Goal: Information Seeking & Learning: Understand process/instructions

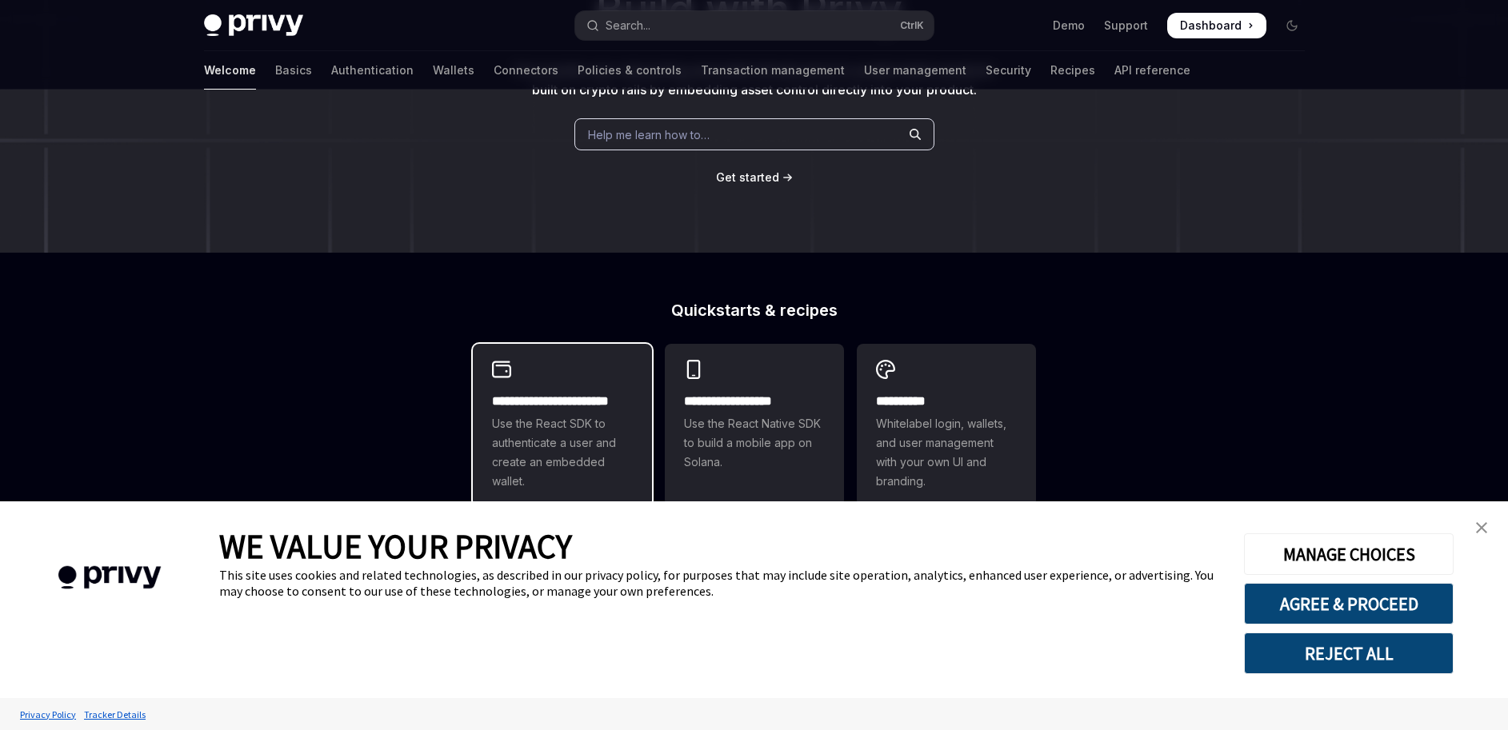
scroll to position [288, 0]
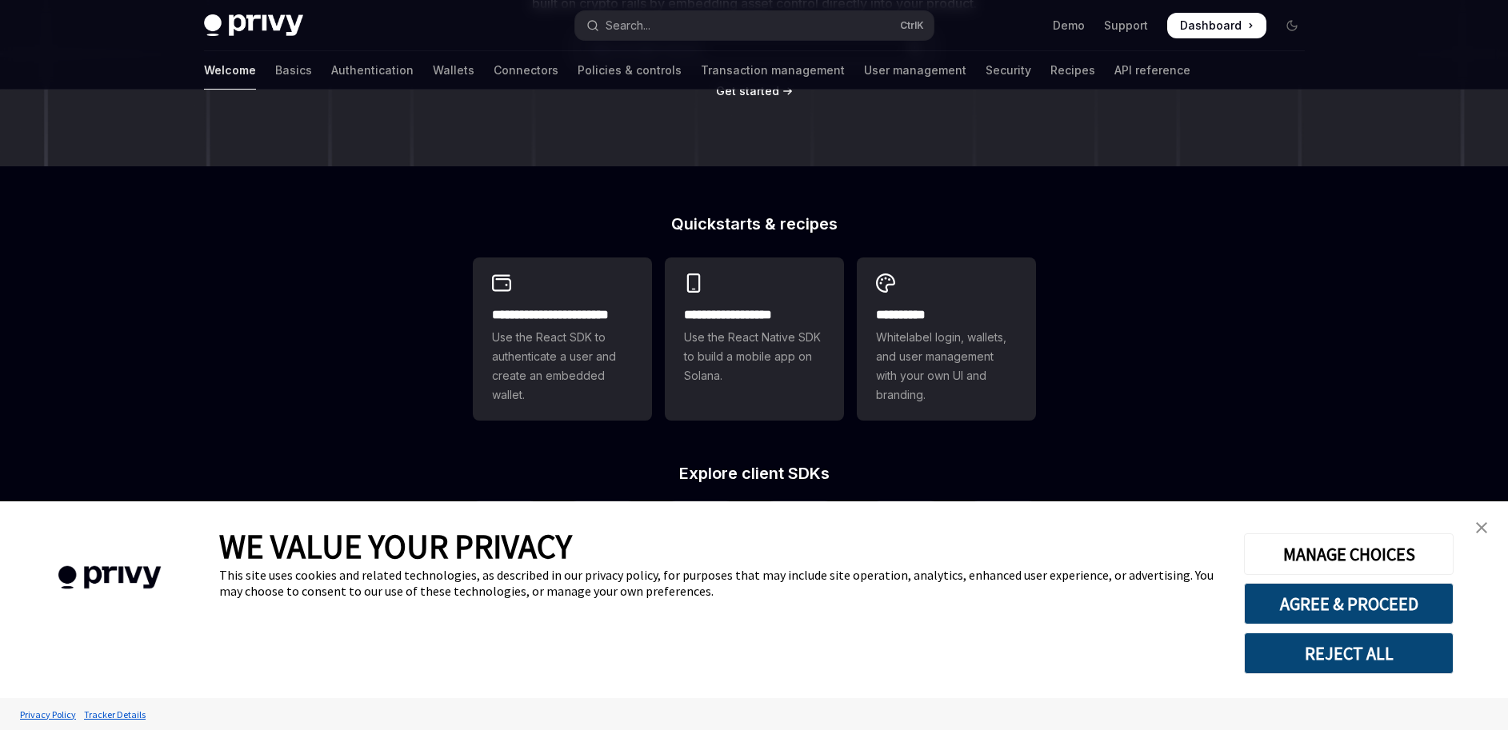
click at [1481, 525] on img "close banner" at bounding box center [1481, 527] width 11 height 11
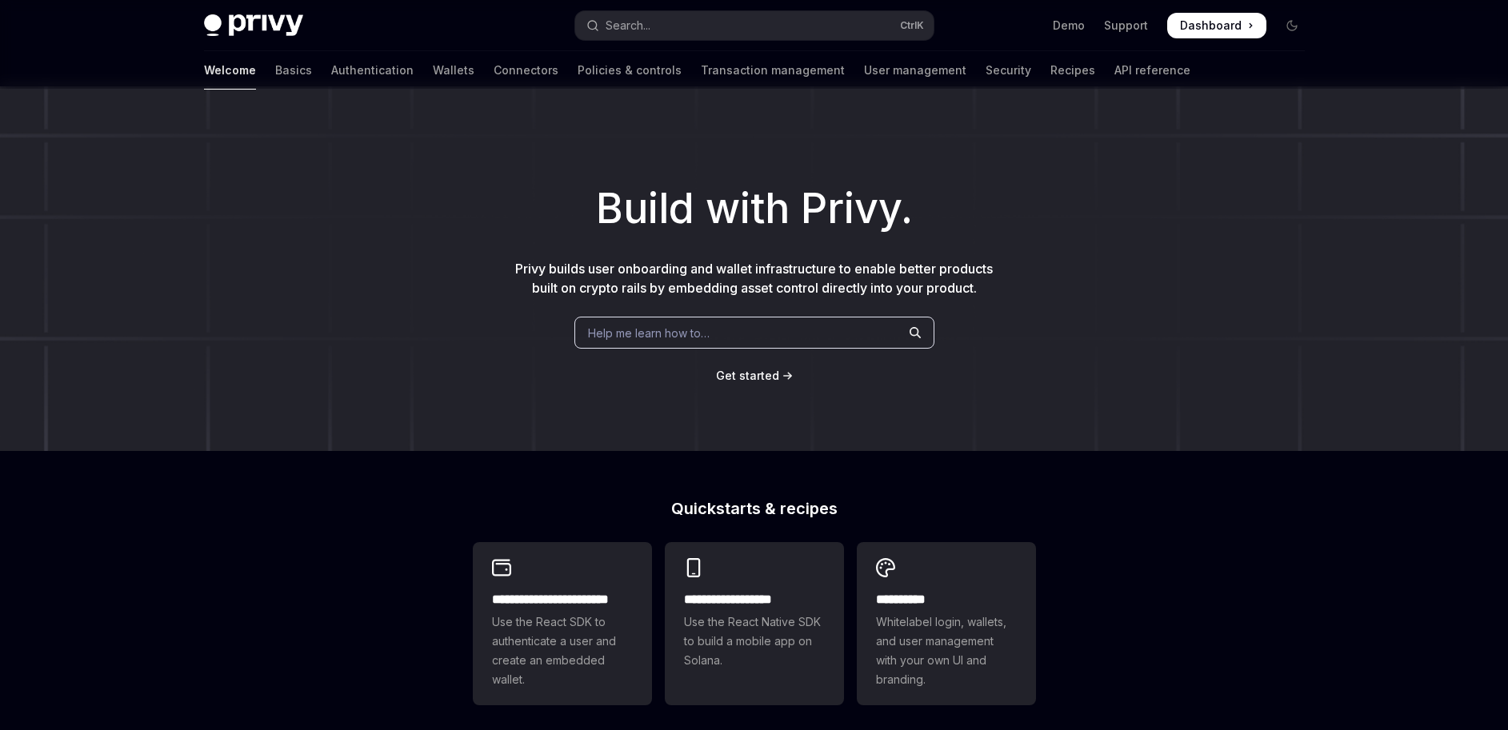
scroll to position [0, 0]
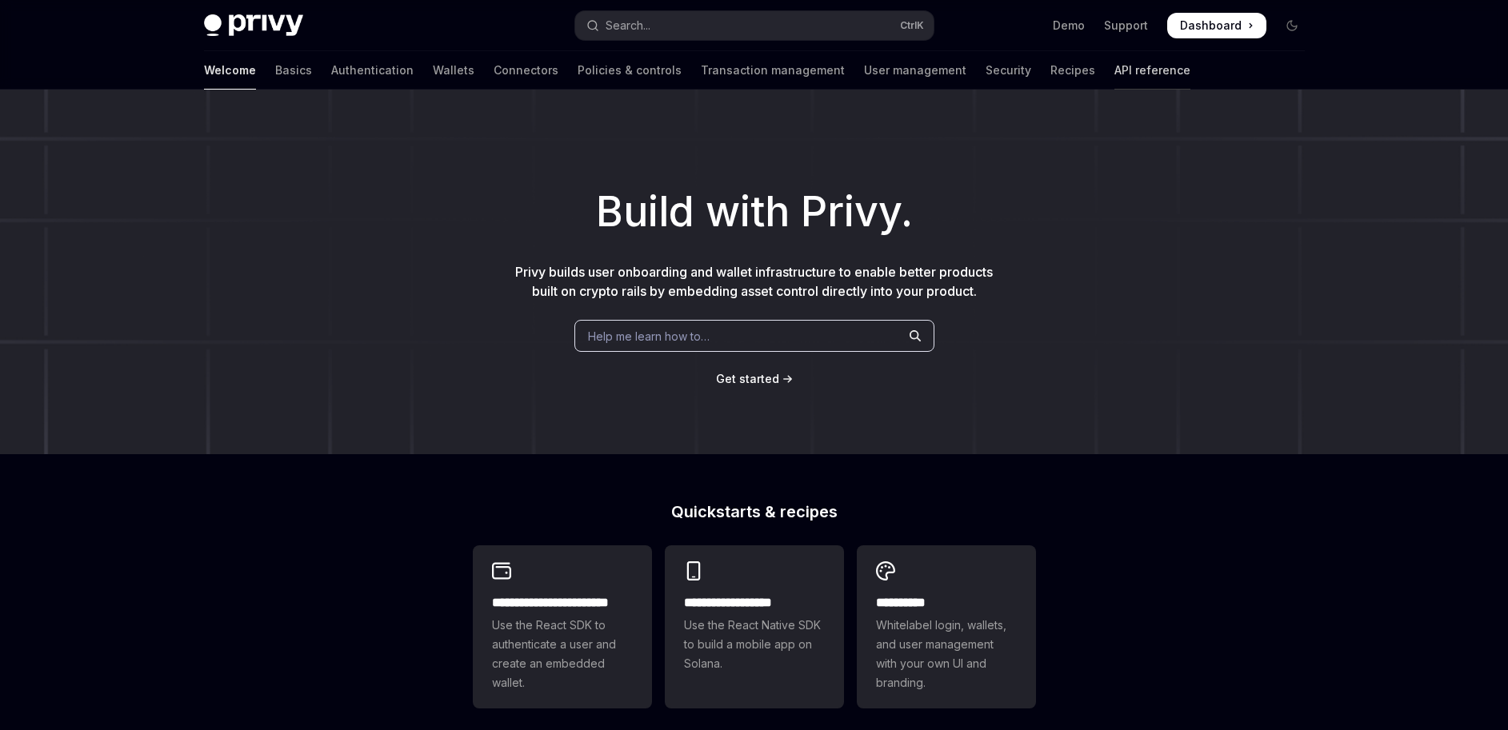
click at [1114, 70] on link "API reference" at bounding box center [1152, 70] width 76 height 38
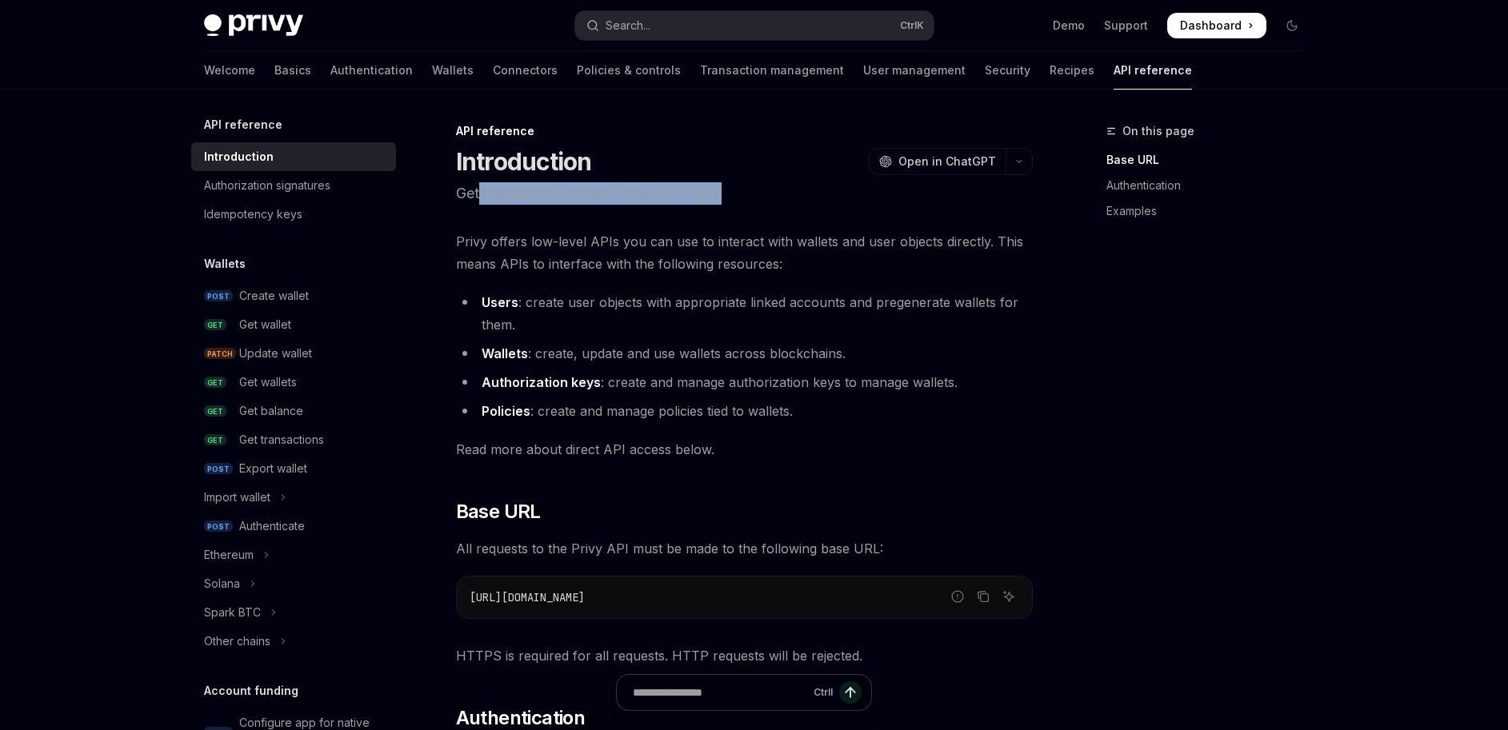
drag, startPoint x: 478, startPoint y: 194, endPoint x: 737, endPoint y: 206, distance: 259.4
click at [789, 194] on p "Getting started with the Privy REST API" at bounding box center [744, 193] width 577 height 22
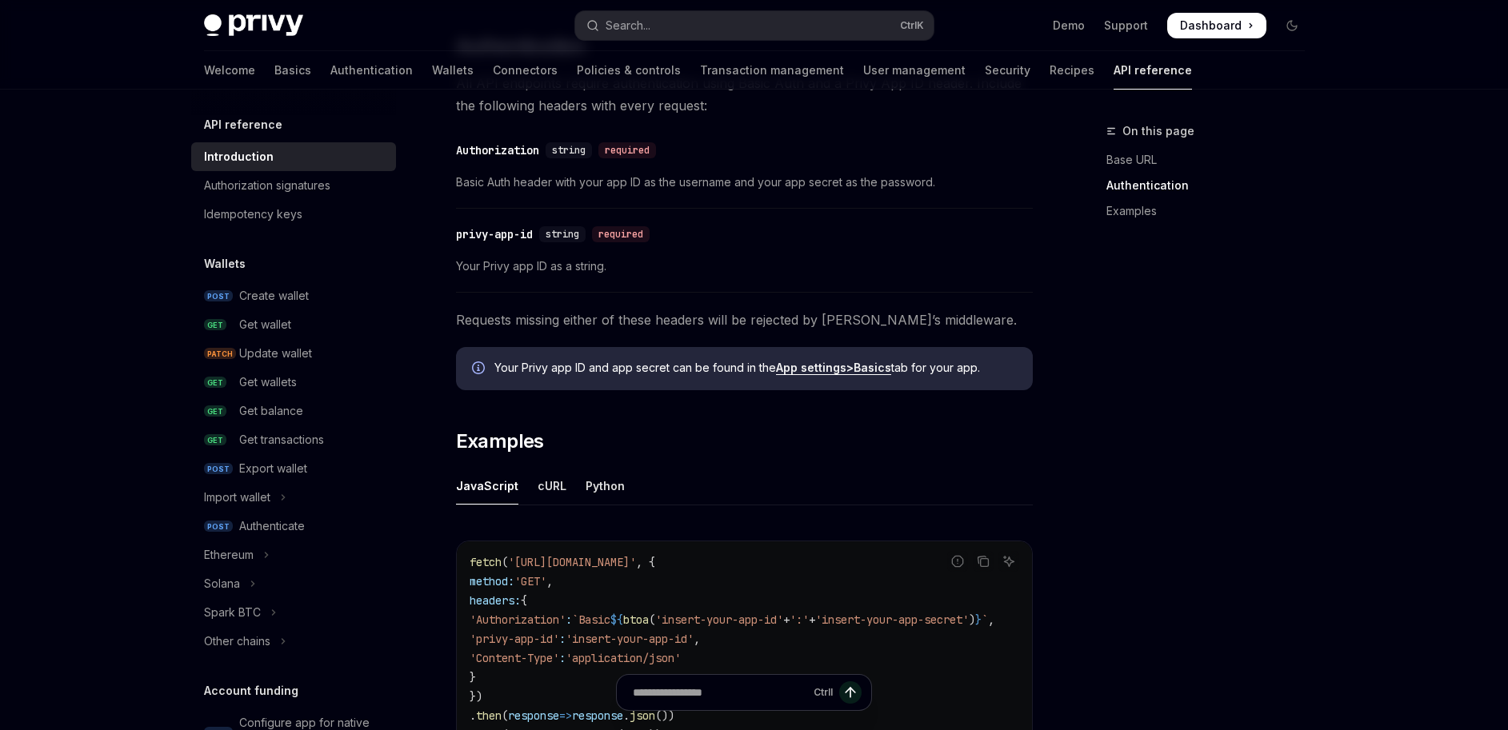
scroll to position [864, 0]
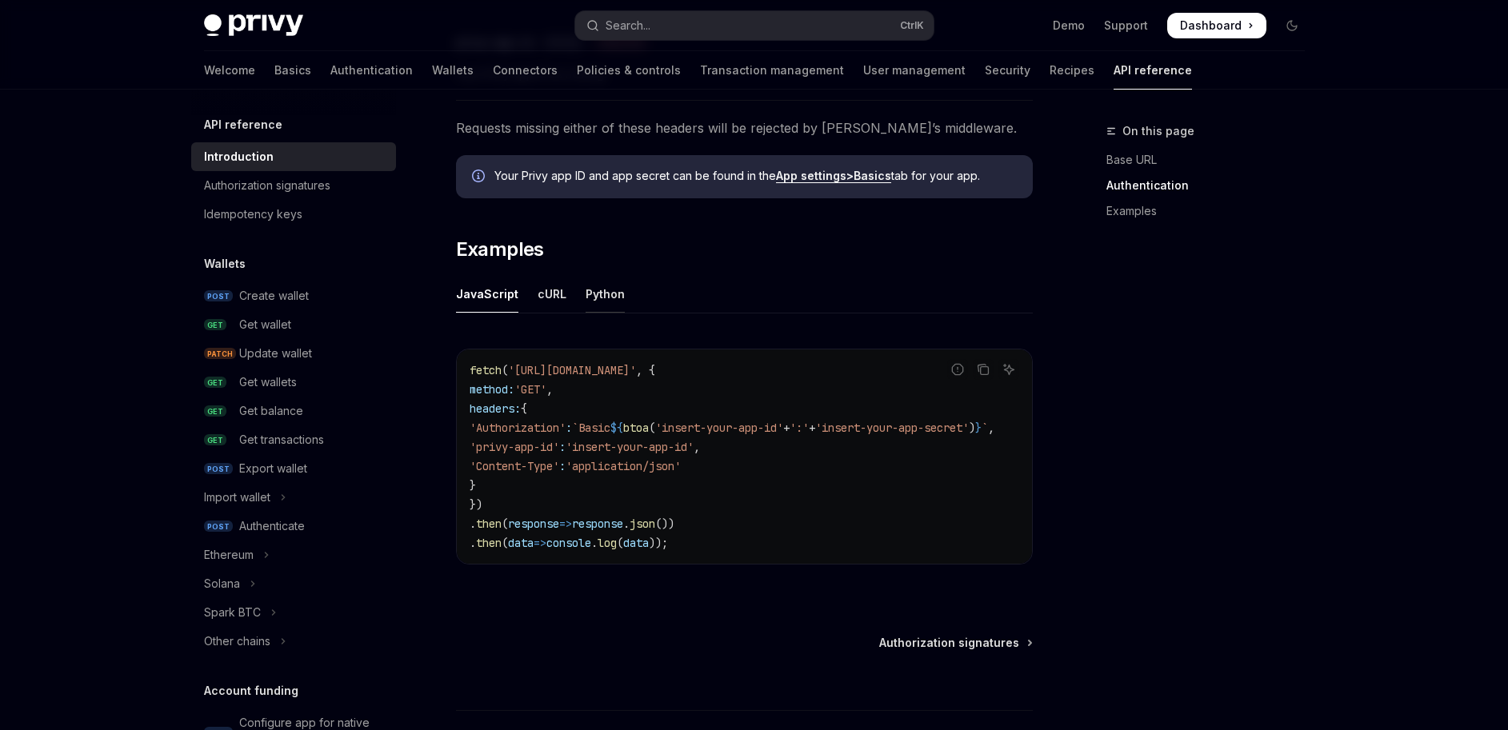
click at [614, 291] on div "Python" at bounding box center [605, 294] width 39 height 38
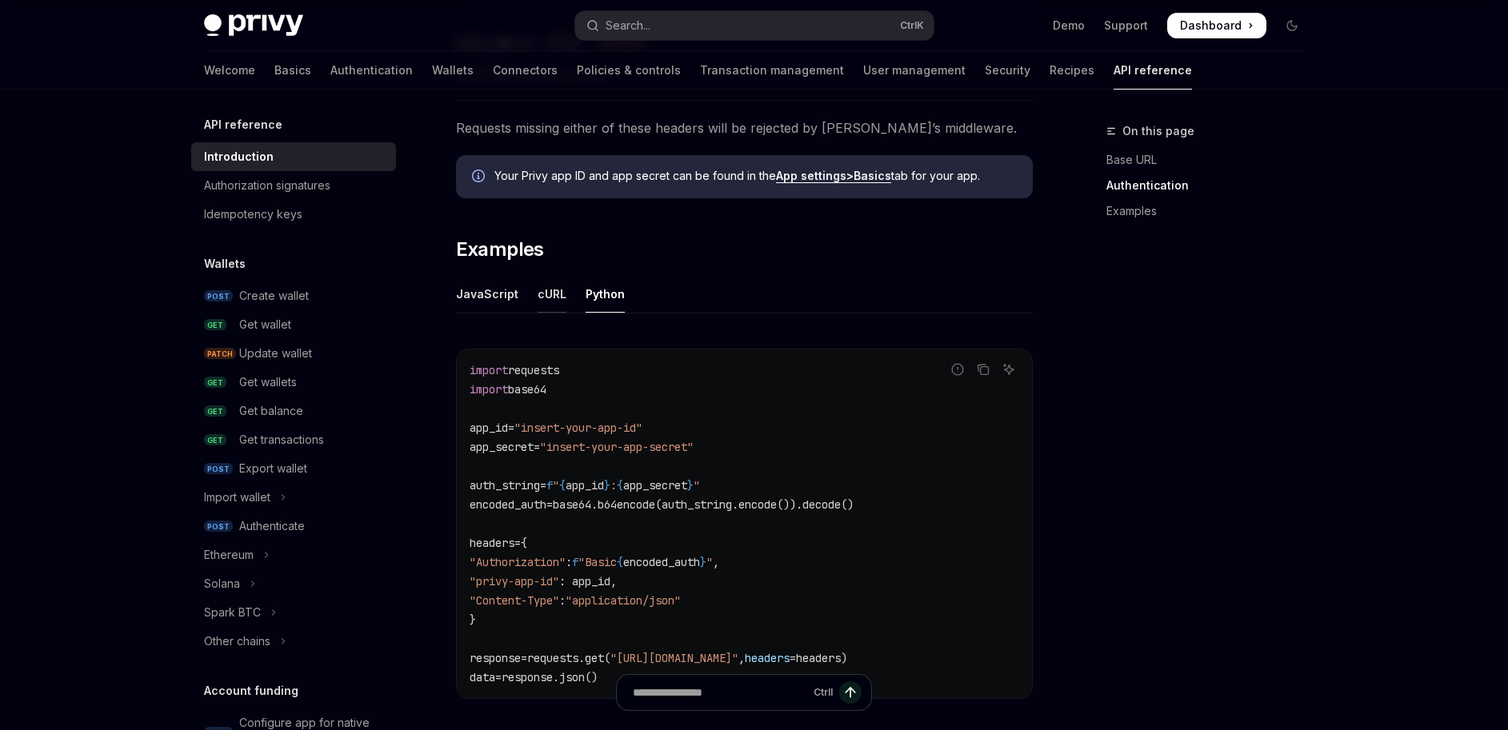
click at [538, 288] on div "cURL" at bounding box center [552, 294] width 29 height 38
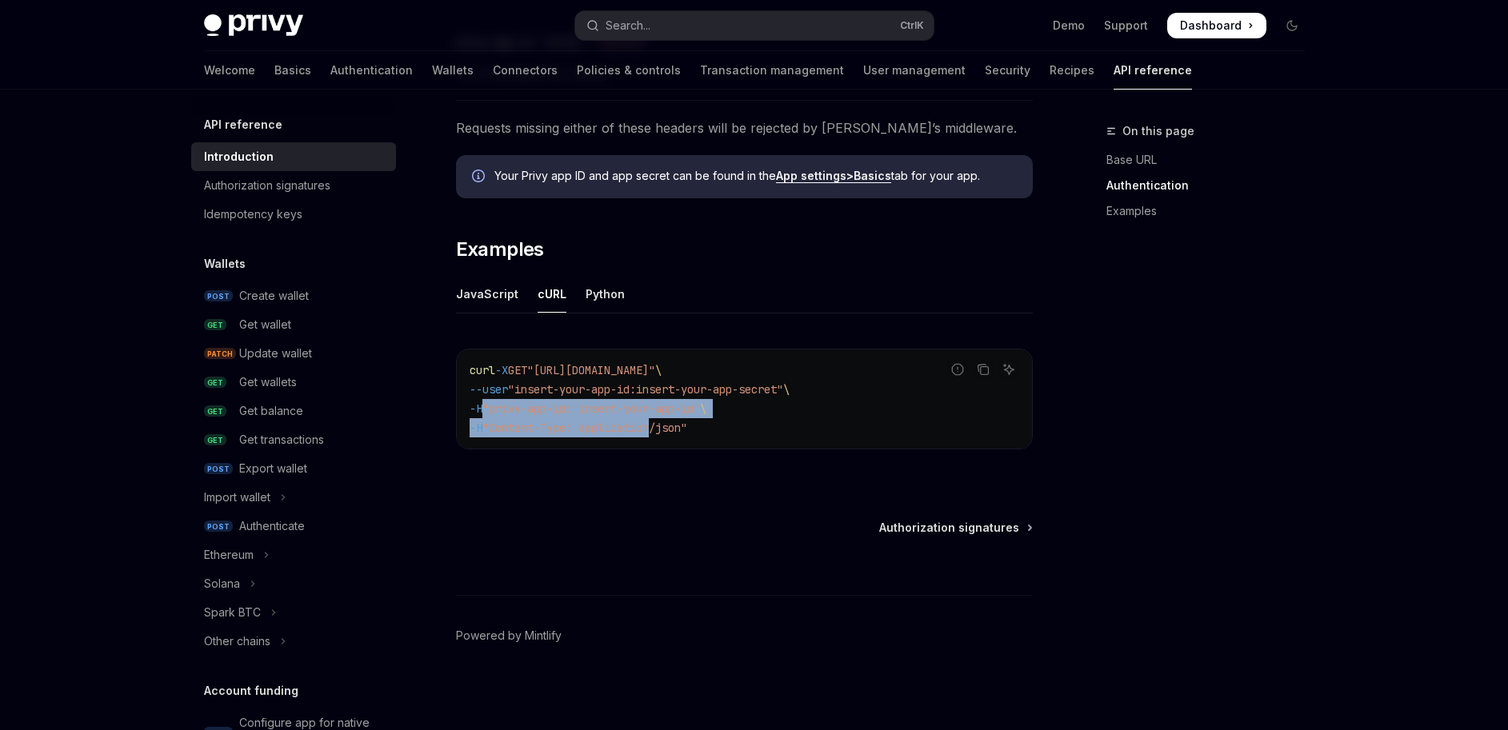
drag, startPoint x: 498, startPoint y: 405, endPoint x: 671, endPoint y: 426, distance: 174.8
click at [671, 426] on code "curl -X GET "https://api.privy.io/v1/wallets" \ --user "insert-your-app-id:inse…" at bounding box center [745, 399] width 550 height 77
click at [673, 426] on span ""Content-Type: application/json"" at bounding box center [584, 428] width 205 height 14
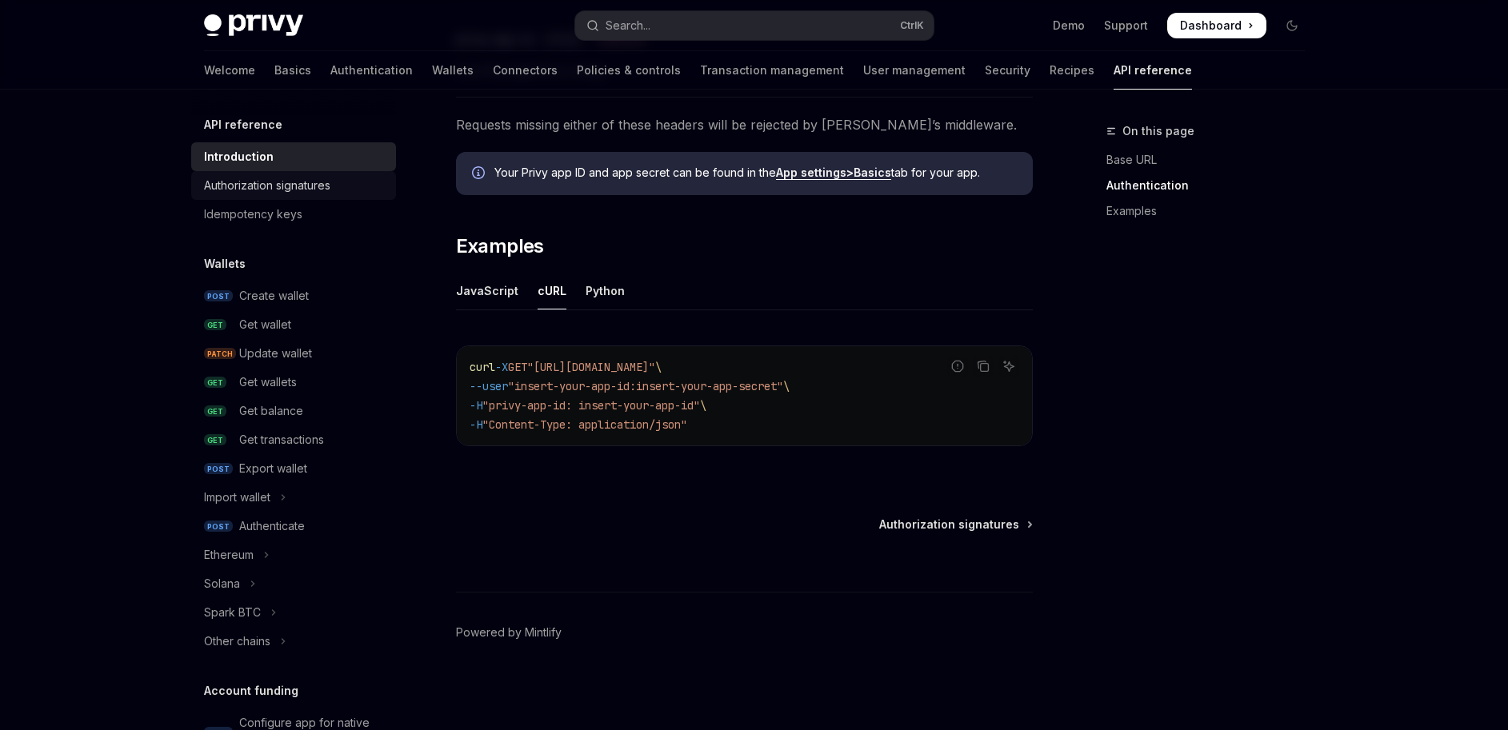
click at [310, 192] on div "Authorization signatures" at bounding box center [267, 185] width 126 height 19
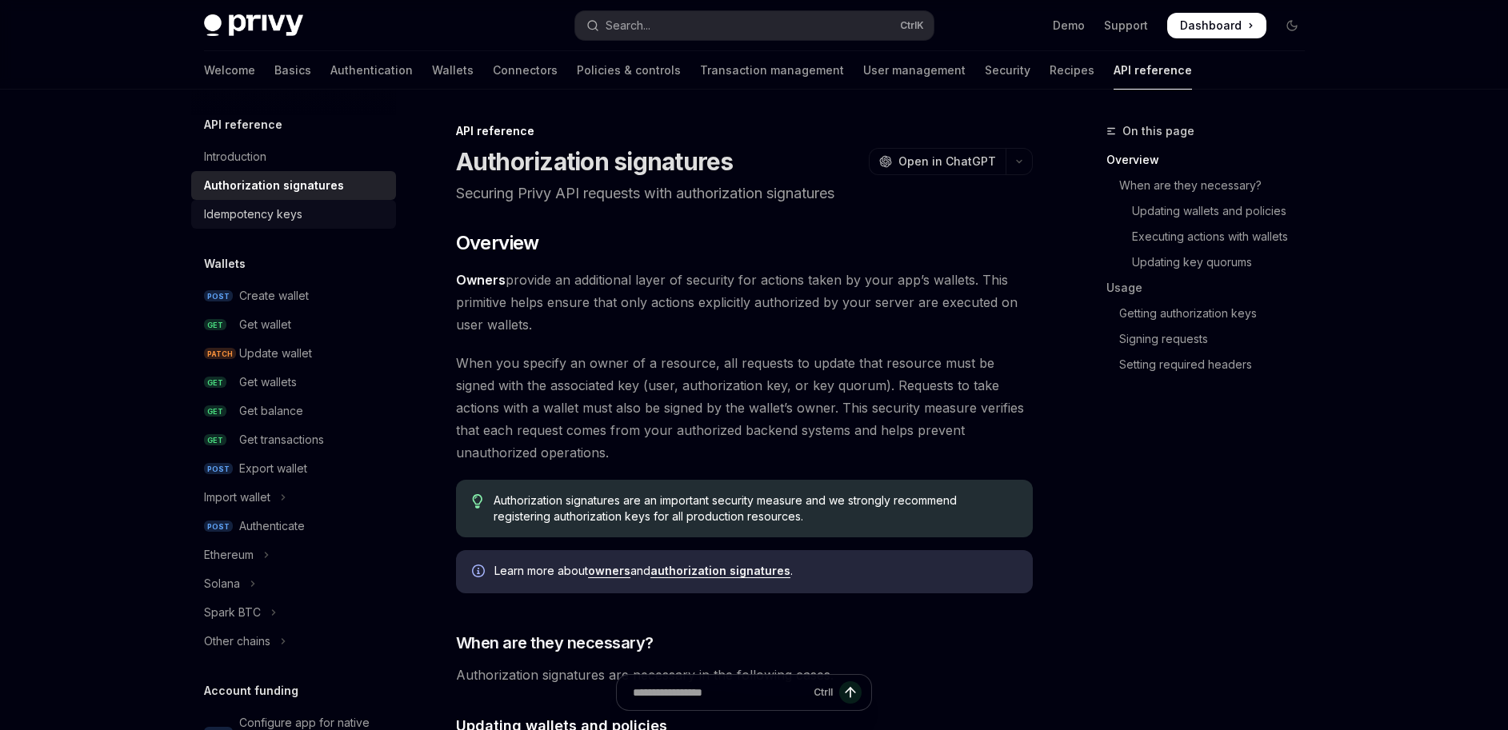
click at [291, 213] on div "Idempotency keys" at bounding box center [253, 214] width 98 height 19
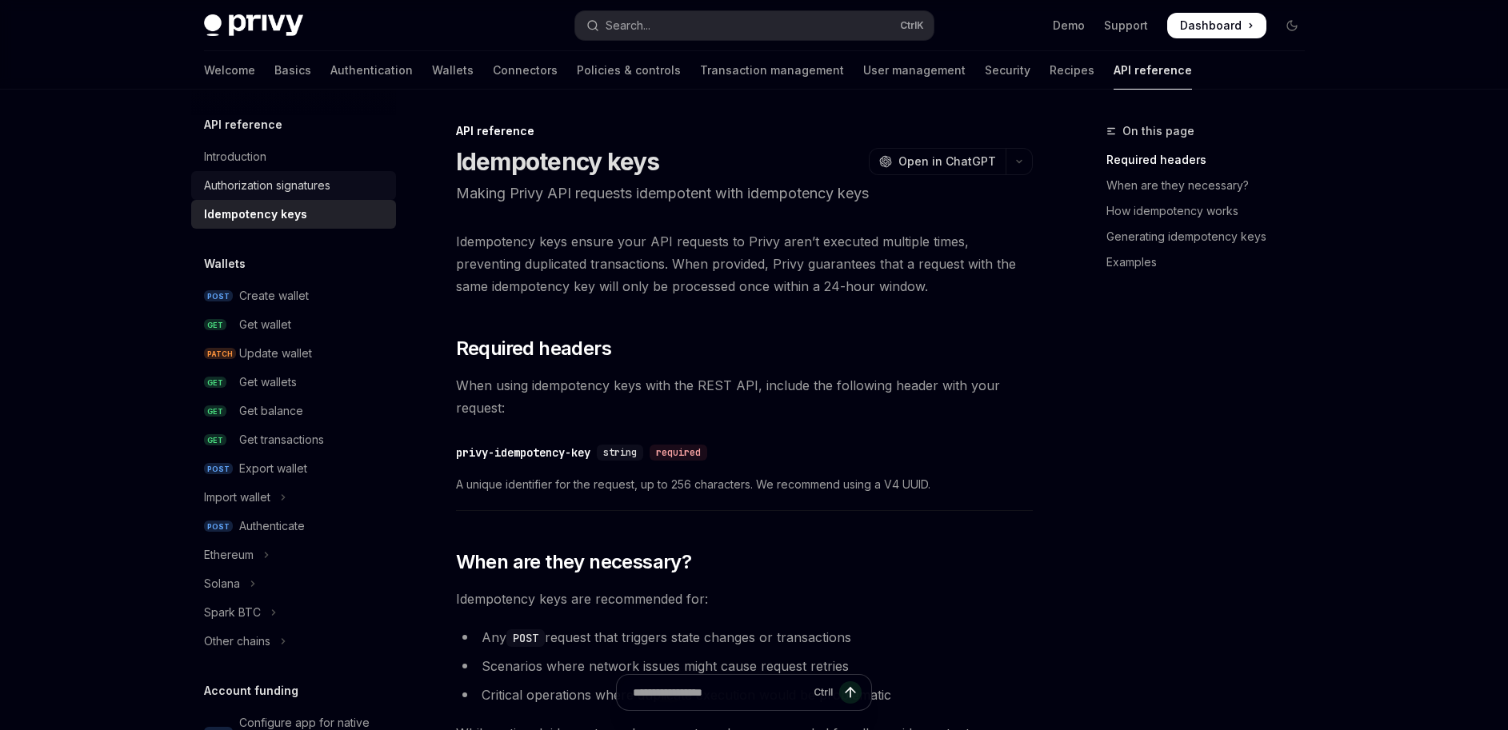
click at [296, 198] on link "Authorization signatures" at bounding box center [293, 185] width 205 height 29
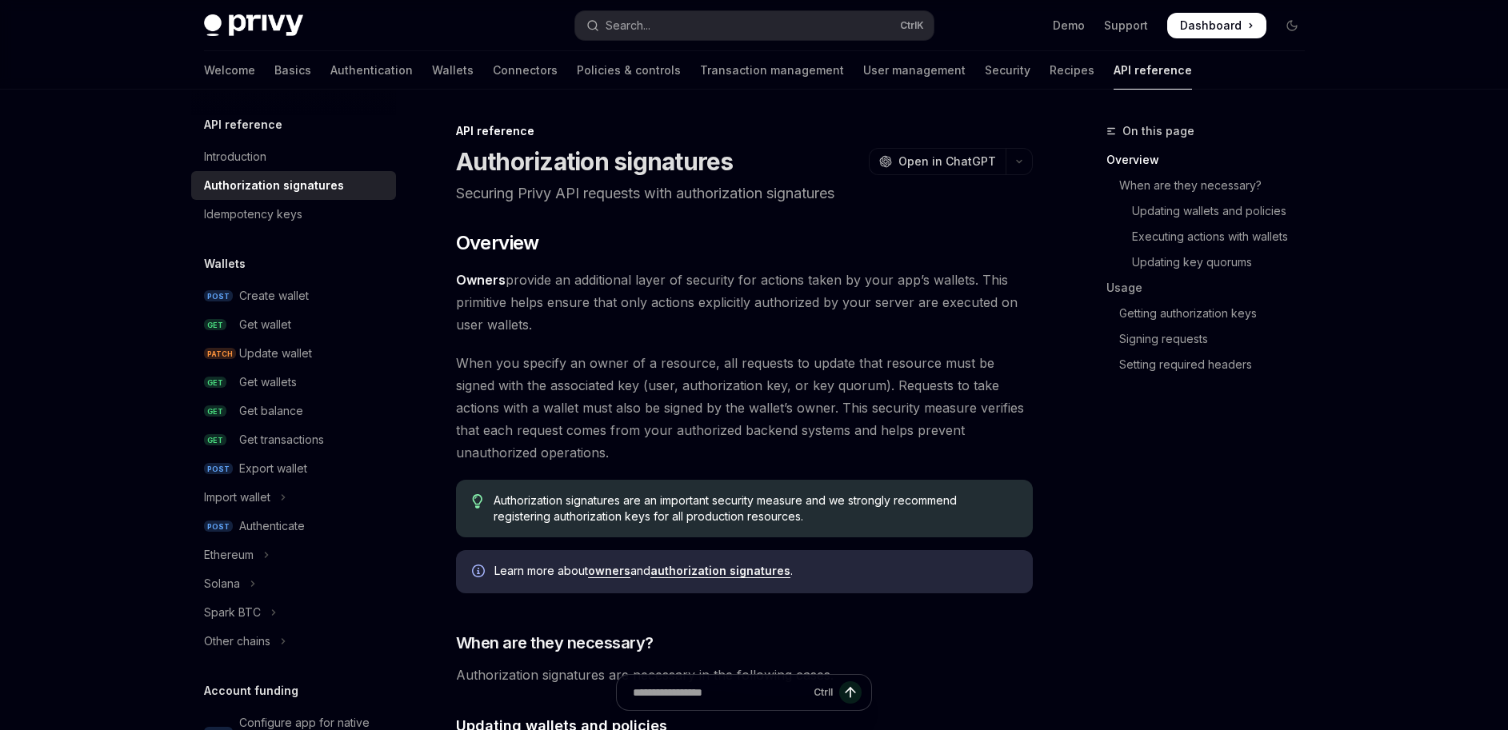
click at [294, 174] on link "Authorization signatures" at bounding box center [293, 185] width 205 height 29
click at [282, 162] on div "Introduction" at bounding box center [295, 156] width 182 height 19
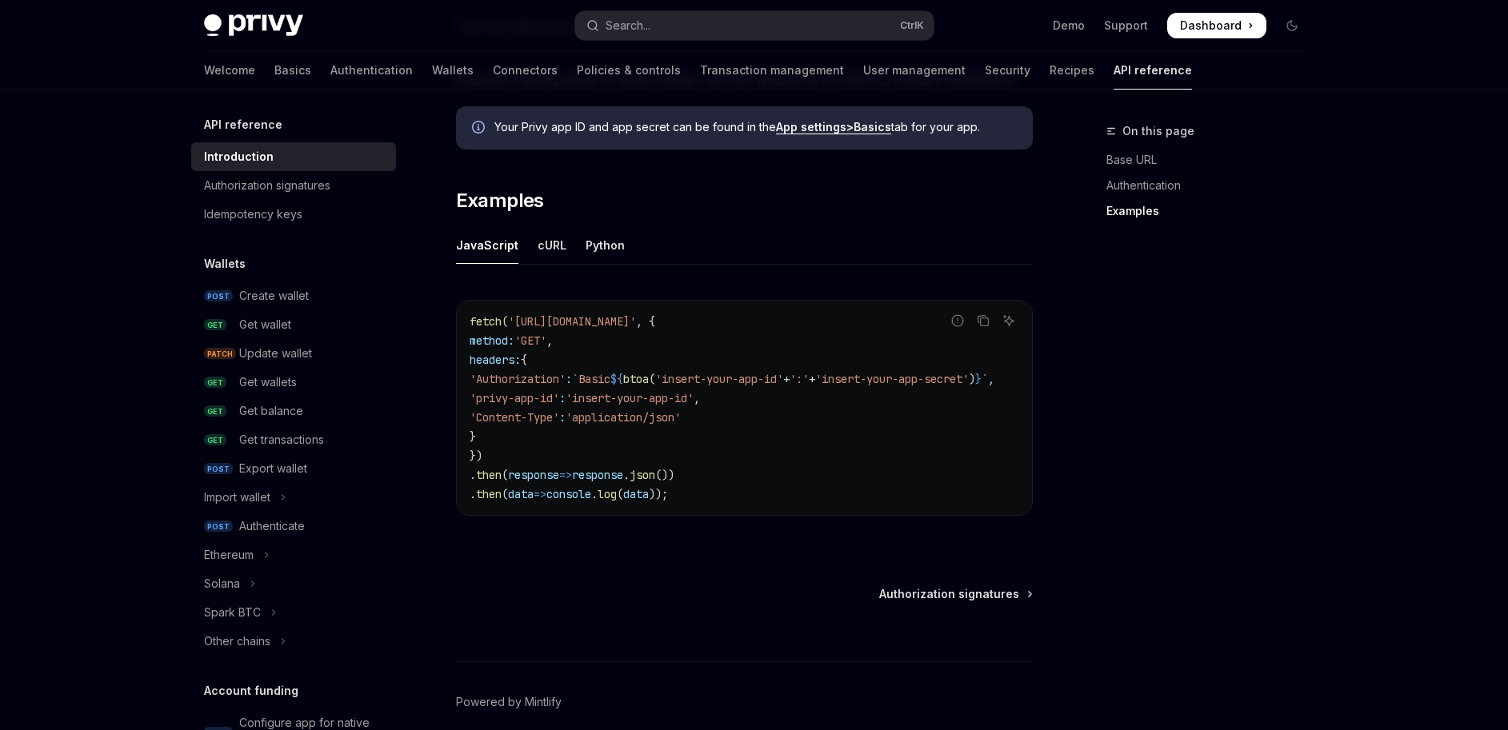
scroll to position [989, 0]
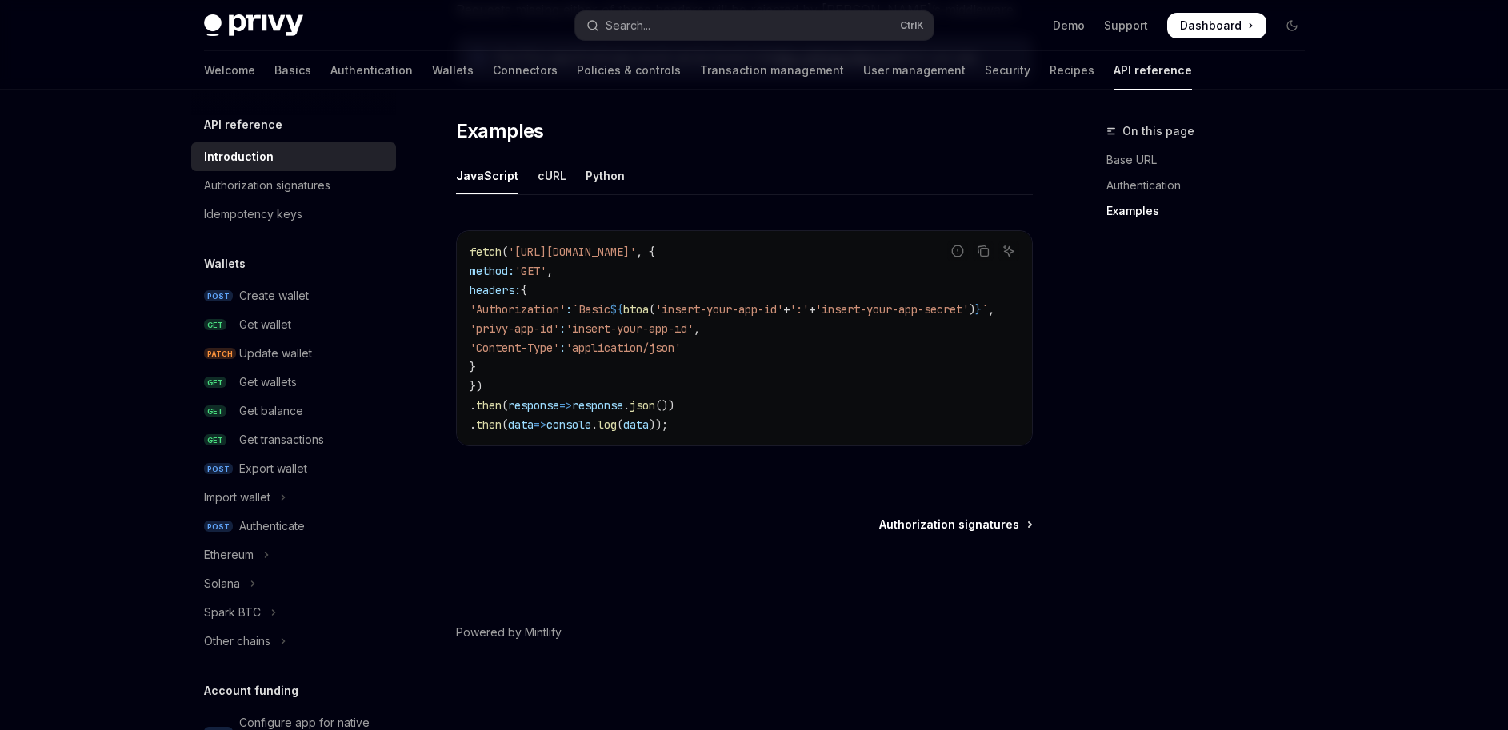
click at [1009, 530] on span "Authorization signatures" at bounding box center [949, 525] width 140 height 16
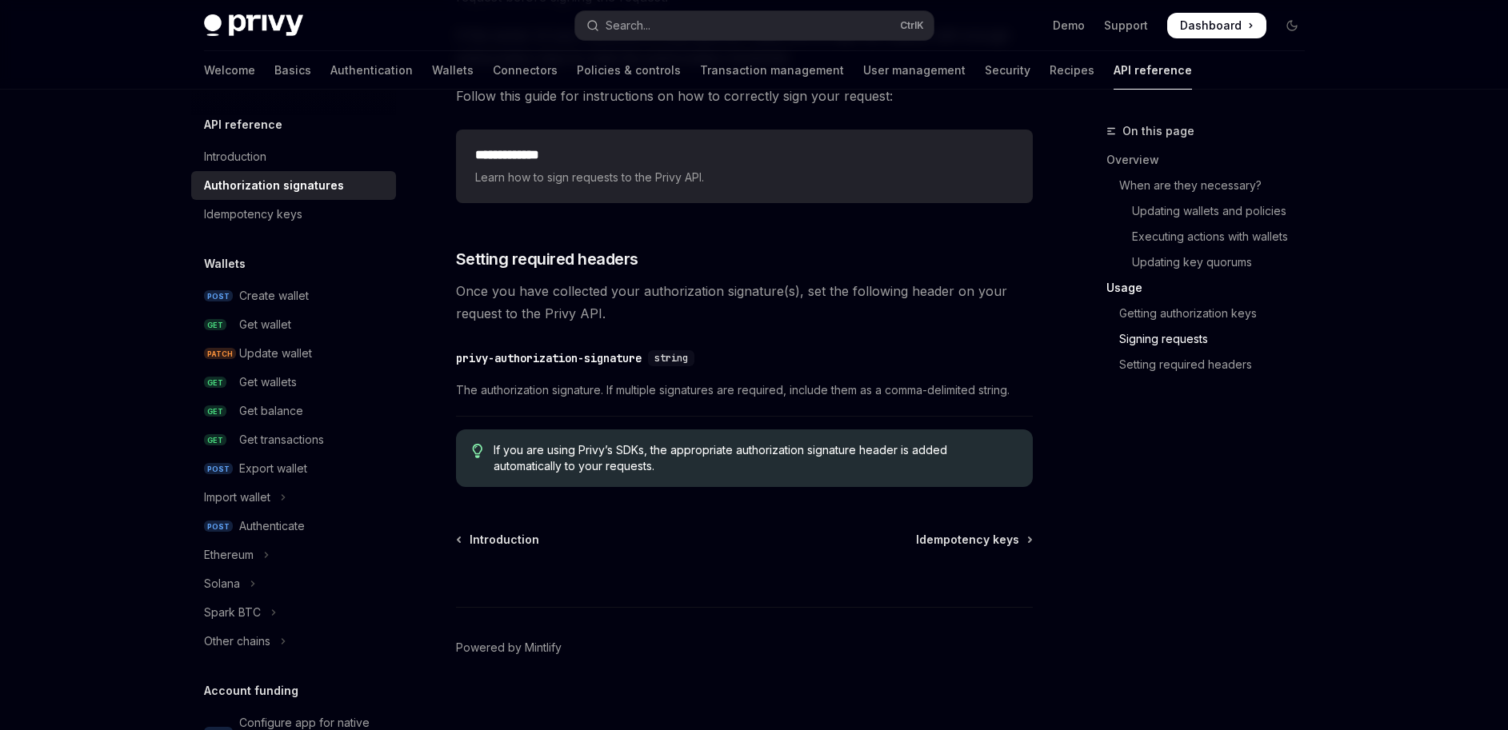
scroll to position [2636, 0]
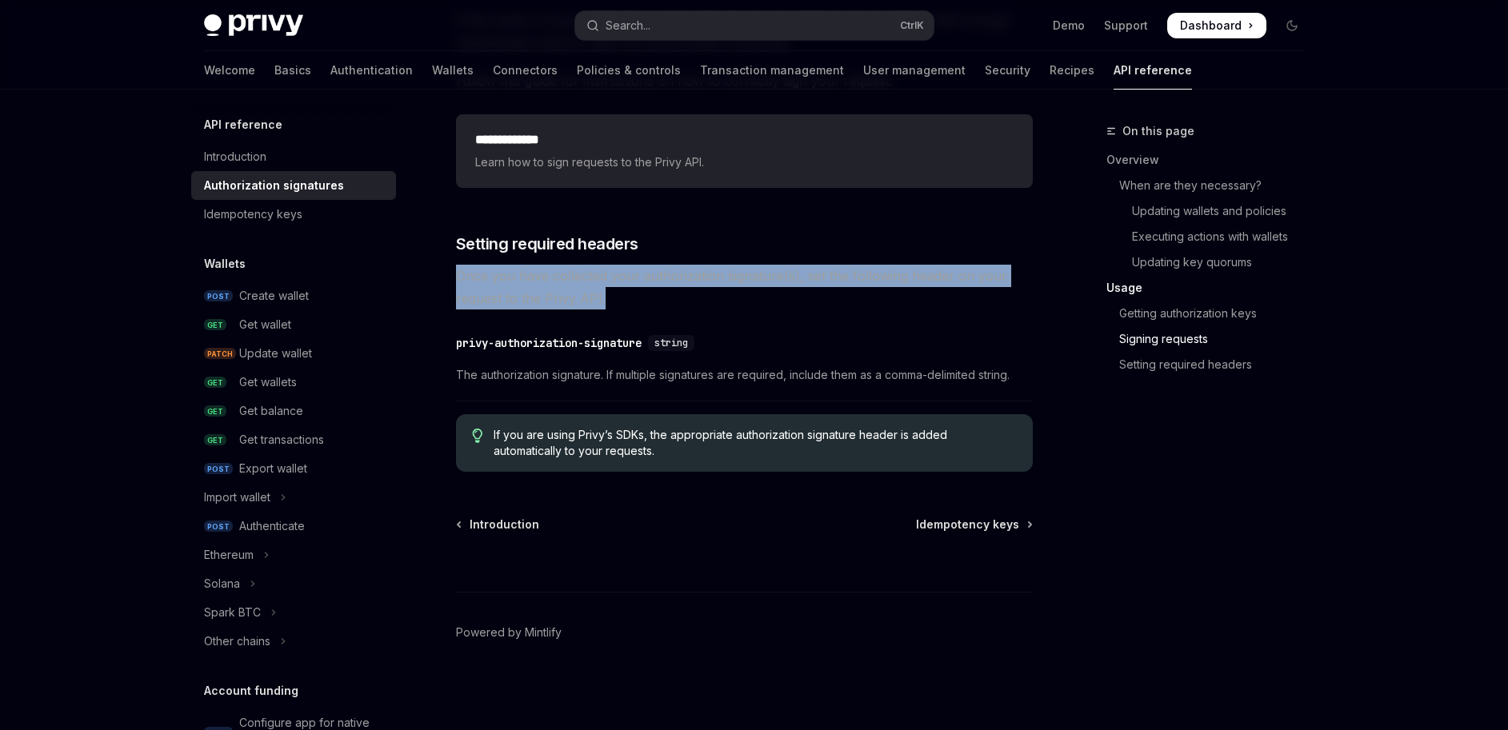
drag, startPoint x: 460, startPoint y: 273, endPoint x: 932, endPoint y: 298, distance: 472.6
click at [932, 298] on span "Once you have collected your authorization signature(s), set the following head…" at bounding box center [744, 287] width 577 height 45
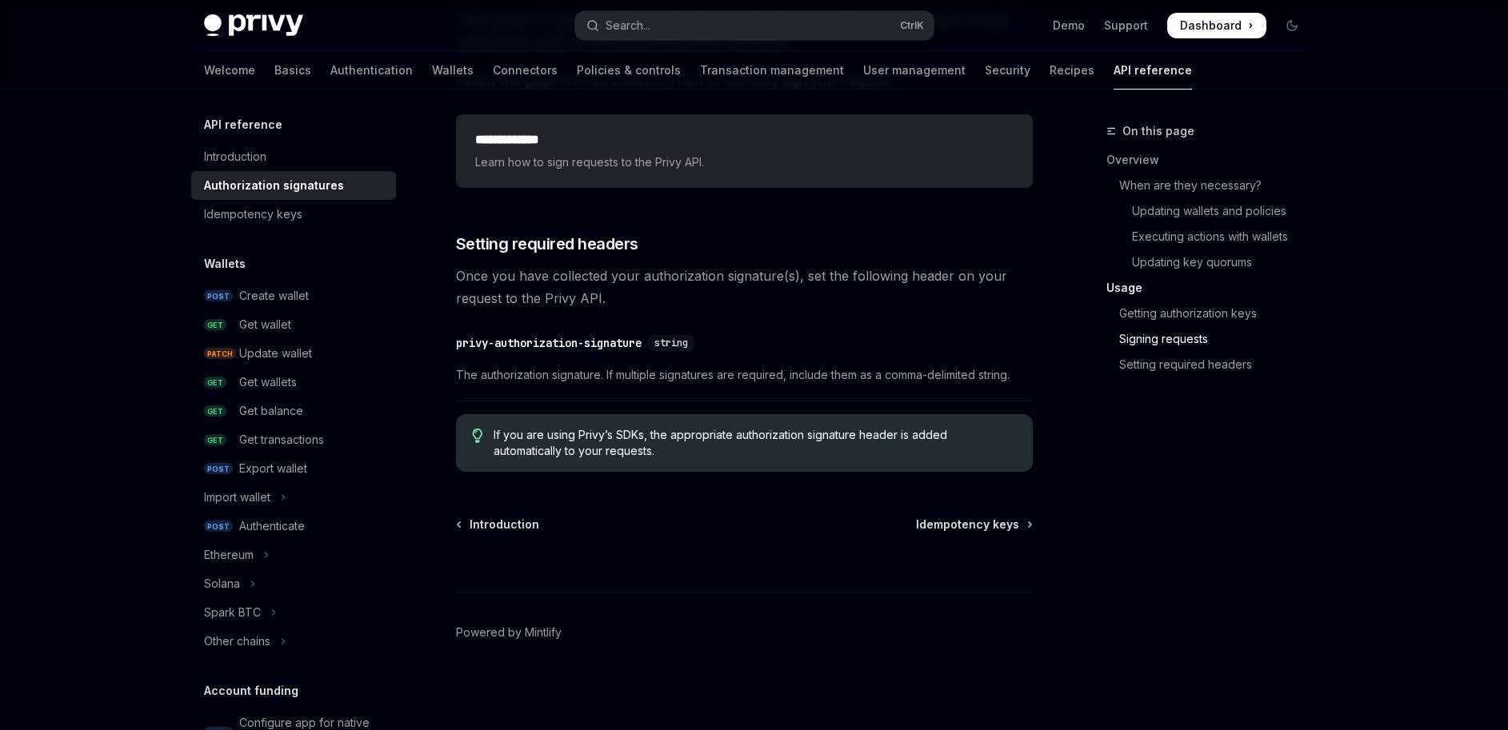
click at [678, 549] on div "Ctrl I" at bounding box center [744, 562] width 577 height 59
drag, startPoint x: 495, startPoint y: 435, endPoint x: 963, endPoint y: 436, distance: 467.9
click at [963, 436] on span "If you are using Privy’s SDKs, the appropriate authorization signature header i…" at bounding box center [755, 443] width 522 height 32
drag, startPoint x: 560, startPoint y: 455, endPoint x: 858, endPoint y: 509, distance: 303.1
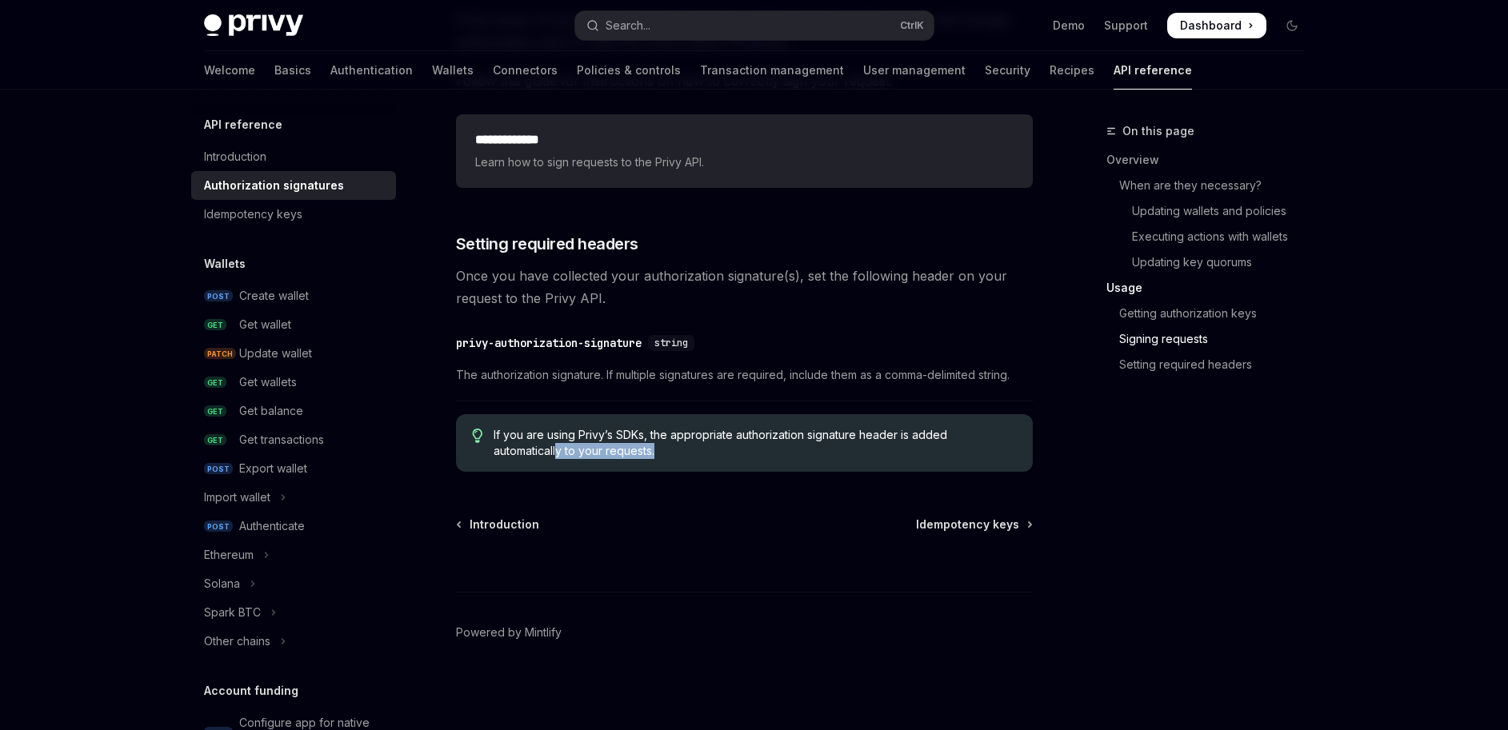
click at [671, 454] on span "If you are using Privy’s SDKs, the appropriate authorization signature header i…" at bounding box center [755, 443] width 522 height 32
click at [994, 522] on span "Idempotency keys" at bounding box center [967, 525] width 103 height 16
type textarea "*"
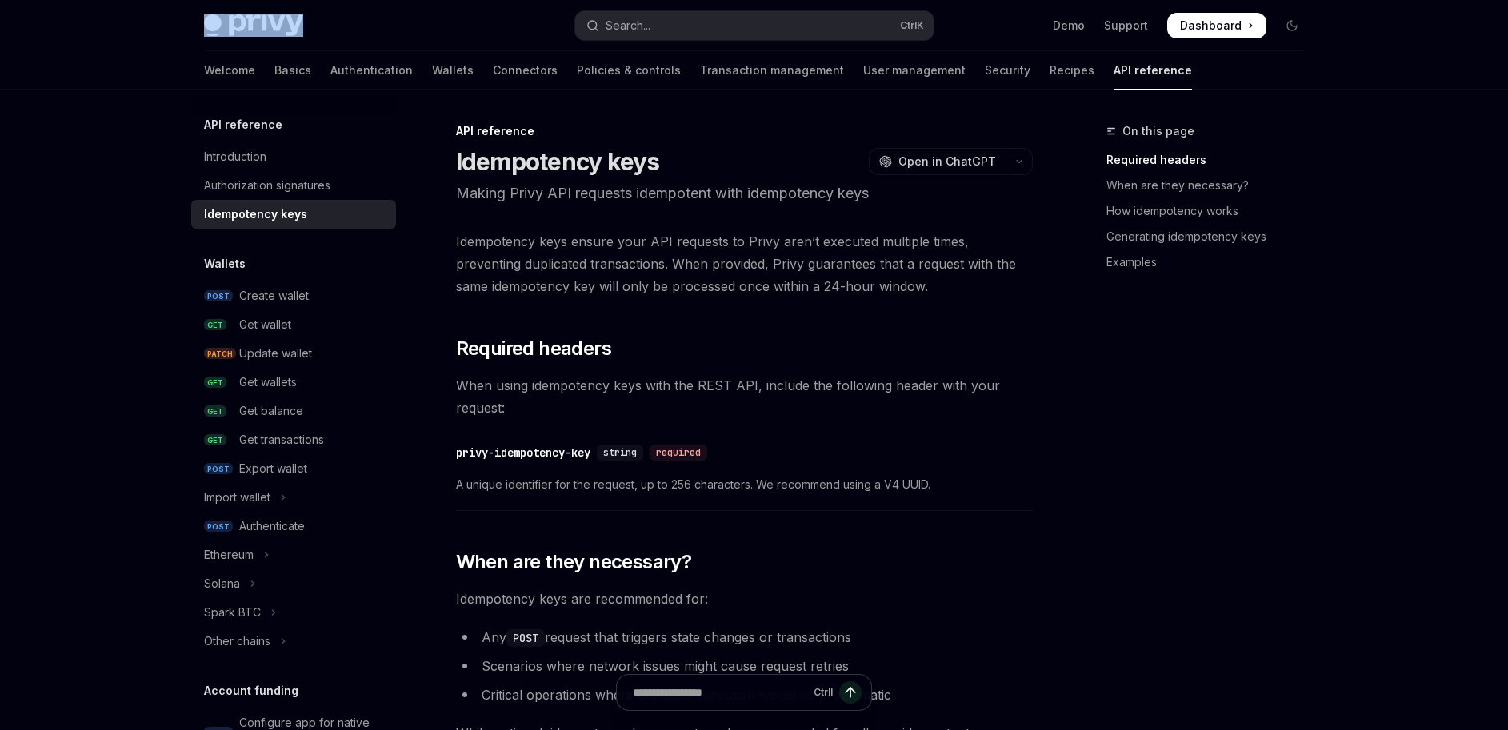
drag, startPoint x: 161, startPoint y: 22, endPoint x: 353, endPoint y: 24, distance: 192.0
click at [353, 24] on div "Privy Docs home page Search... Ctrl K Demo Support Dashboard Dashboard Search..…" at bounding box center [754, 45] width 1508 height 90
click at [127, 50] on div at bounding box center [754, 45] width 1508 height 90
click at [1248, 21] on span at bounding box center [1216, 26] width 99 height 26
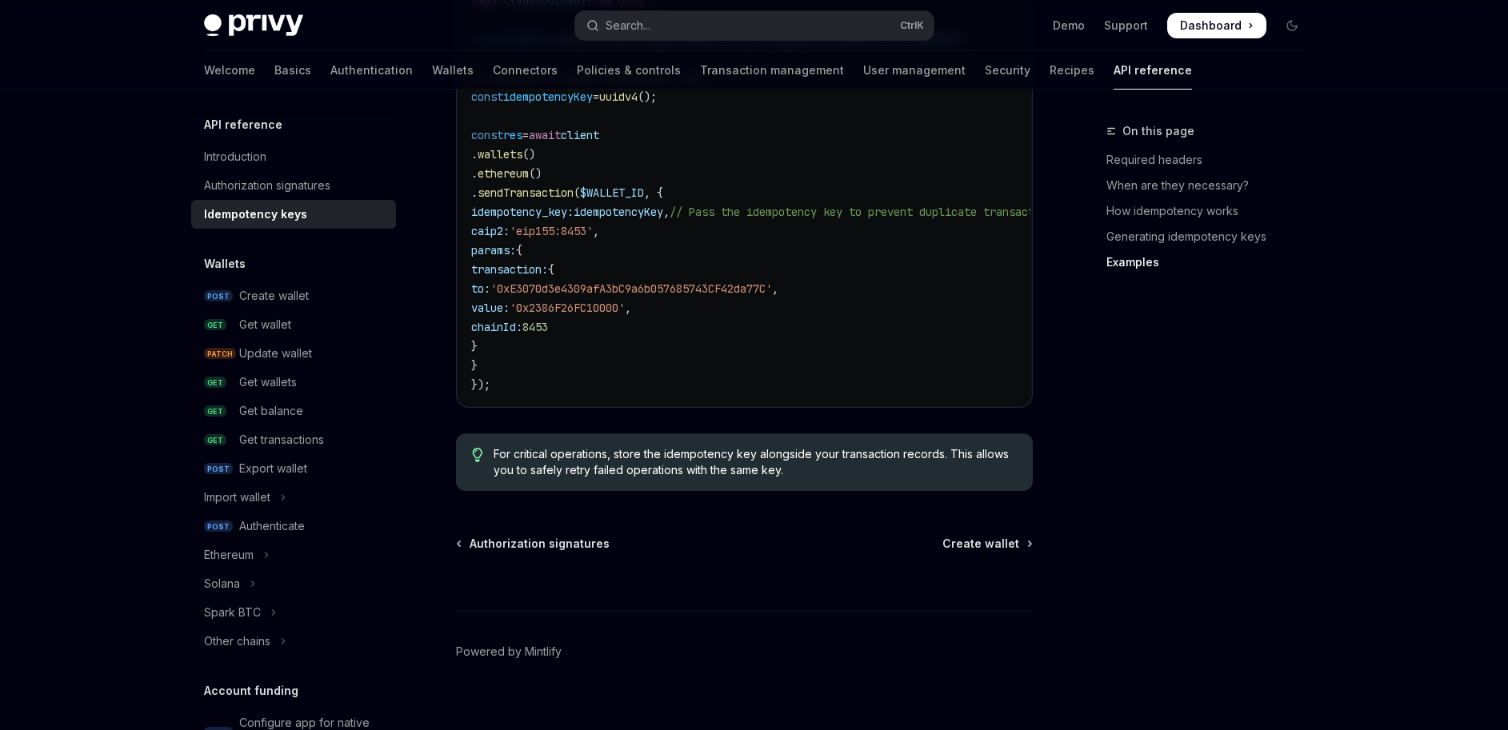
scroll to position [1773, 0]
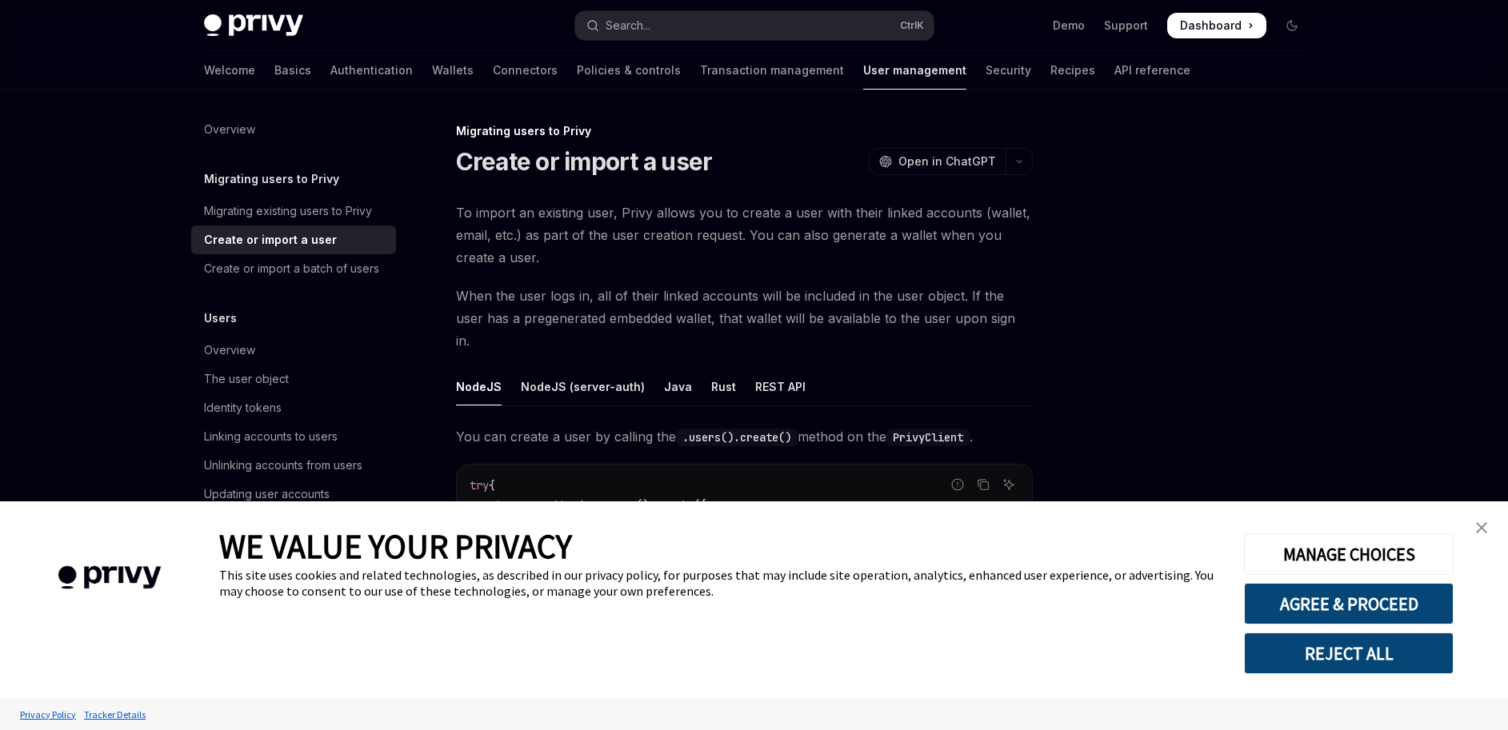
scroll to position [240, 0]
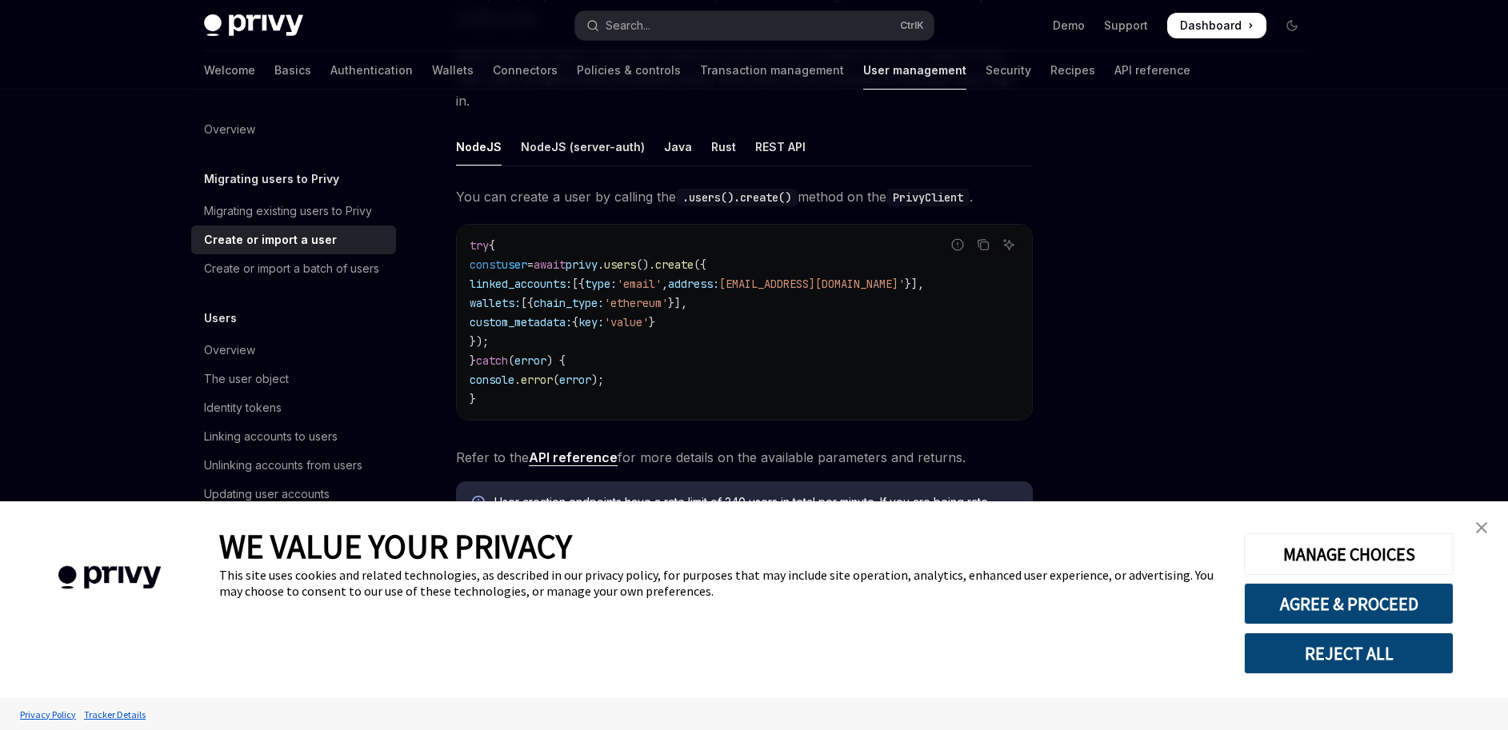
click at [1495, 525] on link "close banner" at bounding box center [1481, 528] width 32 height 32
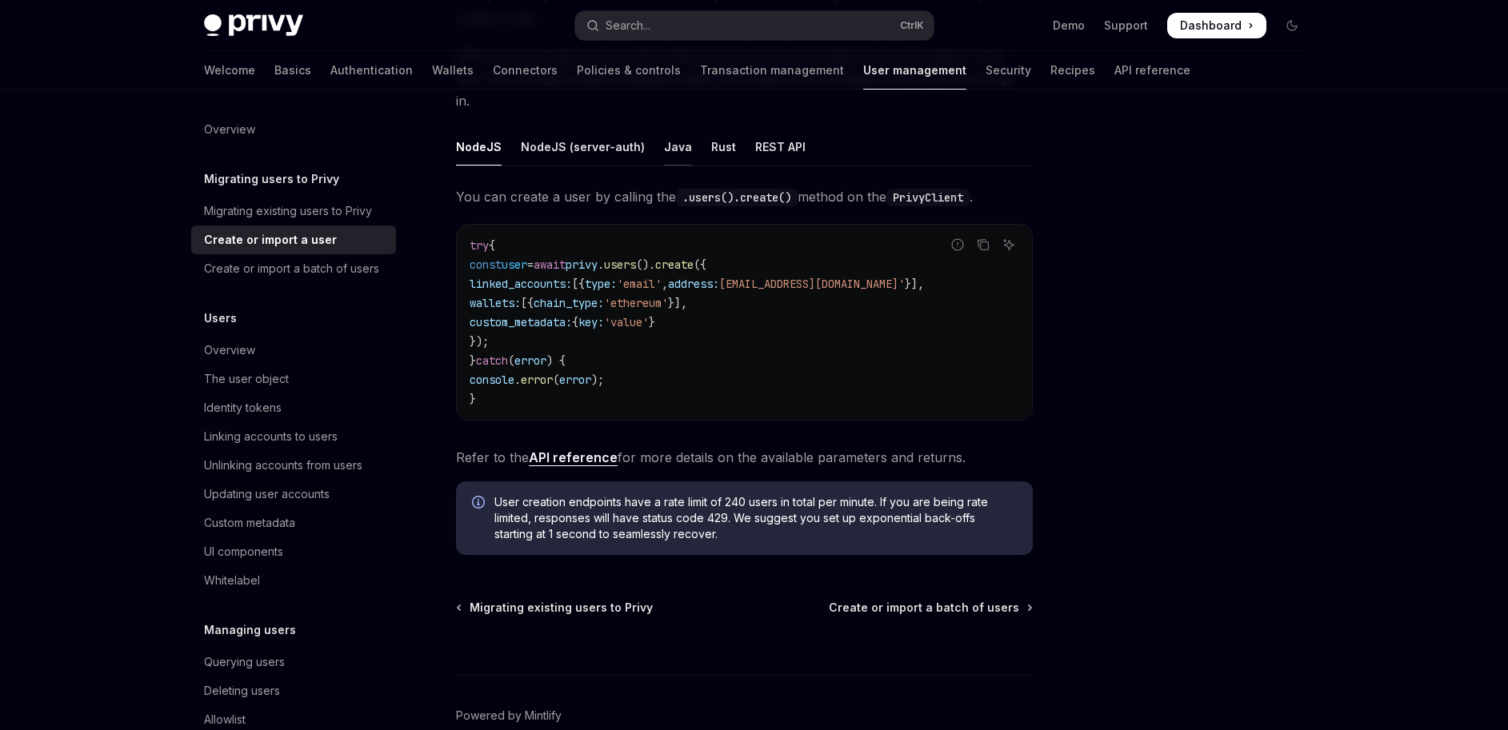
click at [669, 128] on div "Java" at bounding box center [678, 147] width 28 height 38
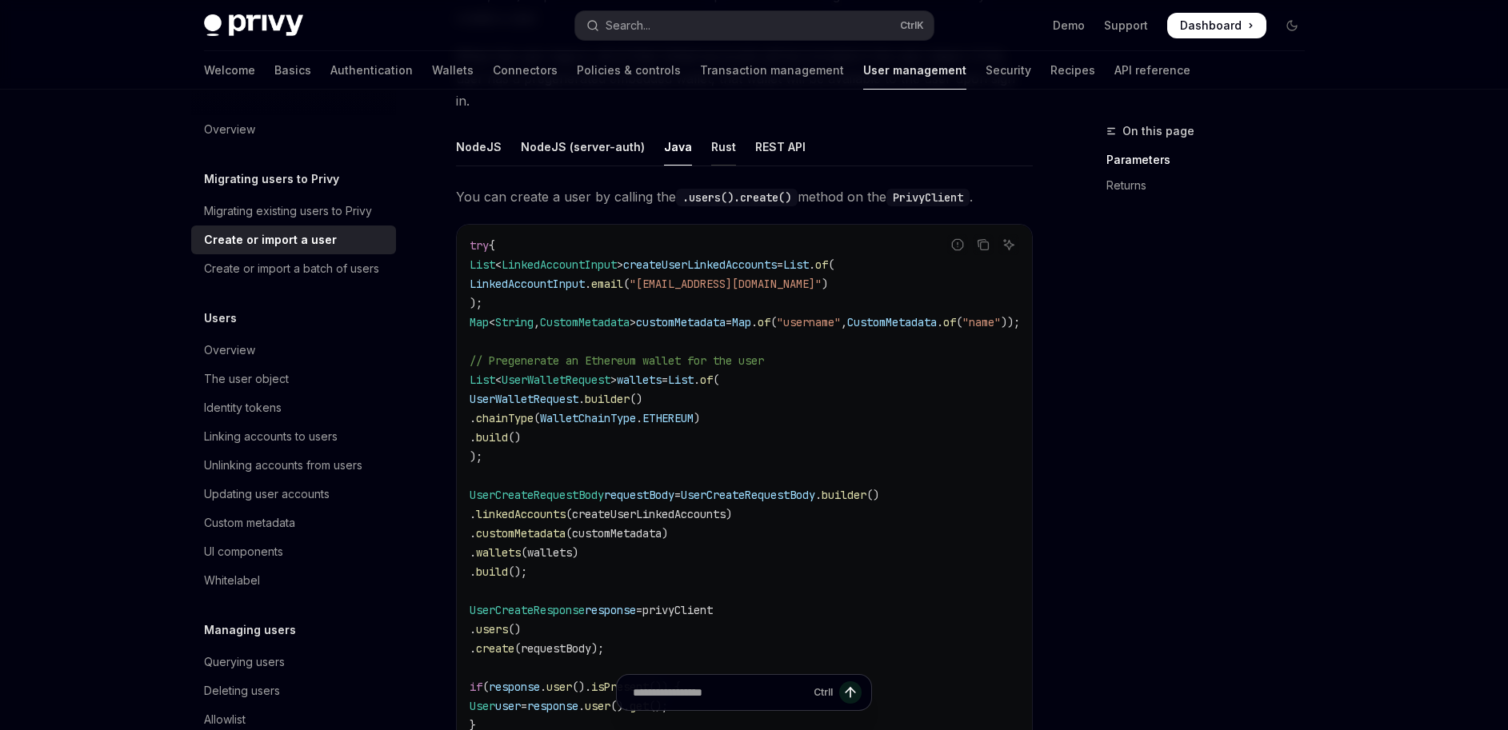
click at [711, 128] on div "Rust" at bounding box center [723, 147] width 25 height 38
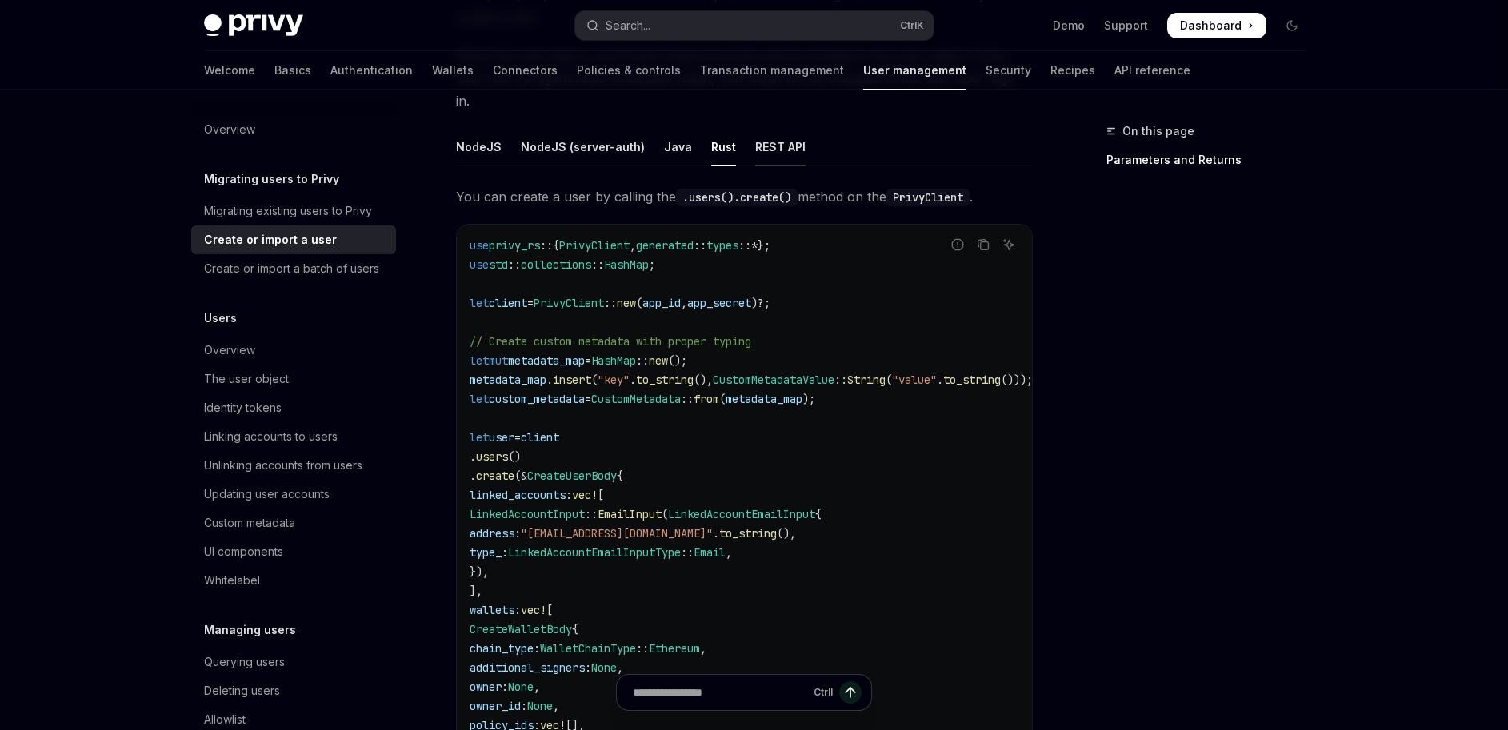
click at [755, 130] on div "REST API" at bounding box center [780, 147] width 50 height 38
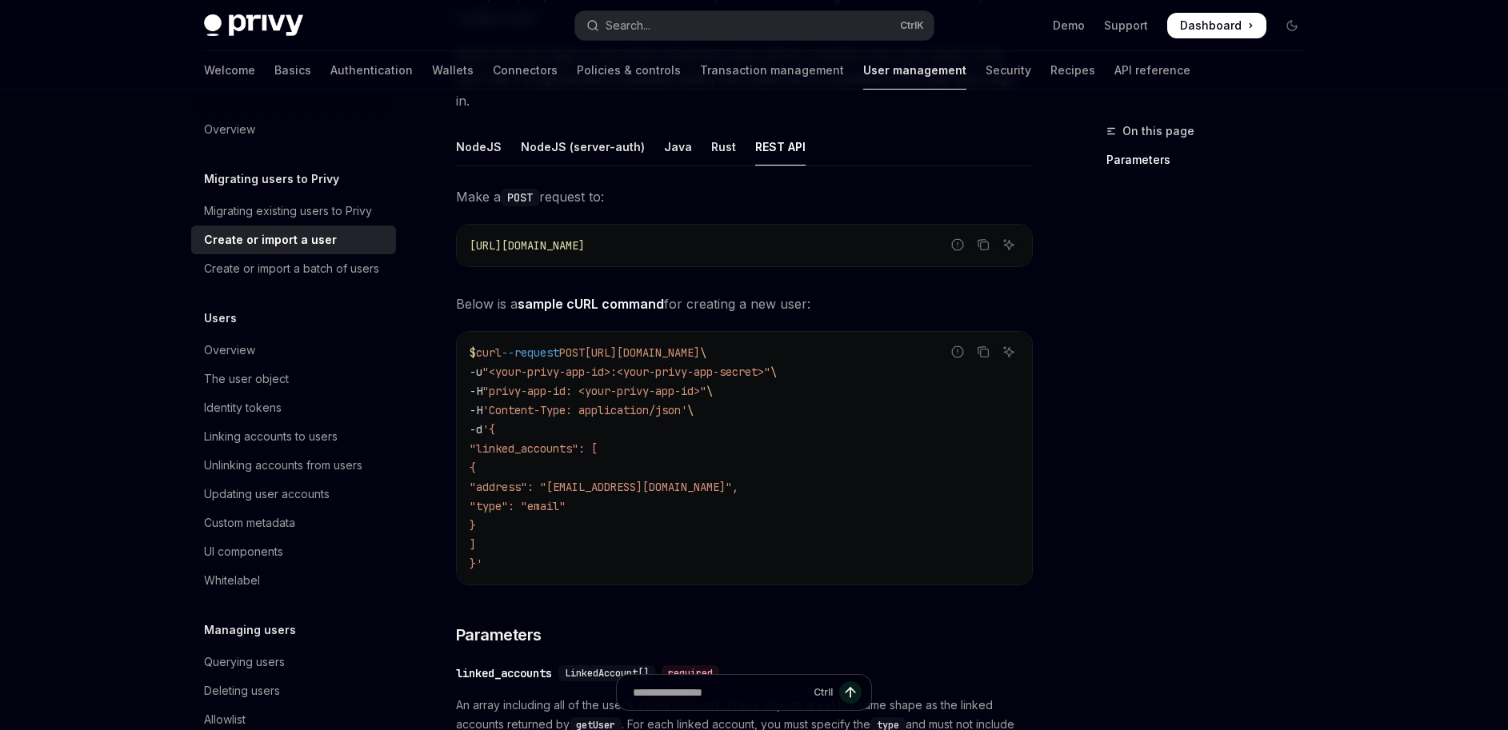
click at [601, 365] on span ""<your-privy-app-id>:<your-privy-app-secret>"" at bounding box center [626, 372] width 288 height 14
drag, startPoint x: 505, startPoint y: 351, endPoint x: 725, endPoint y: 359, distance: 220.1
click at [725, 365] on span ""<your-privy-app-id>:<your-privy-app-secret>"" at bounding box center [626, 372] width 288 height 14
drag, startPoint x: 505, startPoint y: 374, endPoint x: 745, endPoint y: 370, distance: 240.8
click at [713, 384] on span "-H "privy-app-id: <your-privy-app-id>" \" at bounding box center [591, 391] width 243 height 14
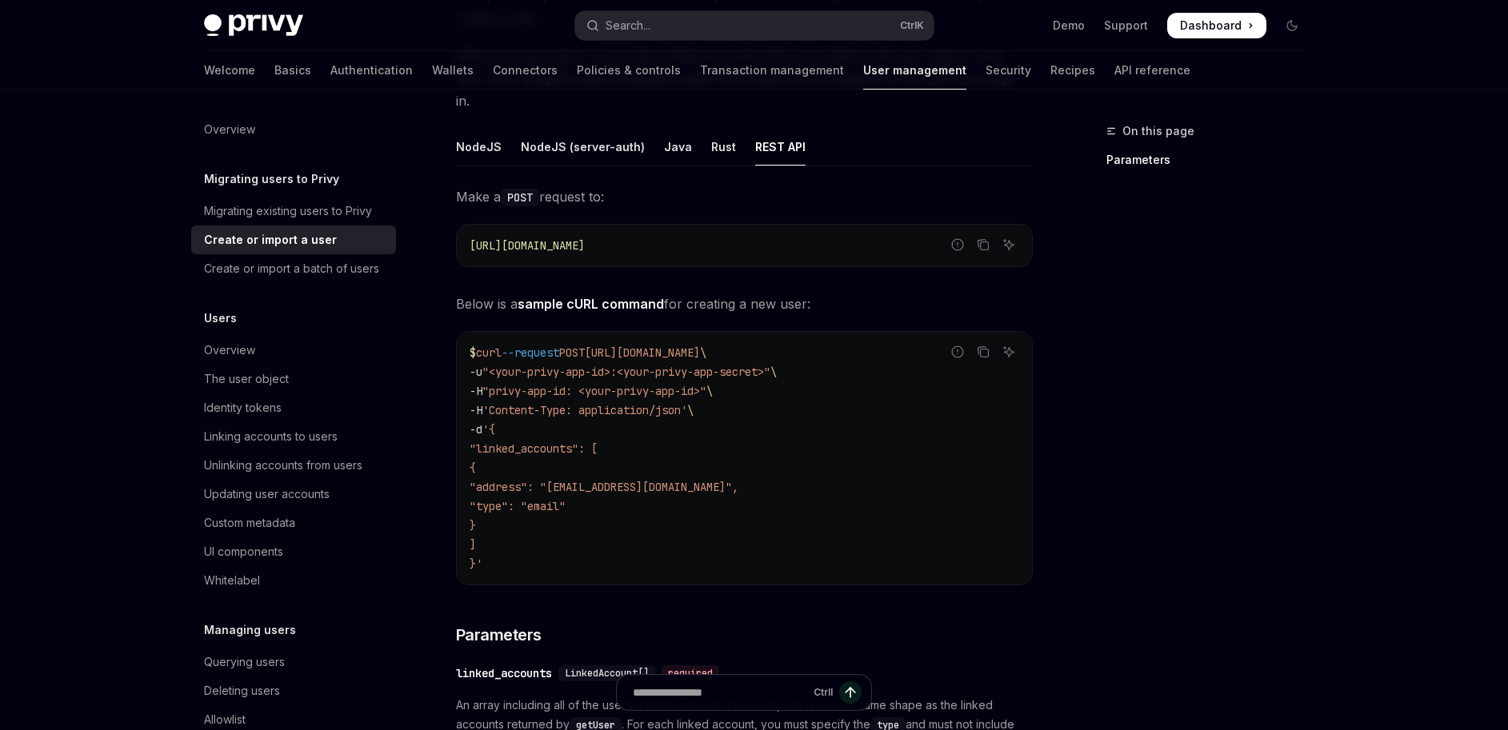
click at [784, 377] on code "$ curl --request POST https://auth.privy.io/api/v1/users \ -u "<your-privy-app-…" at bounding box center [745, 458] width 550 height 230
click at [737, 365] on span ""<your-privy-app-id>:<your-privy-app-secret>"" at bounding box center [626, 372] width 288 height 14
click at [729, 411] on code "$ curl --request POST https://auth.privy.io/api/v1/users \ -u "<your-privy-app-…" at bounding box center [745, 458] width 550 height 230
click at [522, 365] on span ""<your-privy-app-id>:<your-privy-app-secret>"" at bounding box center [626, 372] width 288 height 14
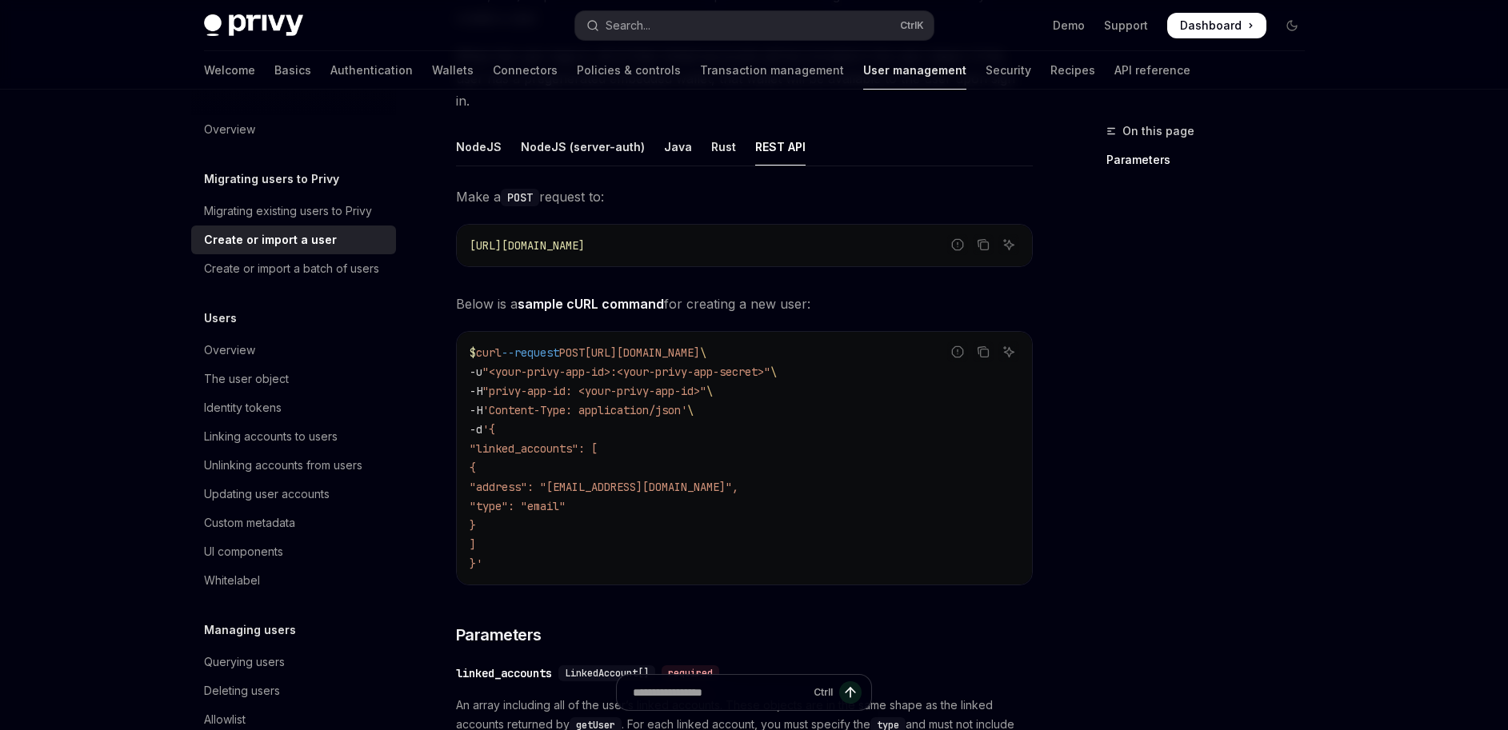
click at [713, 365] on span ""<your-privy-app-id>:<your-privy-app-secret>"" at bounding box center [626, 372] width 288 height 14
drag, startPoint x: 536, startPoint y: 370, endPoint x: 565, endPoint y: 376, distance: 29.5
click at [536, 384] on span ""privy-app-id: <your-privy-app-id>"" at bounding box center [594, 391] width 224 height 14
click at [761, 391] on code "$ curl --request POST https://auth.privy.io/api/v1/users \ -u "<your-privy-app-…" at bounding box center [745, 458] width 550 height 230
click at [539, 403] on span "'Content-Type: application/json'" at bounding box center [584, 410] width 205 height 14
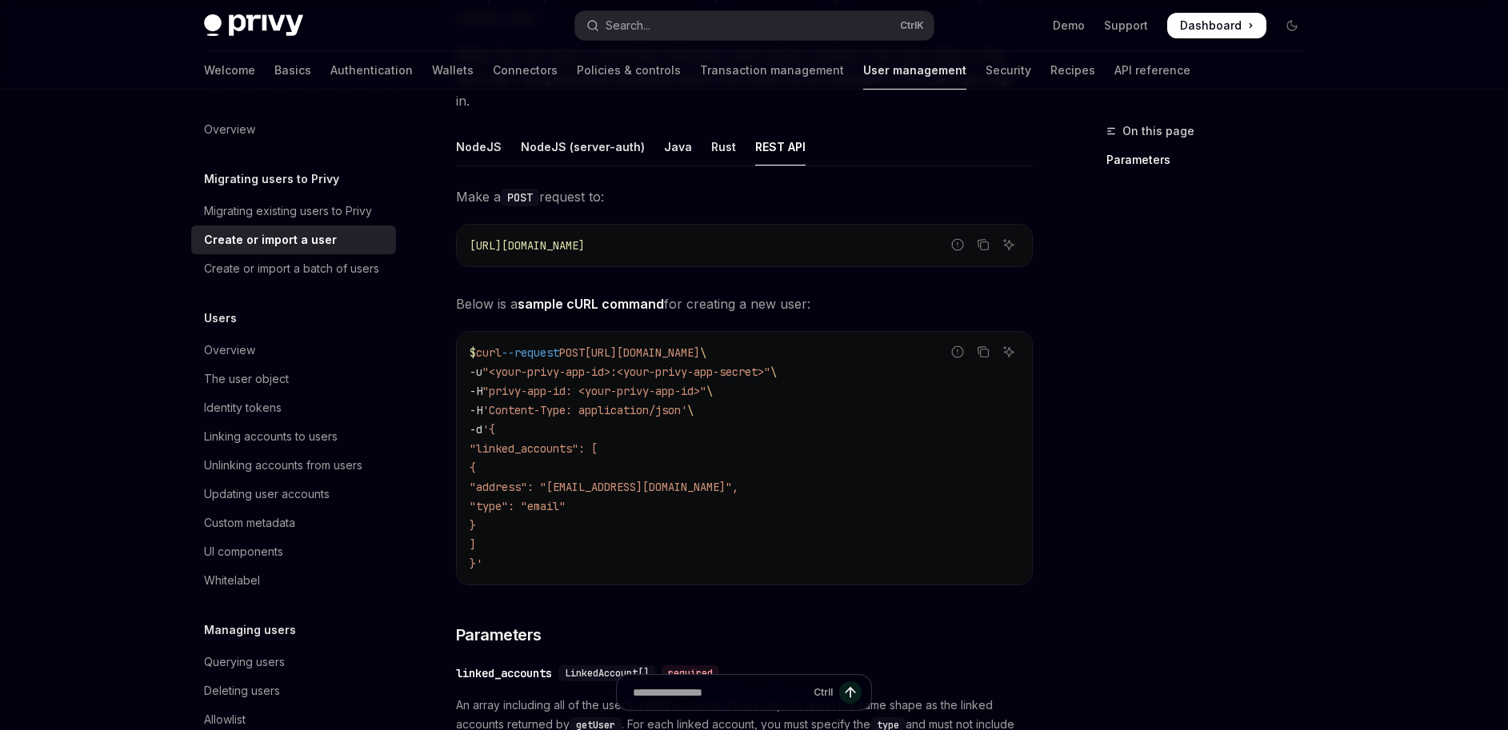
click at [515, 442] on span ""linked_accounts": [" at bounding box center [534, 449] width 128 height 14
drag, startPoint x: 534, startPoint y: 464, endPoint x: 539, endPoint y: 472, distance: 9.3
click at [534, 480] on span ""address": "batman@privy.io"," at bounding box center [604, 487] width 269 height 14
click at [545, 499] on span ""type": "email"" at bounding box center [518, 506] width 96 height 14
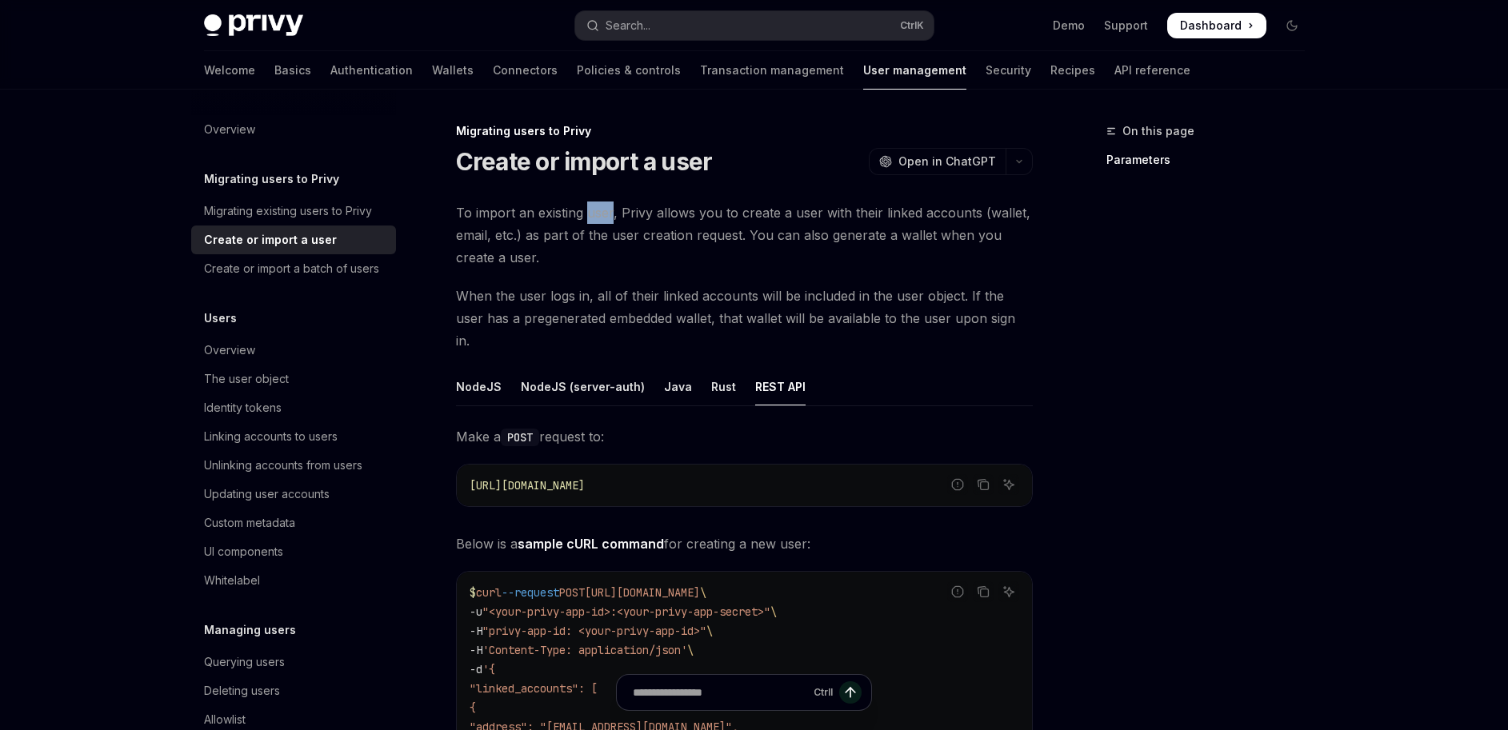
drag, startPoint x: 590, startPoint y: 214, endPoint x: 609, endPoint y: 210, distance: 19.6
click at [609, 210] on span "To import an existing user, Privy allows you to create a user with their linked…" at bounding box center [744, 235] width 577 height 67
drag, startPoint x: 642, startPoint y: 215, endPoint x: 683, endPoint y: 212, distance: 40.9
click at [683, 212] on span "To import an existing user, Privy allows you to create a user with their linked…" at bounding box center [744, 235] width 577 height 67
drag, startPoint x: 769, startPoint y: 210, endPoint x: 817, endPoint y: 210, distance: 47.2
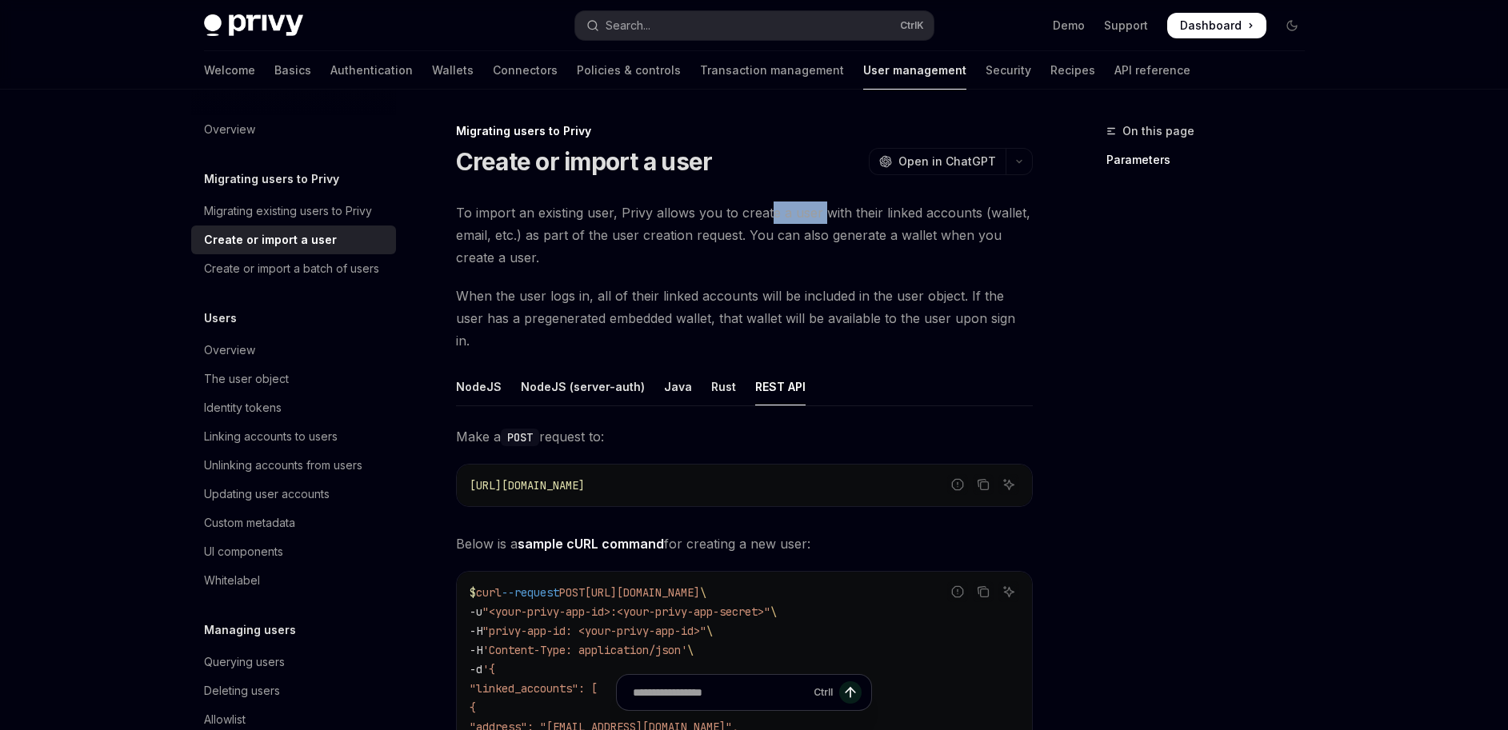
click at [817, 210] on span "To import an existing user, Privy allows you to create a user with their linked…" at bounding box center [744, 235] width 577 height 67
drag, startPoint x: 831, startPoint y: 210, endPoint x: 972, endPoint y: 210, distance: 140.8
click at [972, 210] on span "To import an existing user, Privy allows you to create a user with their linked…" at bounding box center [744, 235] width 577 height 67
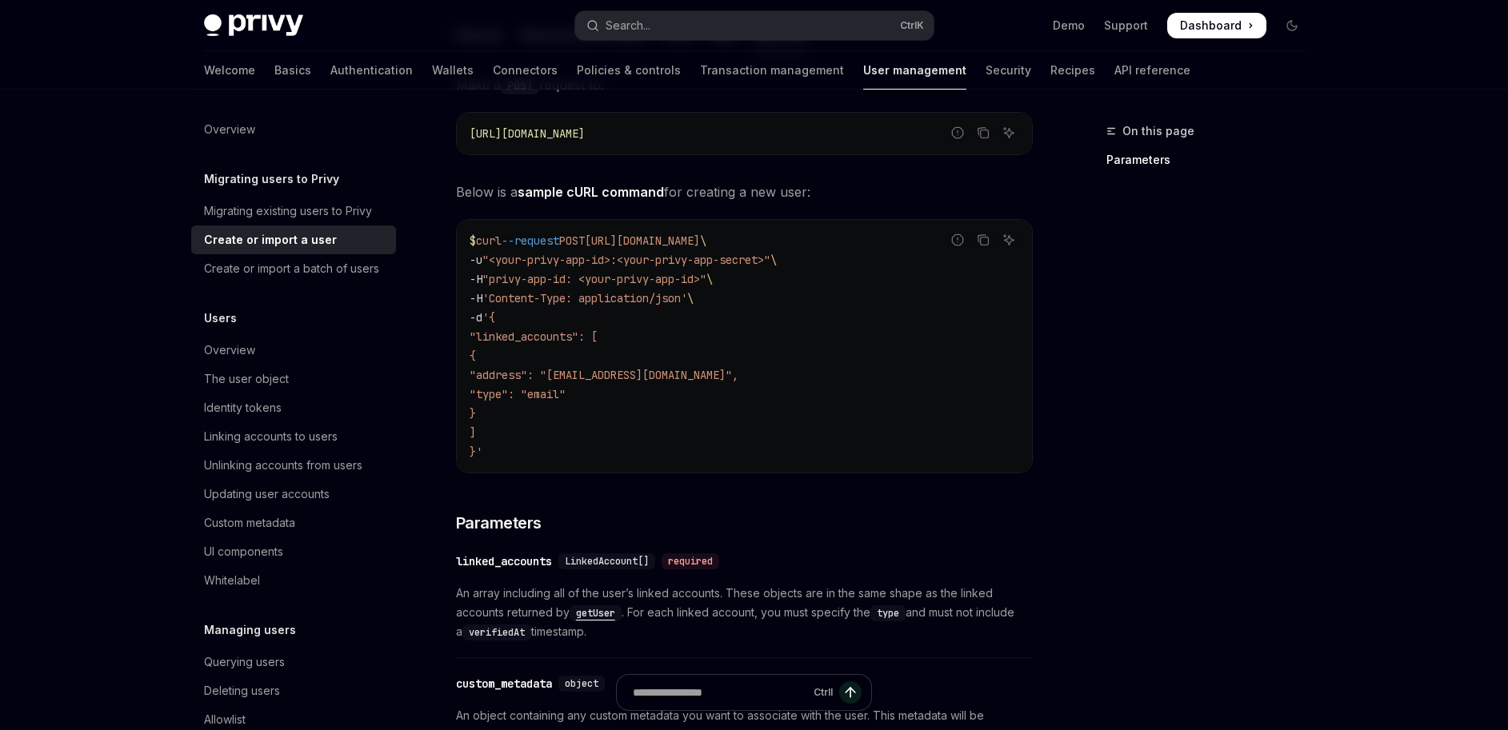
scroll to position [256, 0]
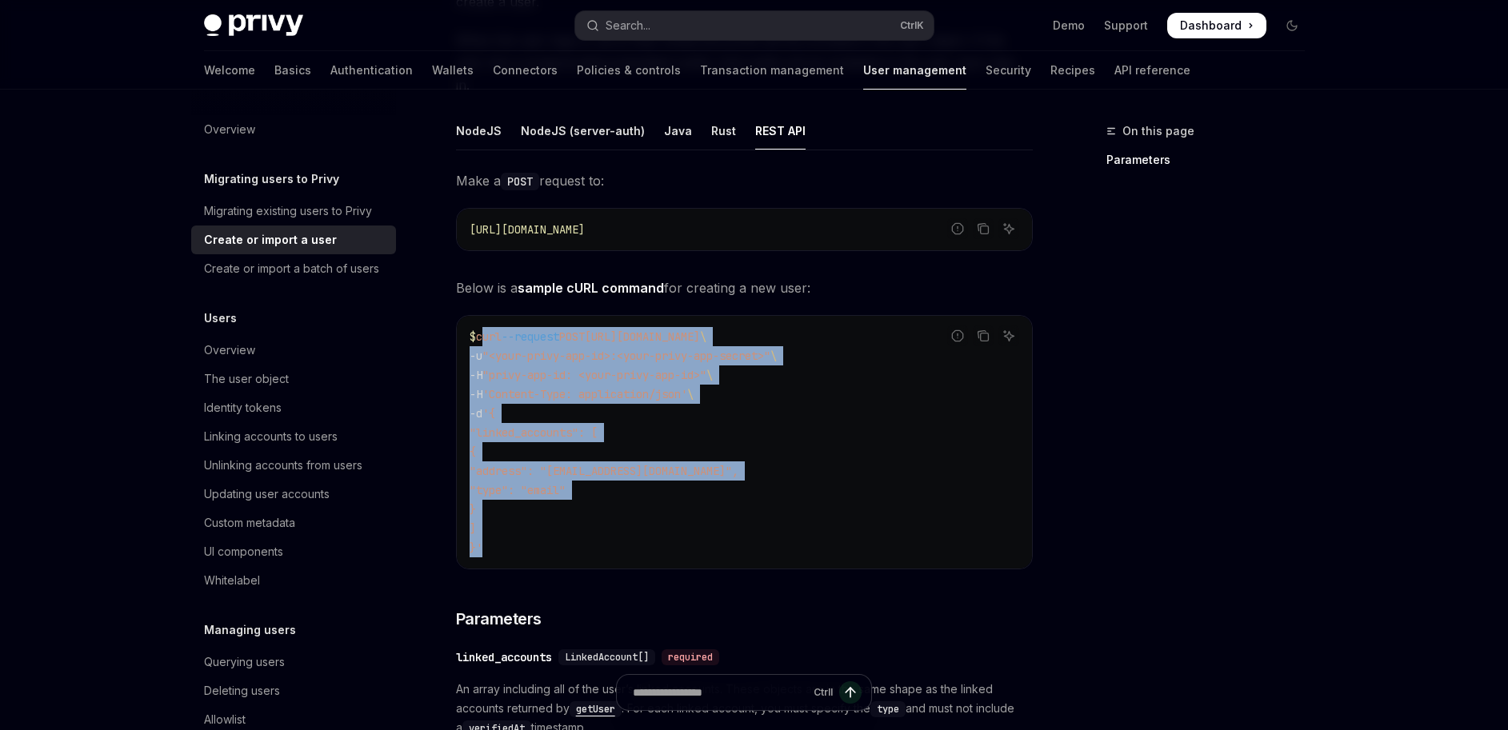
drag, startPoint x: 482, startPoint y: 308, endPoint x: 527, endPoint y: 534, distance: 230.9
click at [527, 534] on code "$ curl --request POST https://auth.privy.io/api/v1/users \ -u "<your-privy-app-…" at bounding box center [745, 442] width 550 height 230
copy code "curl --request POST https://auth.privy.io/api/v1/users \ -u "<your-privy-app-id…"
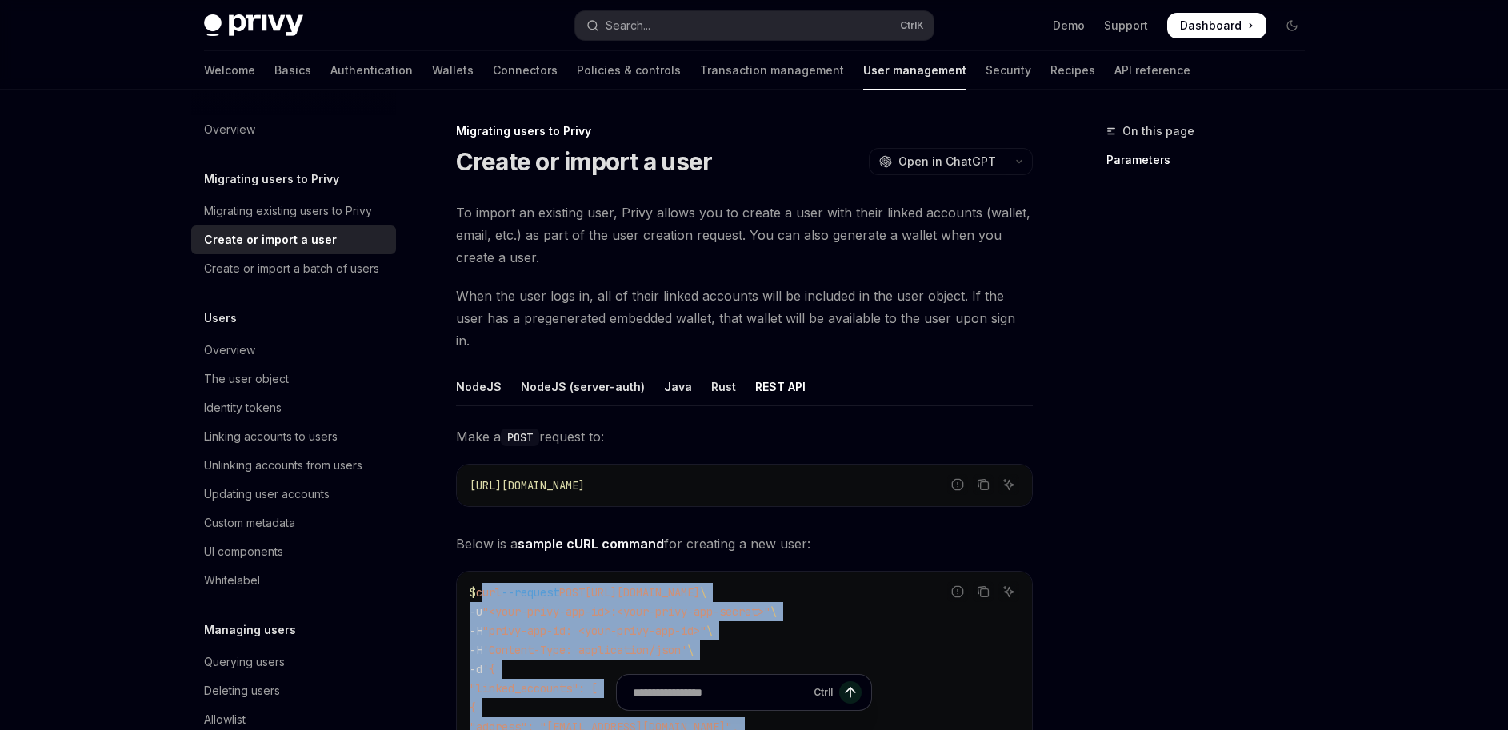
scroll to position [96, 0]
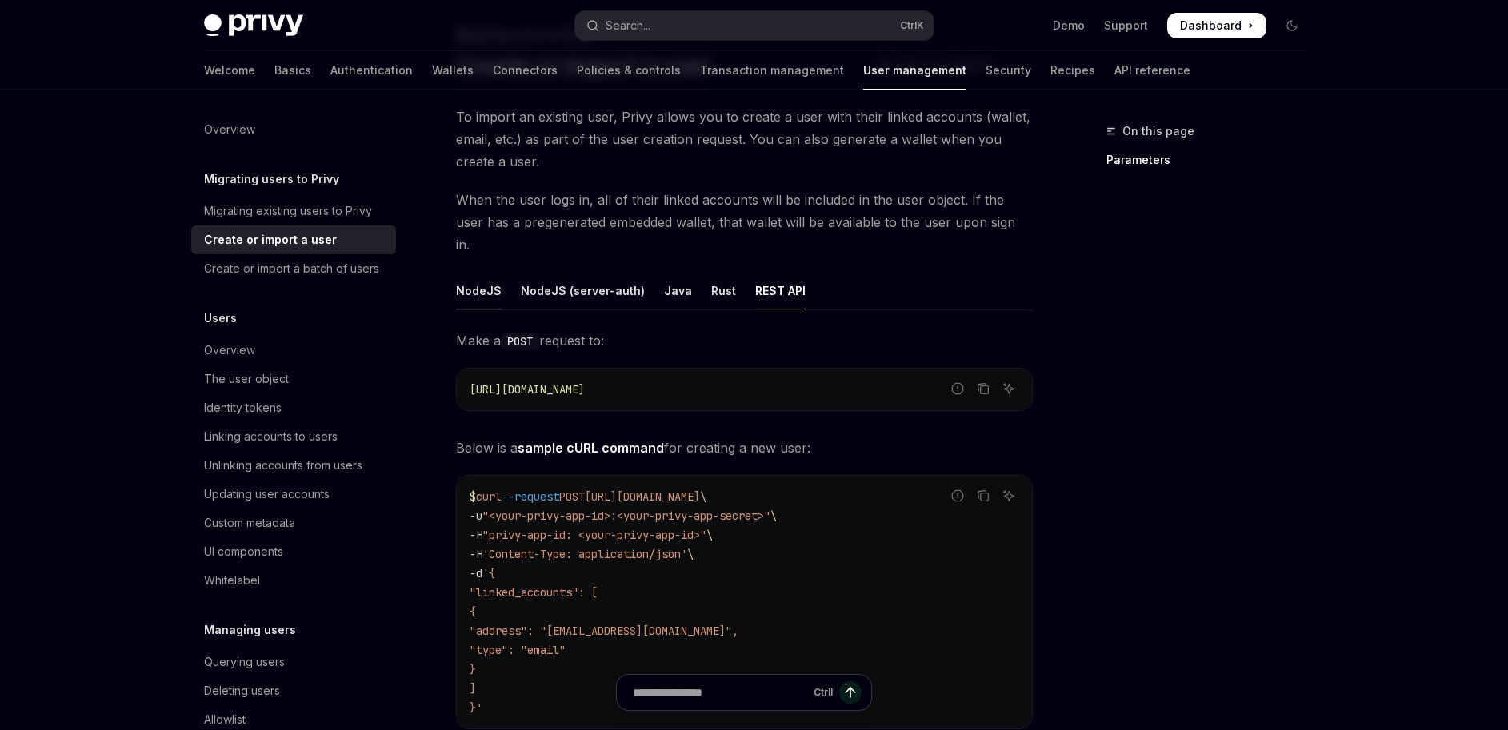
click at [484, 272] on div "NodeJS" at bounding box center [479, 291] width 46 height 38
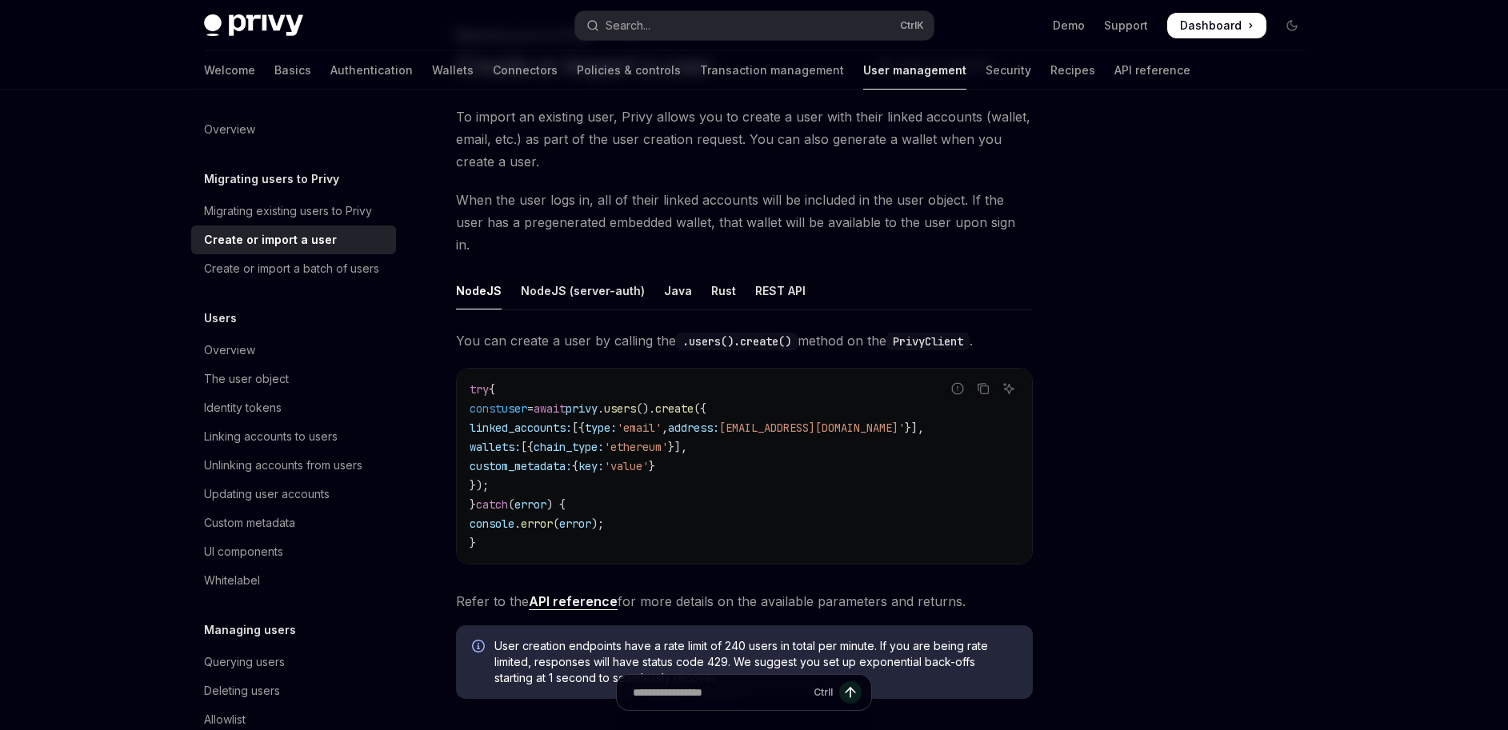
click at [675, 432] on code "try { const user = await privy . users (). create ({ linked_accounts: [{ type: …" at bounding box center [745, 466] width 550 height 173
click at [765, 272] on div "REST API" at bounding box center [780, 291] width 50 height 38
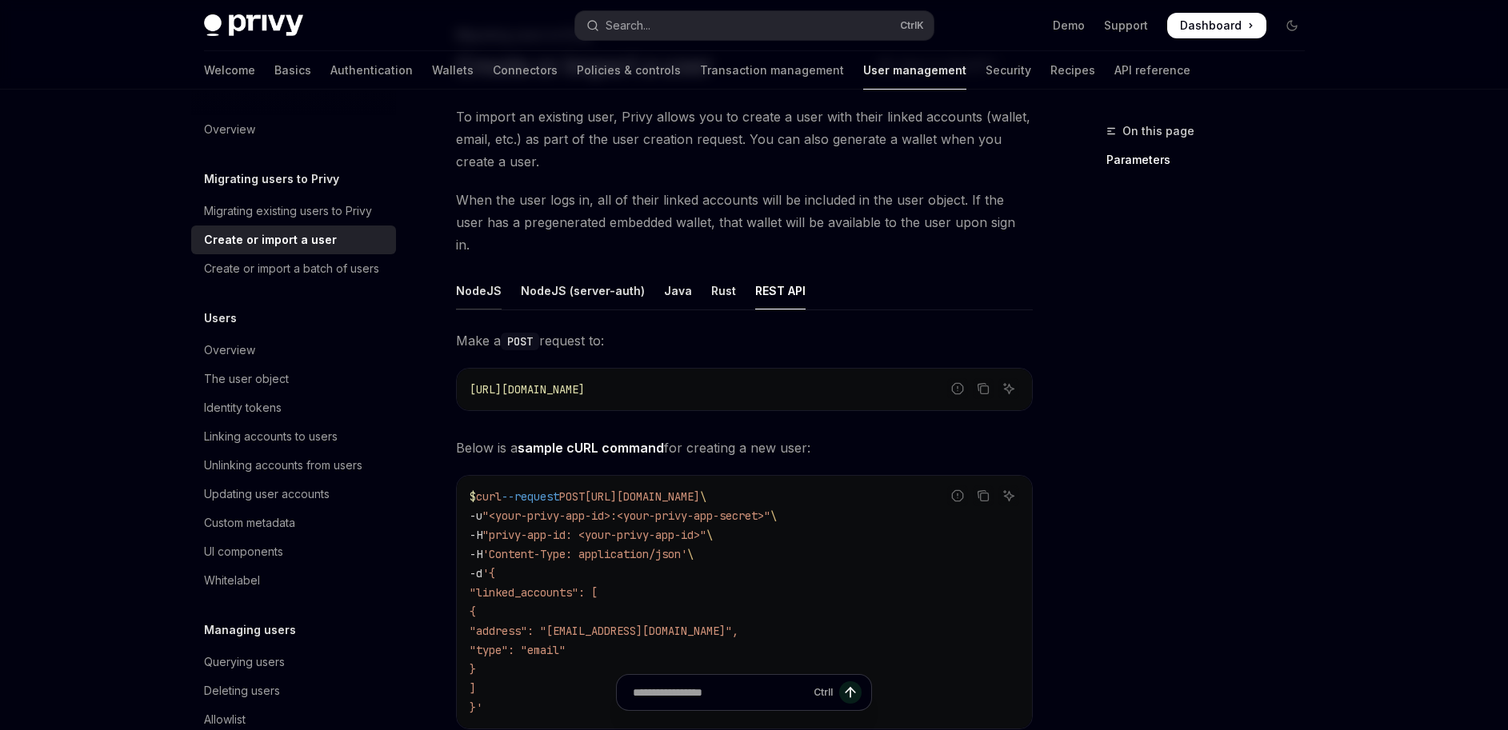
click at [478, 272] on div "NodeJS" at bounding box center [479, 291] width 46 height 38
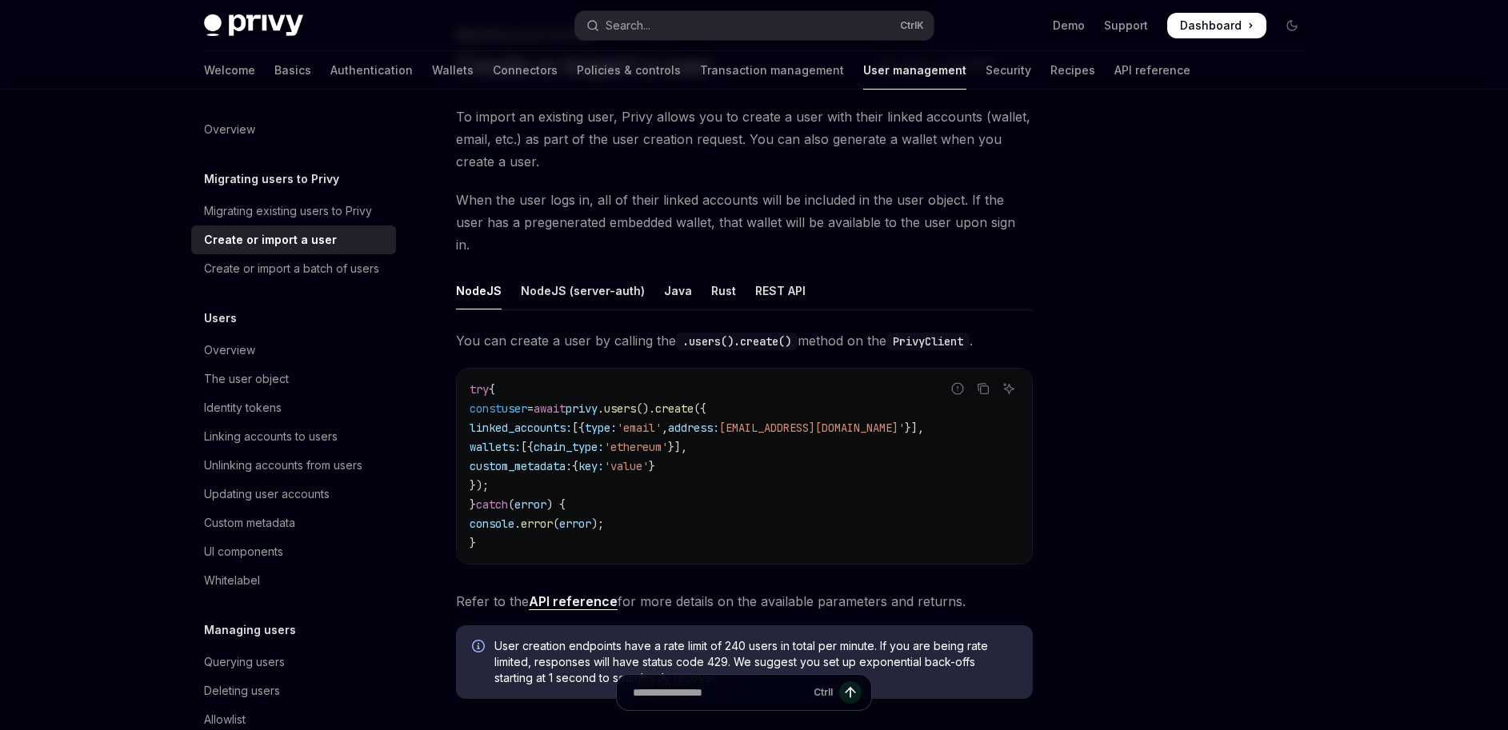
click at [498, 421] on span "linked_accounts:" at bounding box center [521, 428] width 102 height 14
drag, startPoint x: 618, startPoint y: 405, endPoint x: 882, endPoint y: 402, distance: 264.0
click at [882, 421] on span "linked_accounts: [{ type: 'email' , address: 'batman@privy.io' }]," at bounding box center [697, 428] width 454 height 14
click at [512, 440] on span "wallets:" at bounding box center [495, 447] width 51 height 14
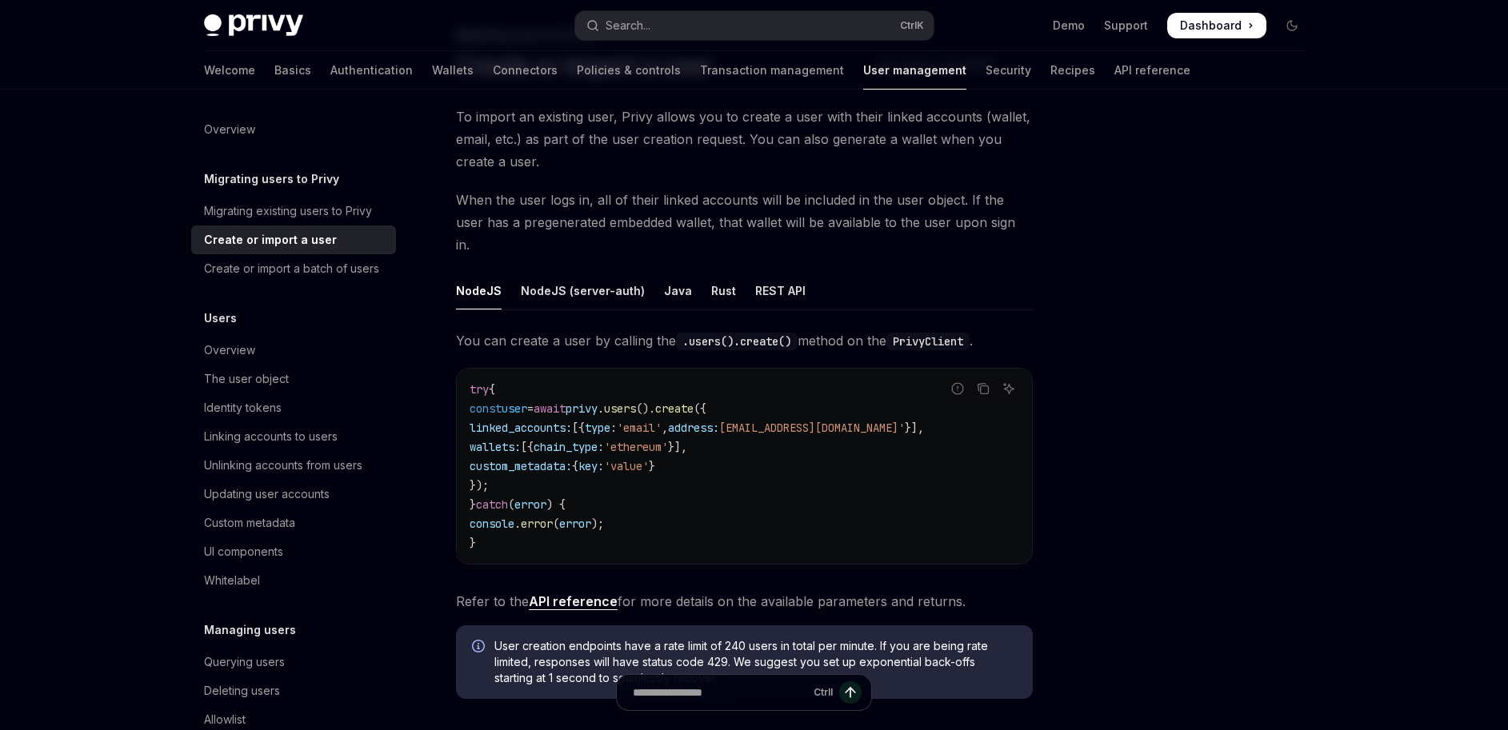
click at [511, 440] on span "wallets:" at bounding box center [495, 447] width 51 height 14
copy span "wallets"
drag, startPoint x: 567, startPoint y: 426, endPoint x: 724, endPoint y: 427, distance: 156.8
click at [687, 440] on span "wallets: [{ chain_type: 'ethereum' }]," at bounding box center [579, 447] width 218 height 14
click at [687, 432] on code "try { const user = await privy . users (). create ({ linked_accounts: [{ type: …" at bounding box center [745, 466] width 550 height 173
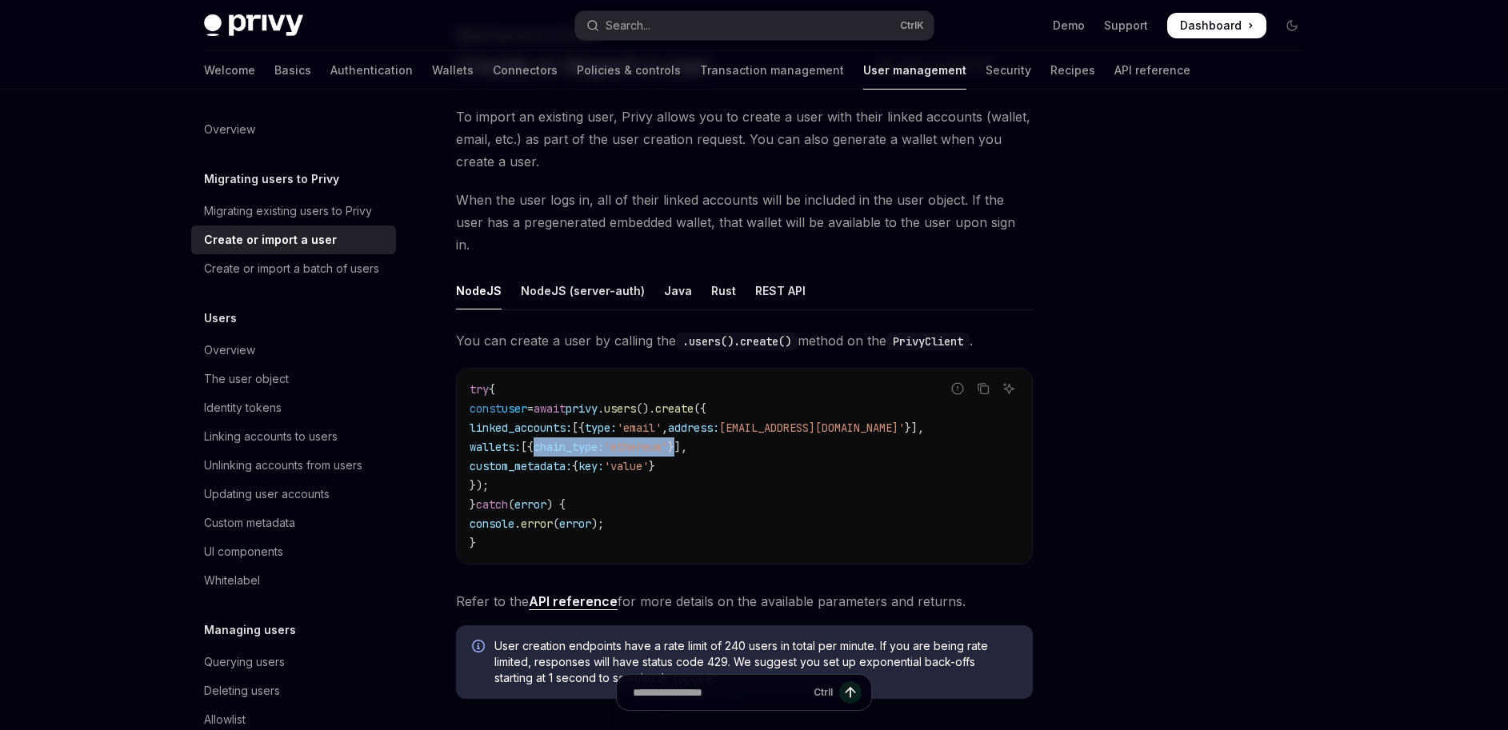
drag, startPoint x: 564, startPoint y: 422, endPoint x: 723, endPoint y: 427, distance: 159.2
click at [687, 440] on span "wallets: [{ chain_type: 'ethereum' }]," at bounding box center [579, 447] width 218 height 14
copy span "{ chain_type: 'ethereum' }"
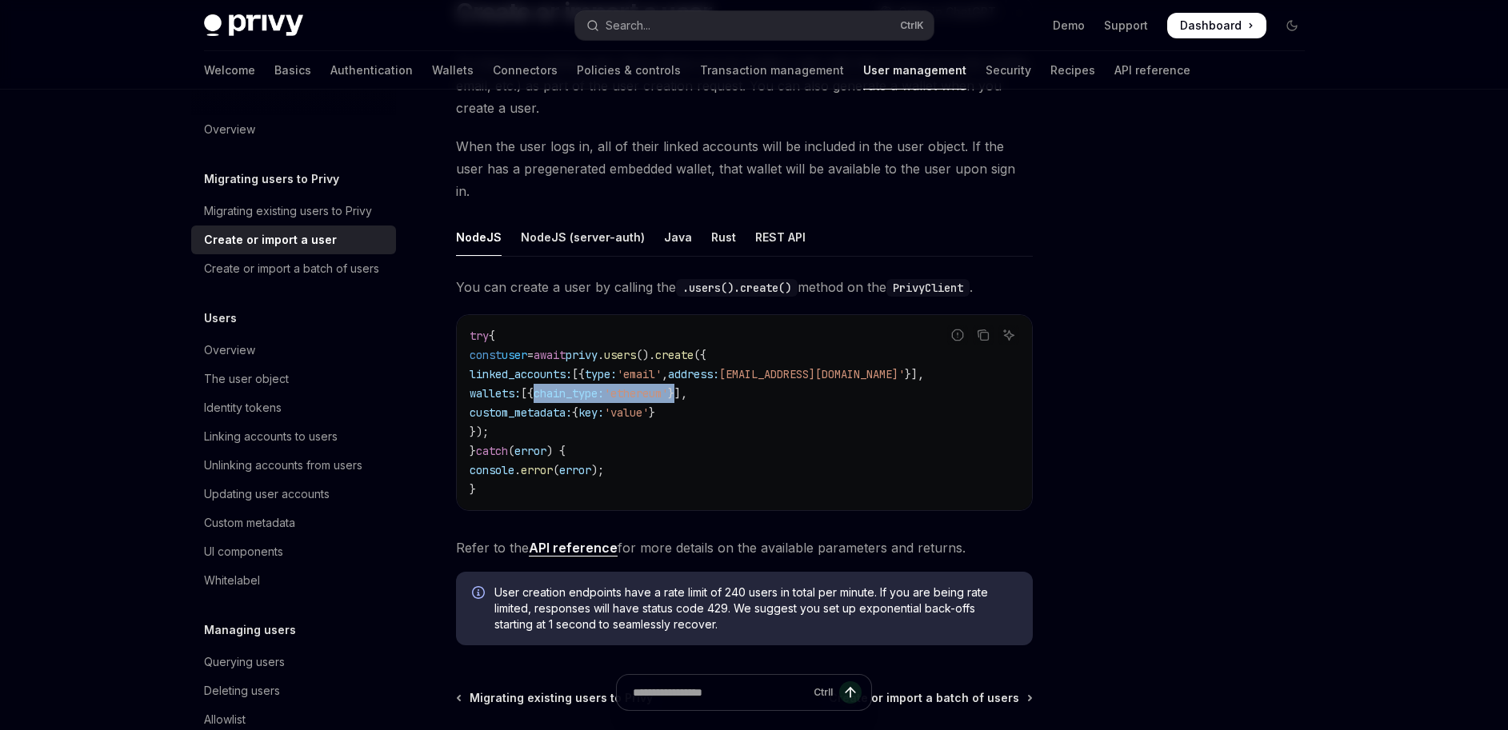
scroll to position [192, 0]
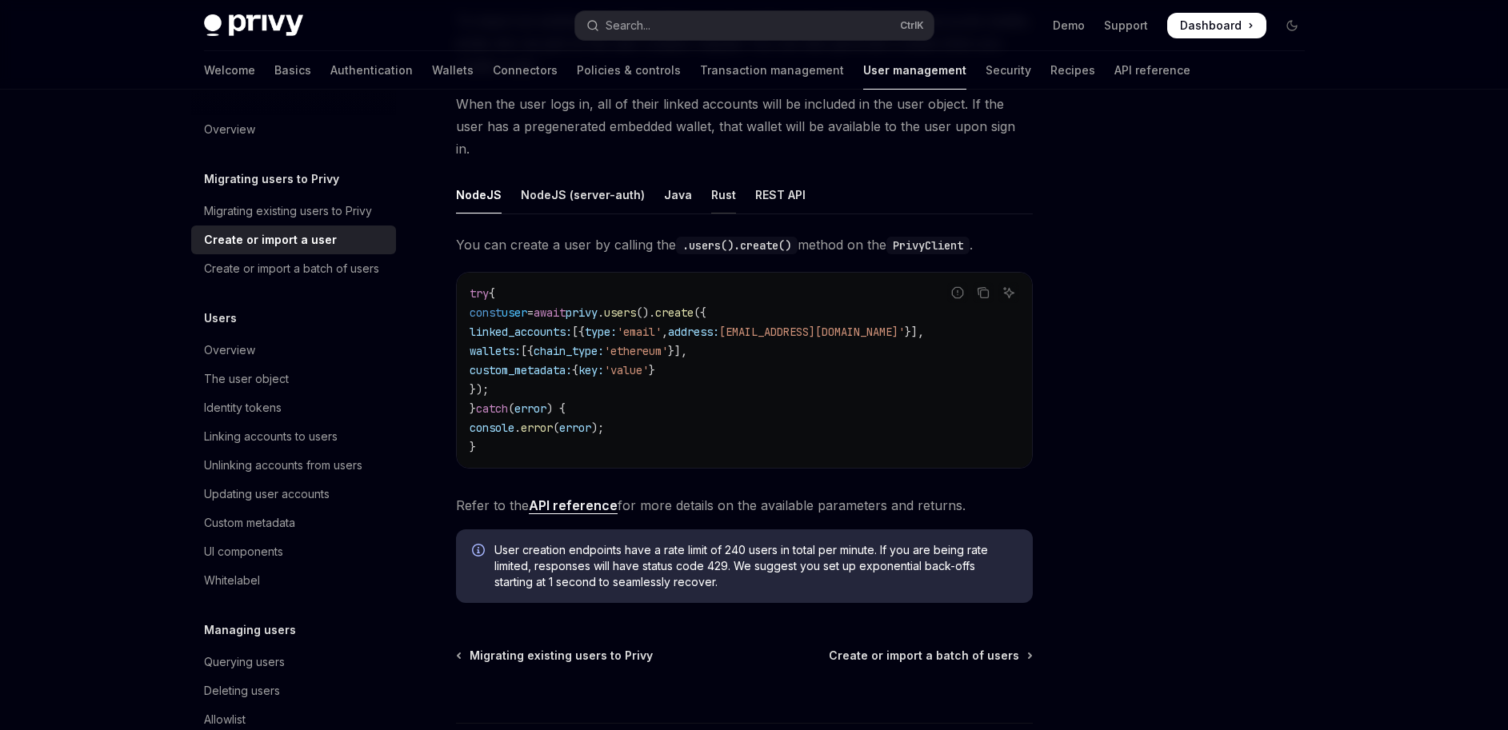
click at [711, 176] on div "Rust" at bounding box center [723, 195] width 25 height 38
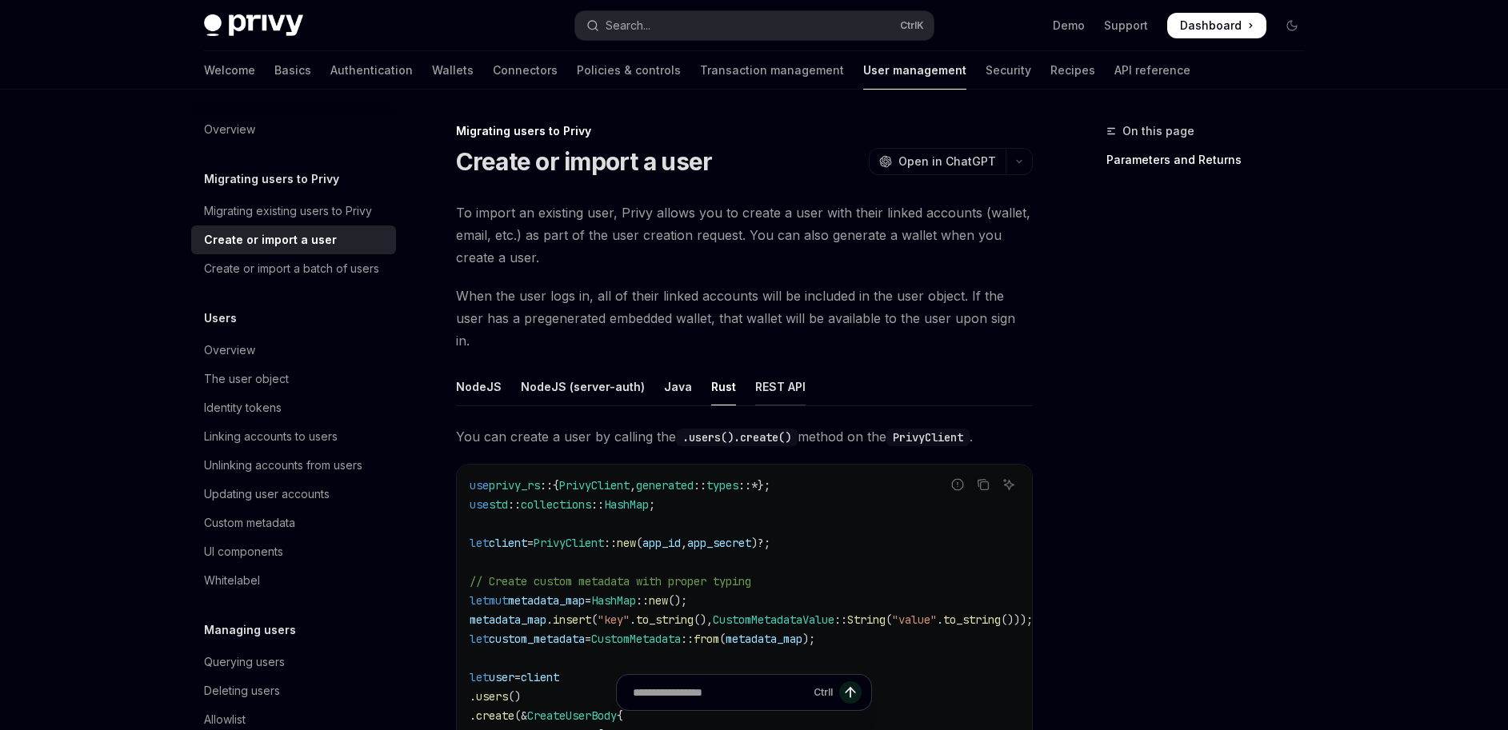
click at [755, 368] on div "REST API" at bounding box center [780, 387] width 50 height 38
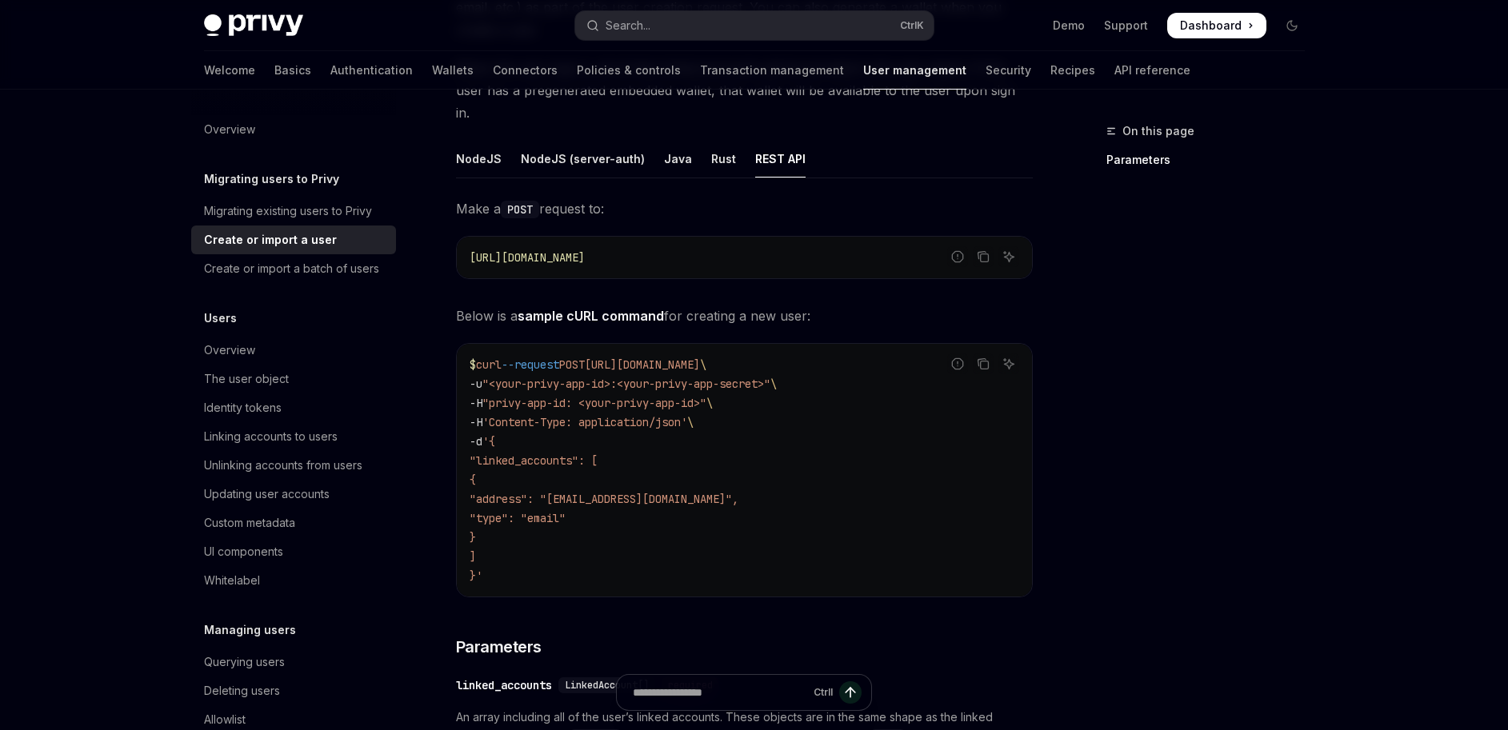
scroll to position [288, 0]
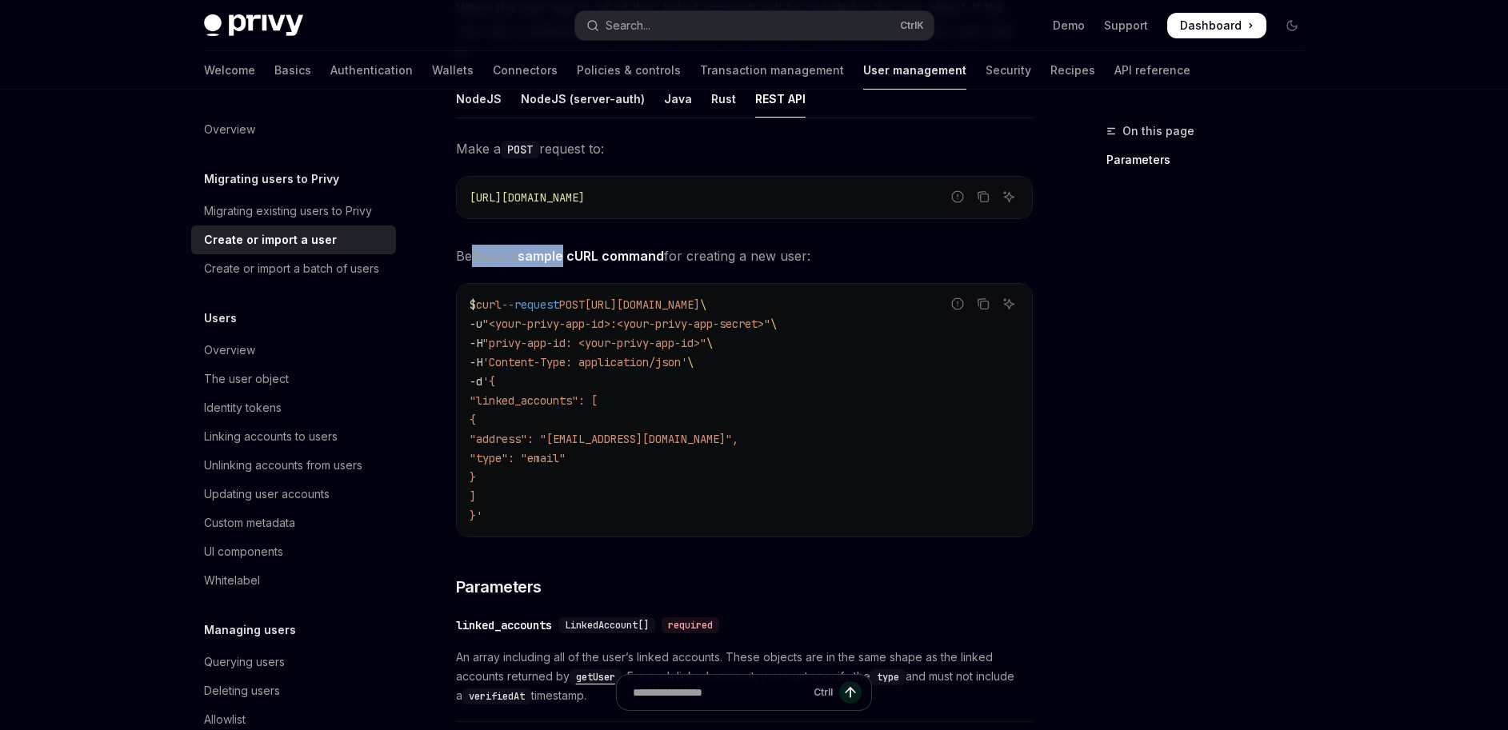
drag, startPoint x: 473, startPoint y: 238, endPoint x: 566, endPoint y: 234, distance: 93.7
click at [565, 245] on span "Below is a sample cURL command for creating a new user:" at bounding box center [744, 256] width 577 height 22
click at [621, 248] on strong "sample cURL command" at bounding box center [591, 256] width 146 height 16
click at [725, 245] on span "Below is a sample cURL command for creating a new user:" at bounding box center [744, 256] width 577 height 22
click at [795, 245] on span "Below is a sample cURL command for creating a new user:" at bounding box center [744, 256] width 577 height 22
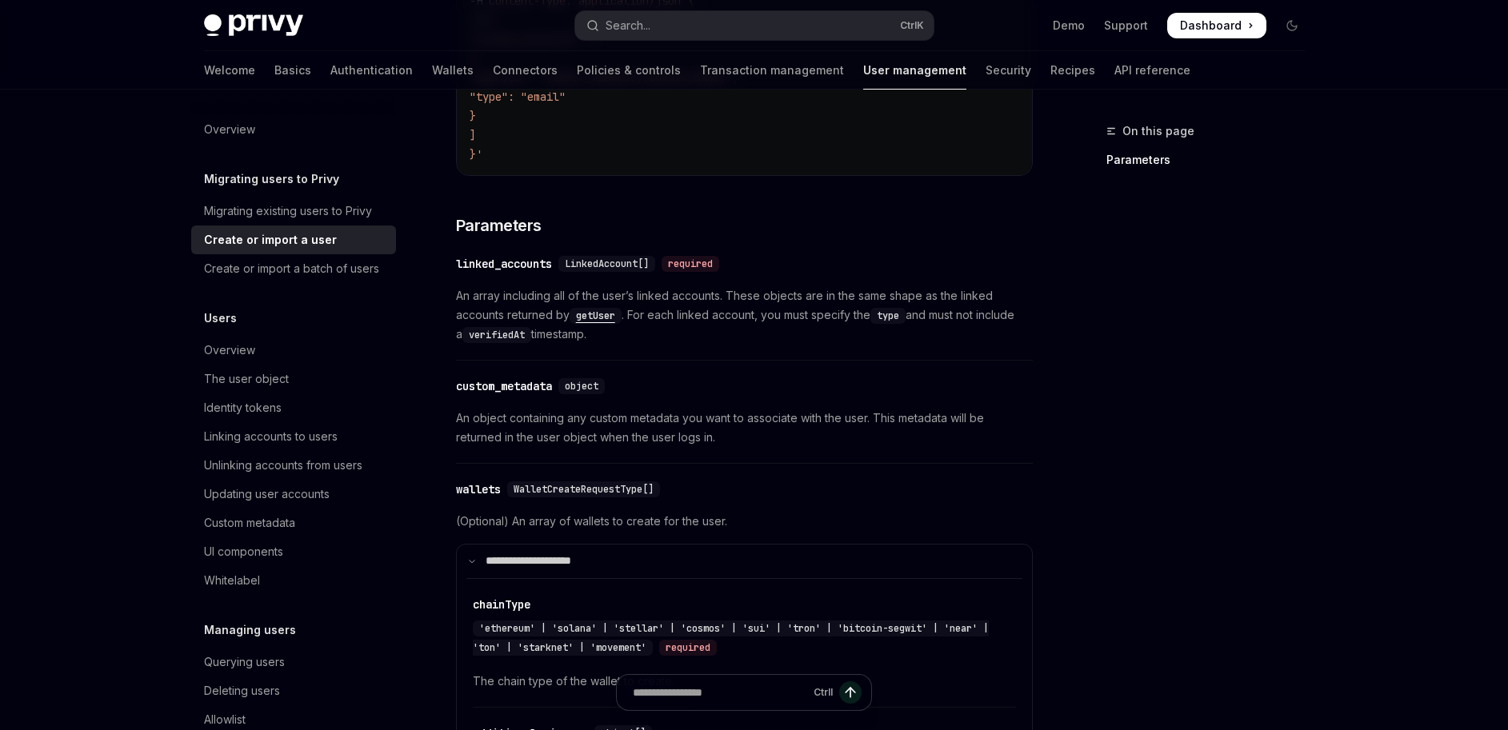
scroll to position [672, 0]
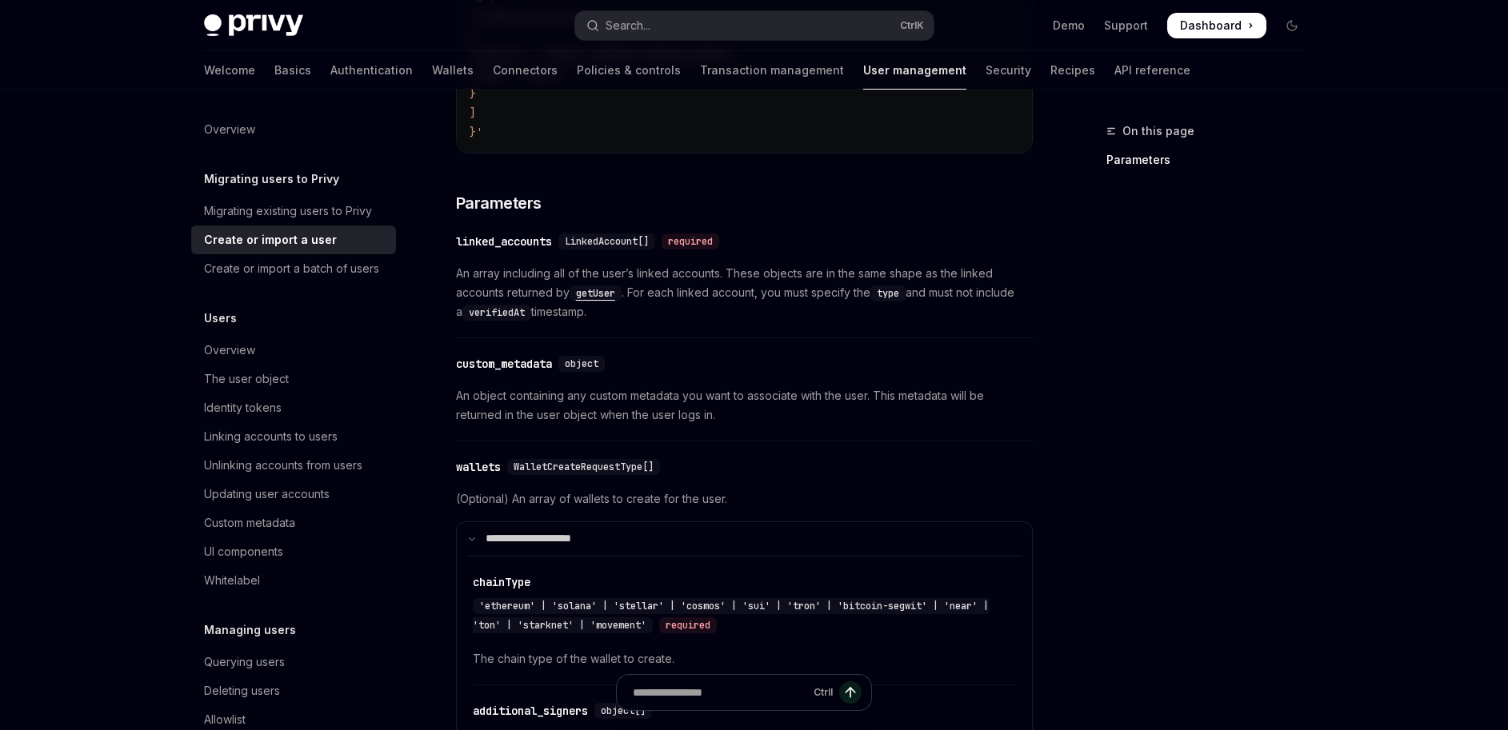
click at [569, 461] on span "WalletCreateRequestType[]" at bounding box center [584, 467] width 140 height 13
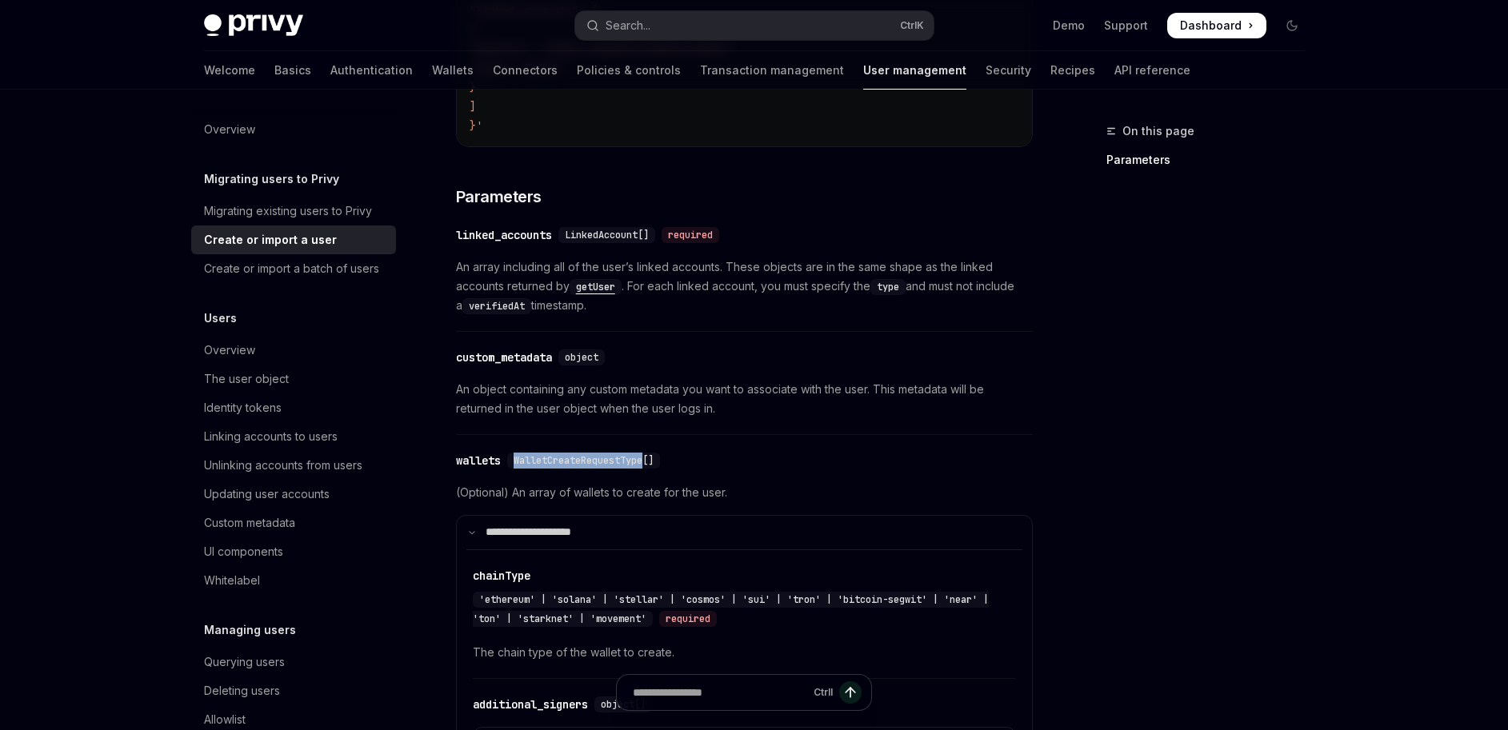
scroll to position [768, 0]
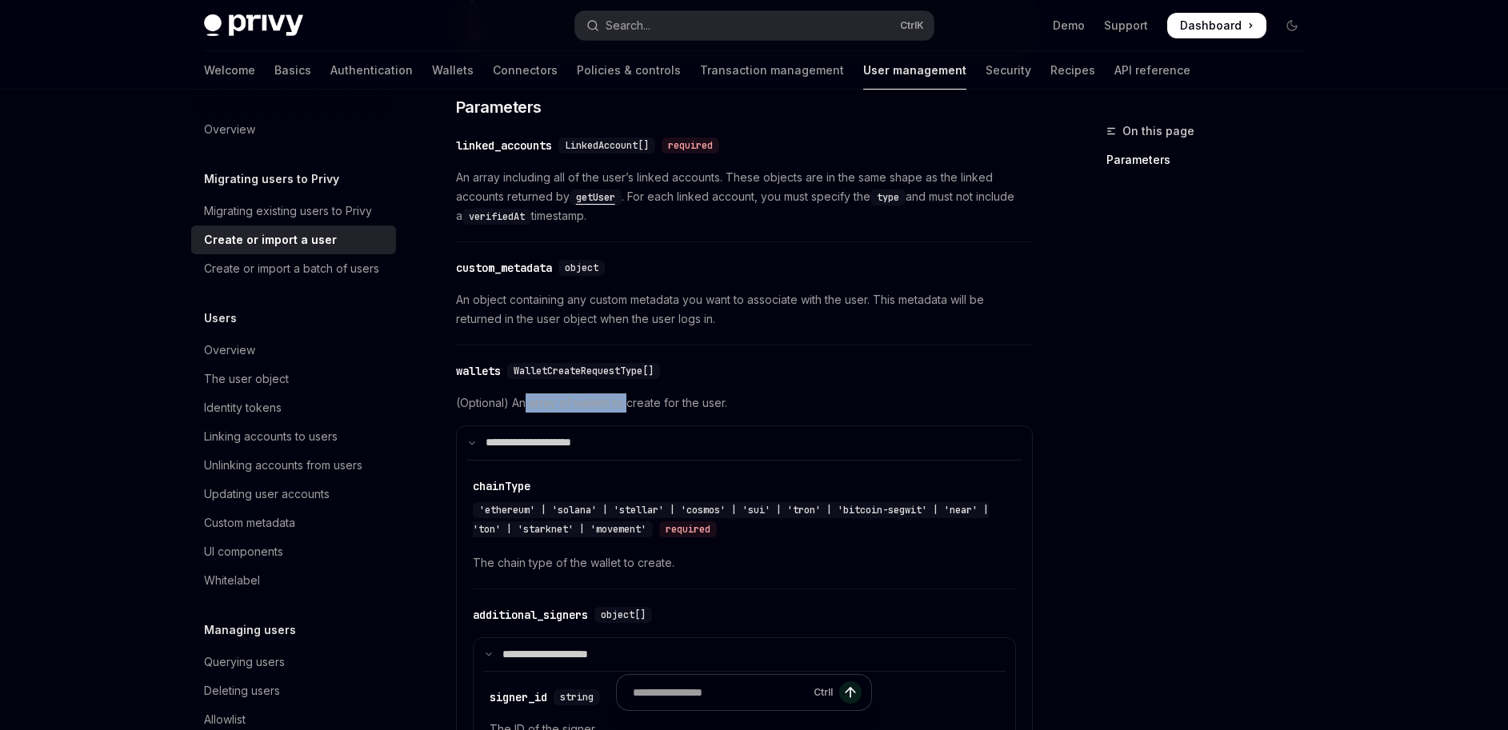
drag, startPoint x: 522, startPoint y: 384, endPoint x: 680, endPoint y: 382, distance: 157.6
click at [628, 394] on span "(Optional) An array of wallets to create for the user." at bounding box center [744, 403] width 577 height 19
click at [687, 394] on span "(Optional) An array of wallets to create for the user." at bounding box center [744, 403] width 577 height 19
click at [498, 478] on div "chainType" at bounding box center [502, 486] width 58 height 16
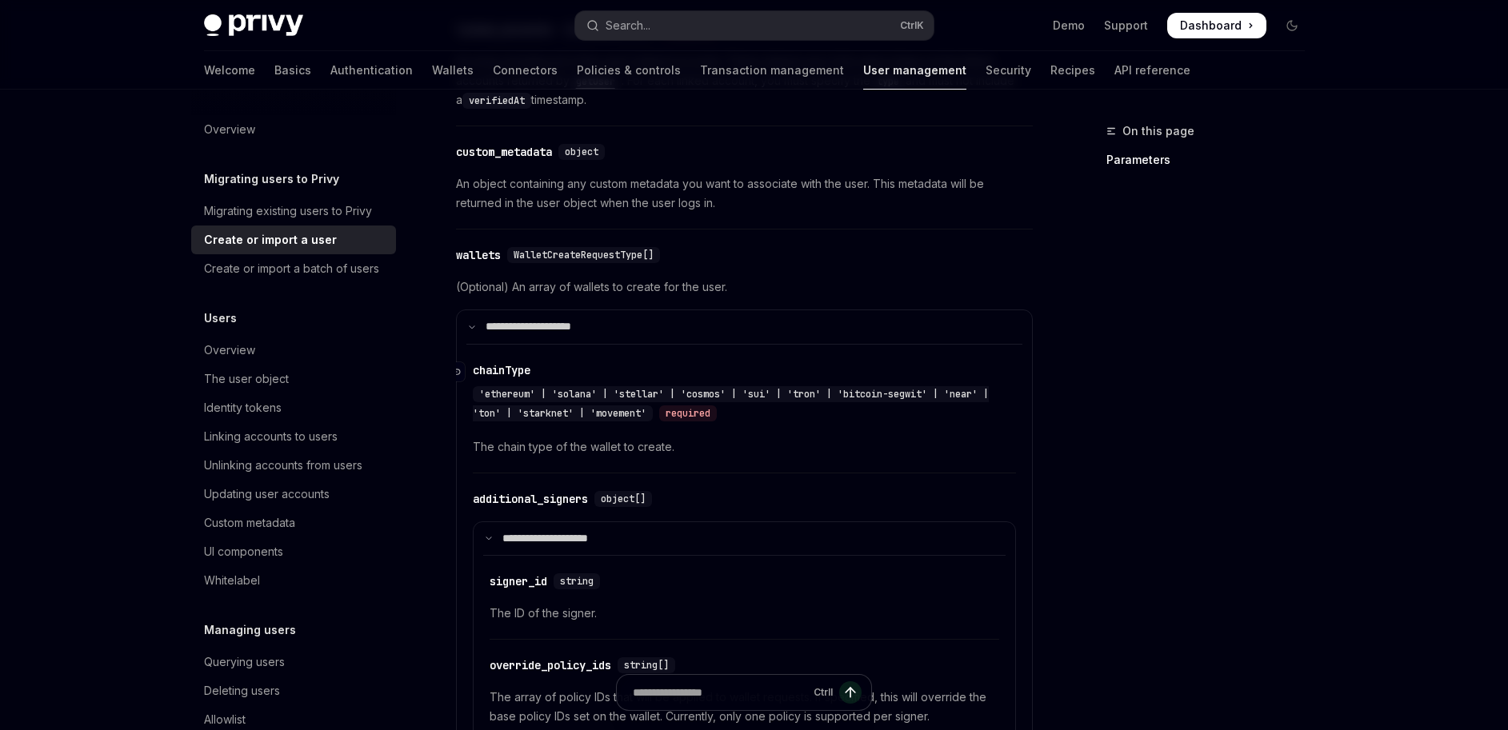
scroll to position [829, 0]
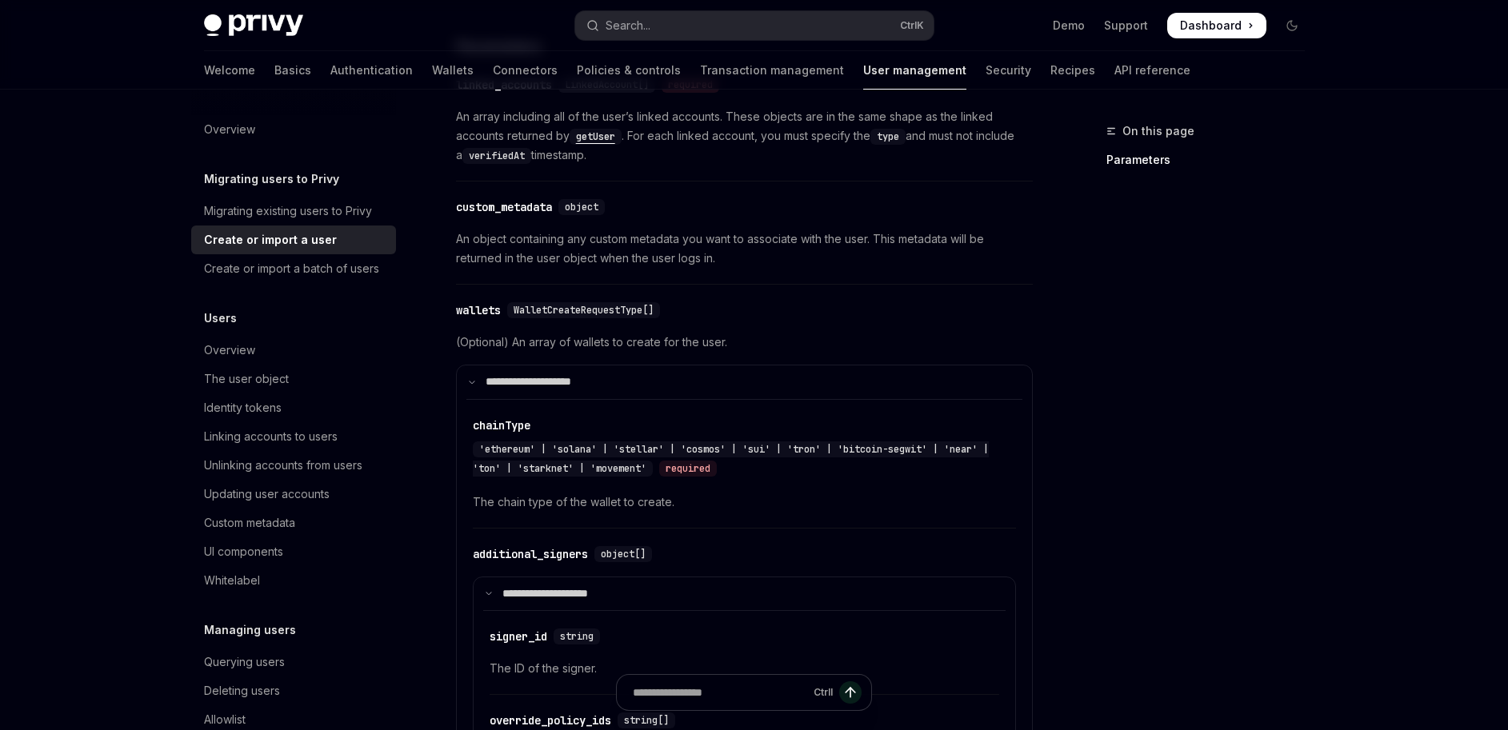
click at [581, 304] on span "WalletCreateRequestType[]" at bounding box center [584, 310] width 140 height 13
click at [493, 302] on div "wallets" at bounding box center [478, 310] width 45 height 16
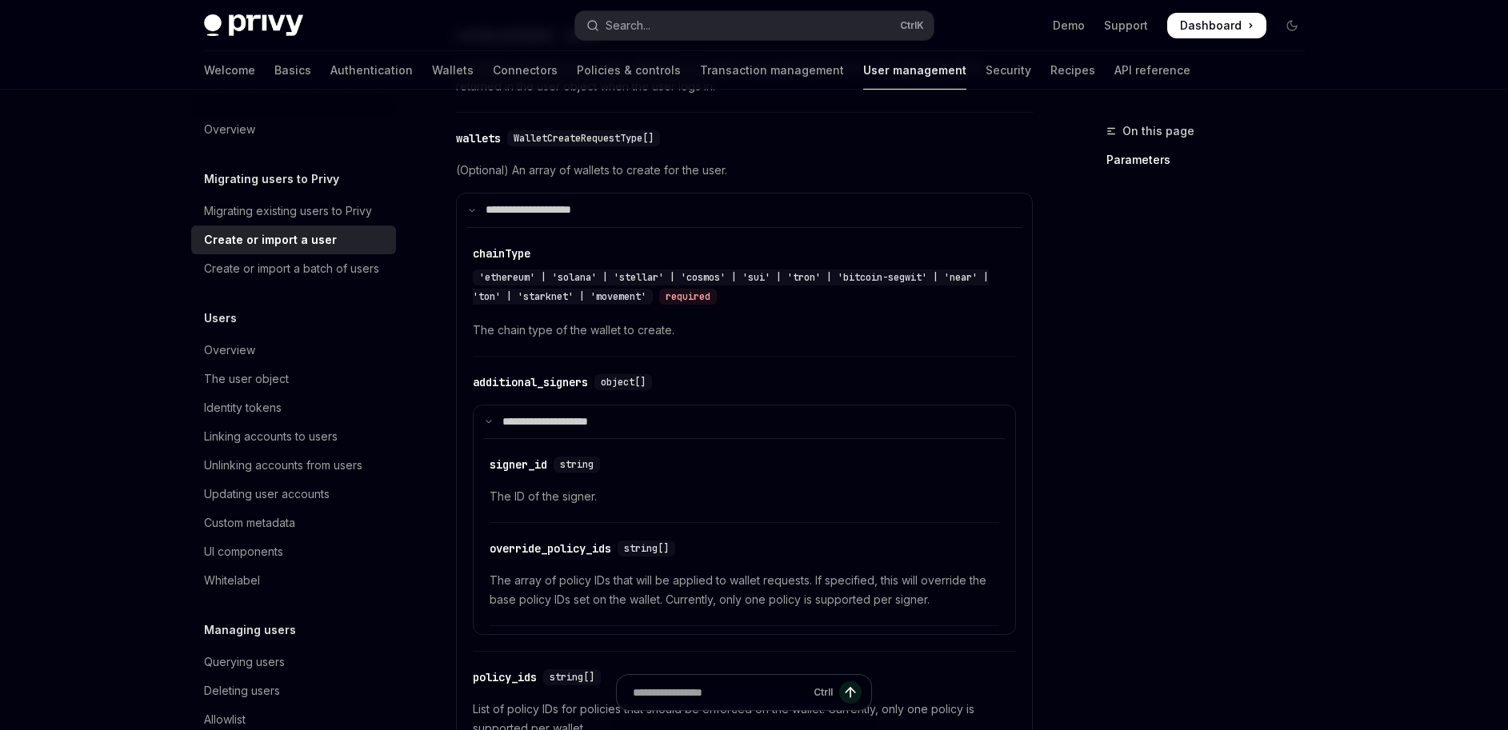
scroll to position [1001, 0]
click at [524, 270] on span "'ethereum' | 'solana' | 'stellar' | 'cosmos' | 'sui' | 'tron' | 'bitcoin-segwit…" at bounding box center [731, 286] width 516 height 32
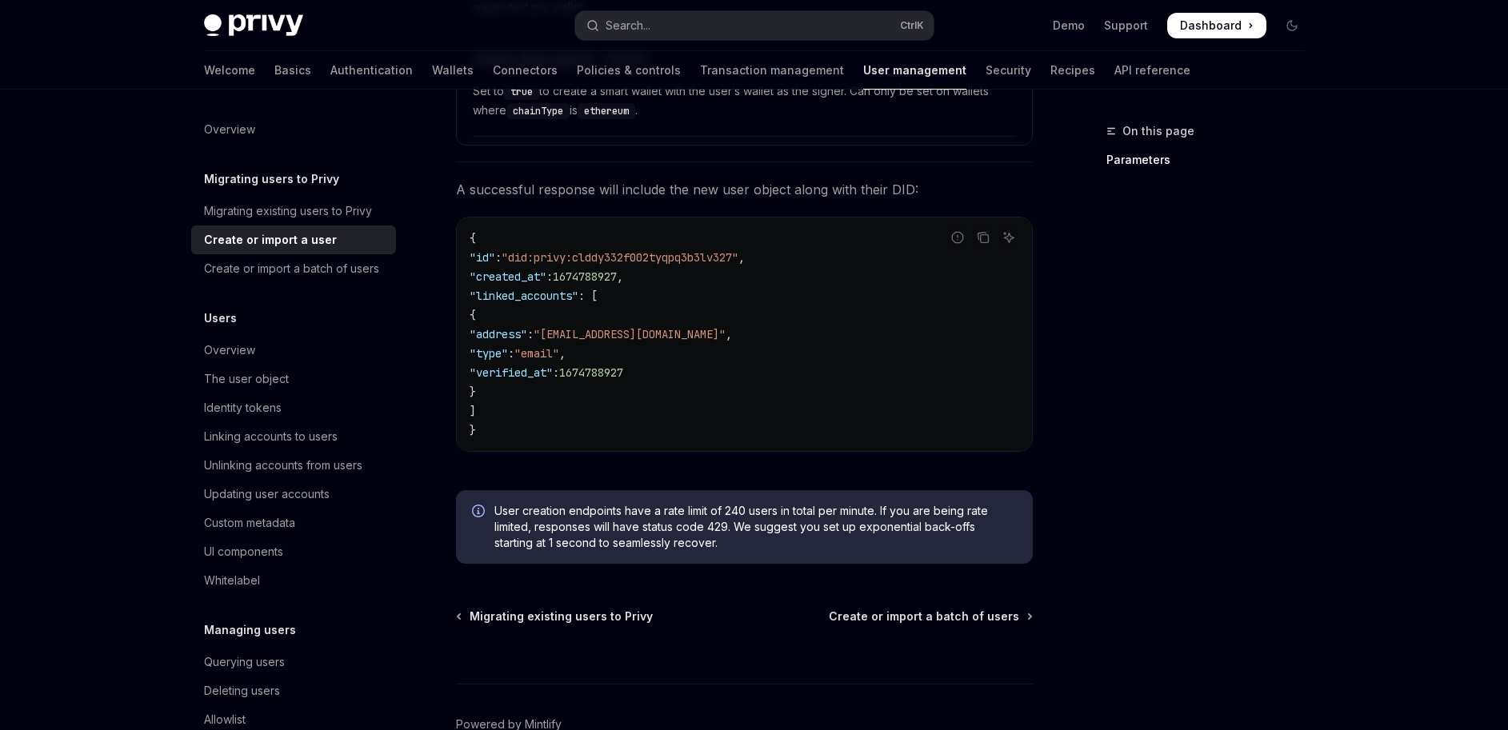
scroll to position [1769, 0]
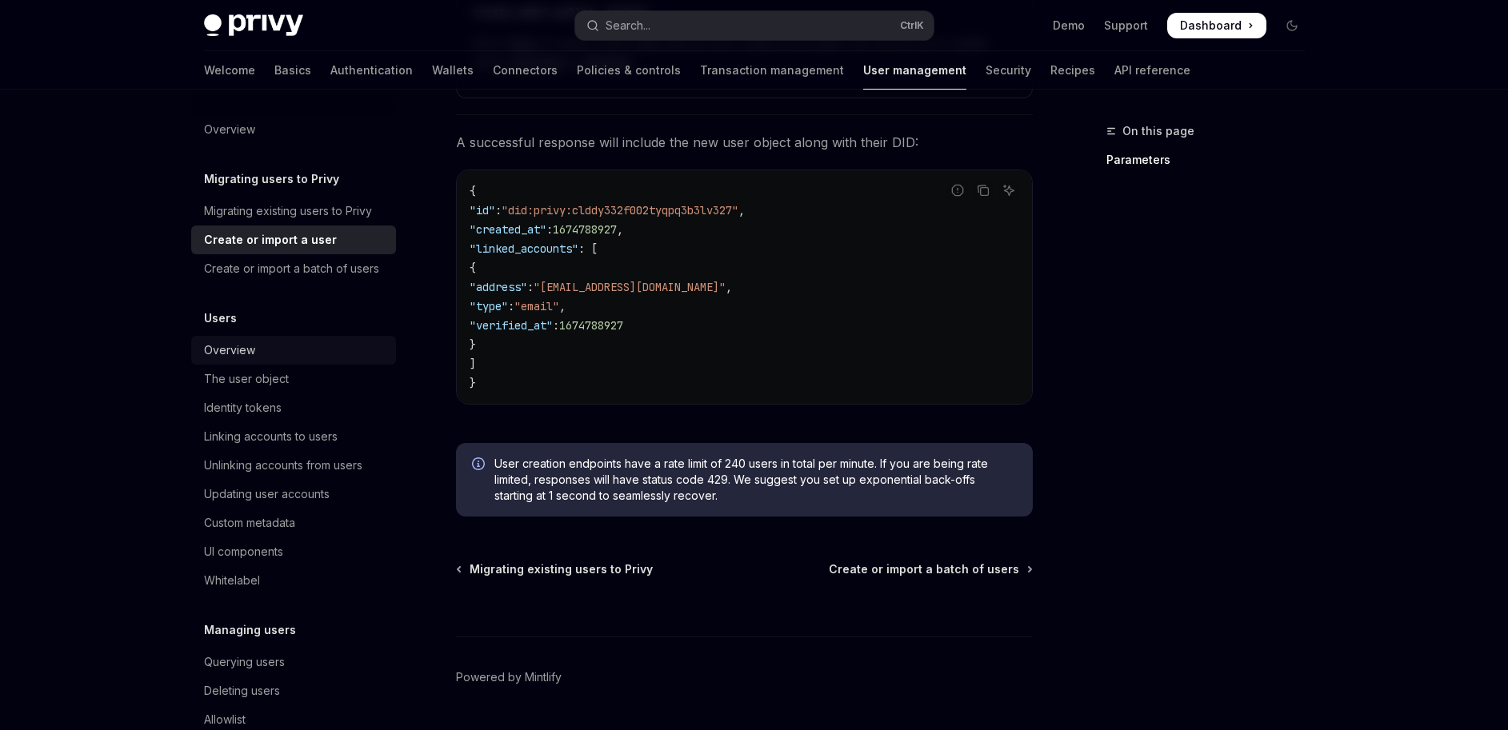
click at [279, 360] on div "Overview" at bounding box center [295, 350] width 182 height 19
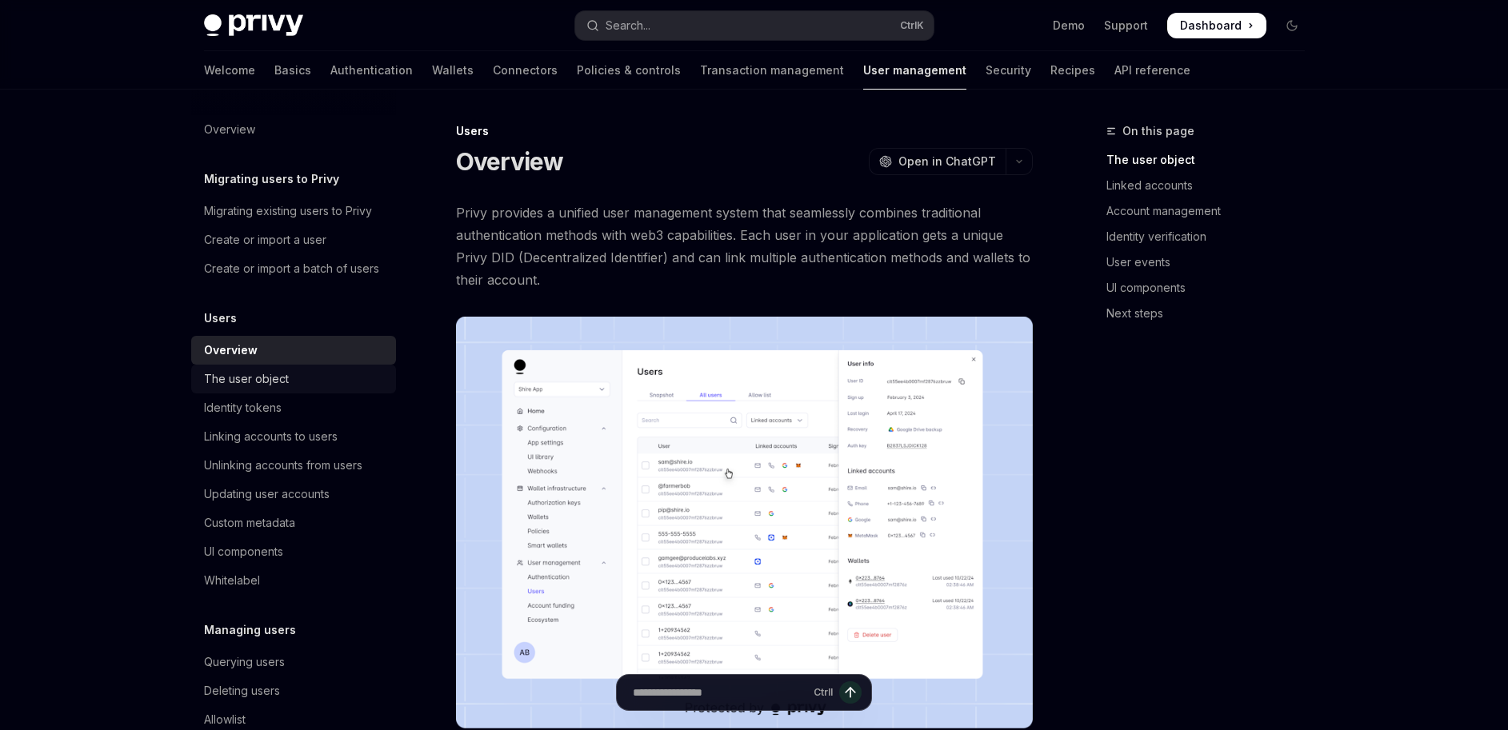
click at [282, 389] on div "The user object" at bounding box center [246, 379] width 85 height 19
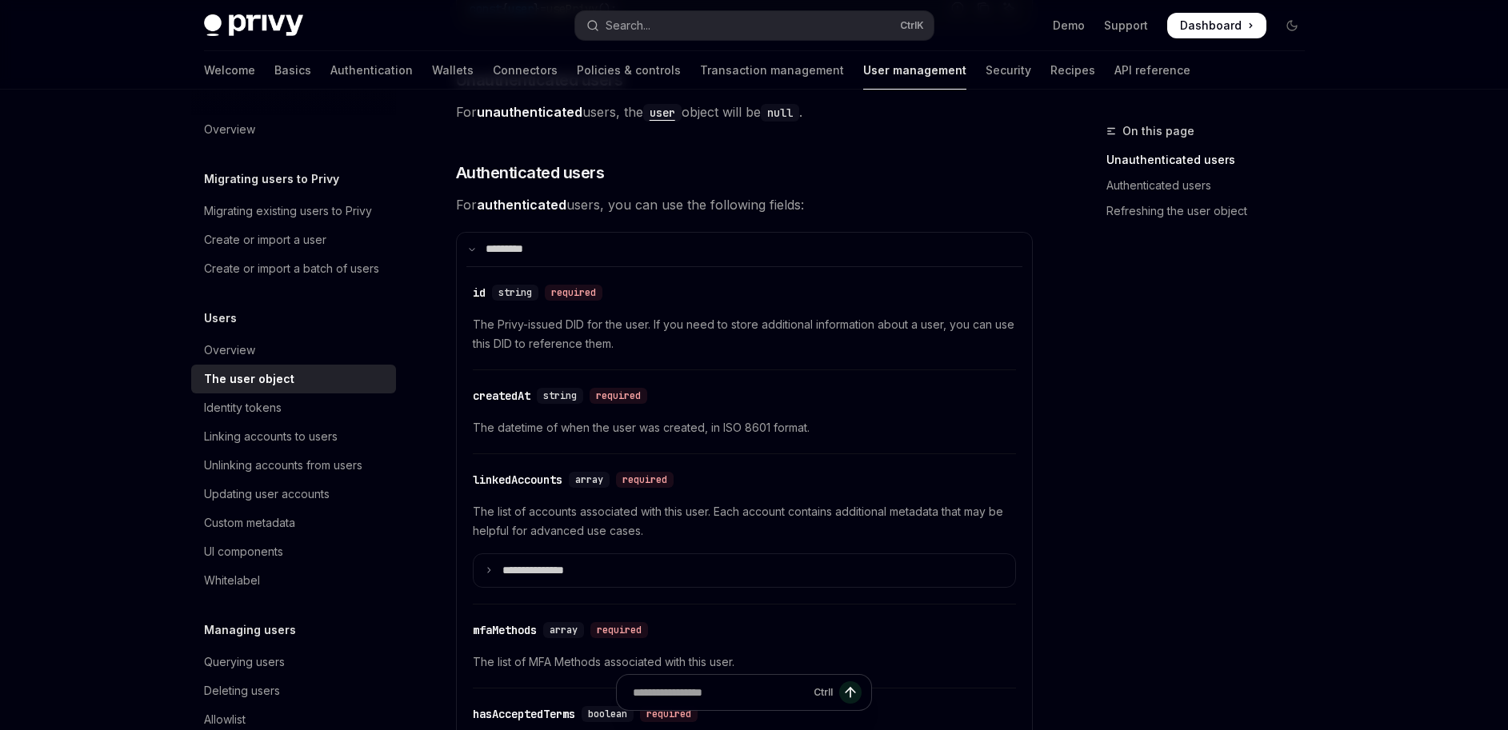
scroll to position [384, 0]
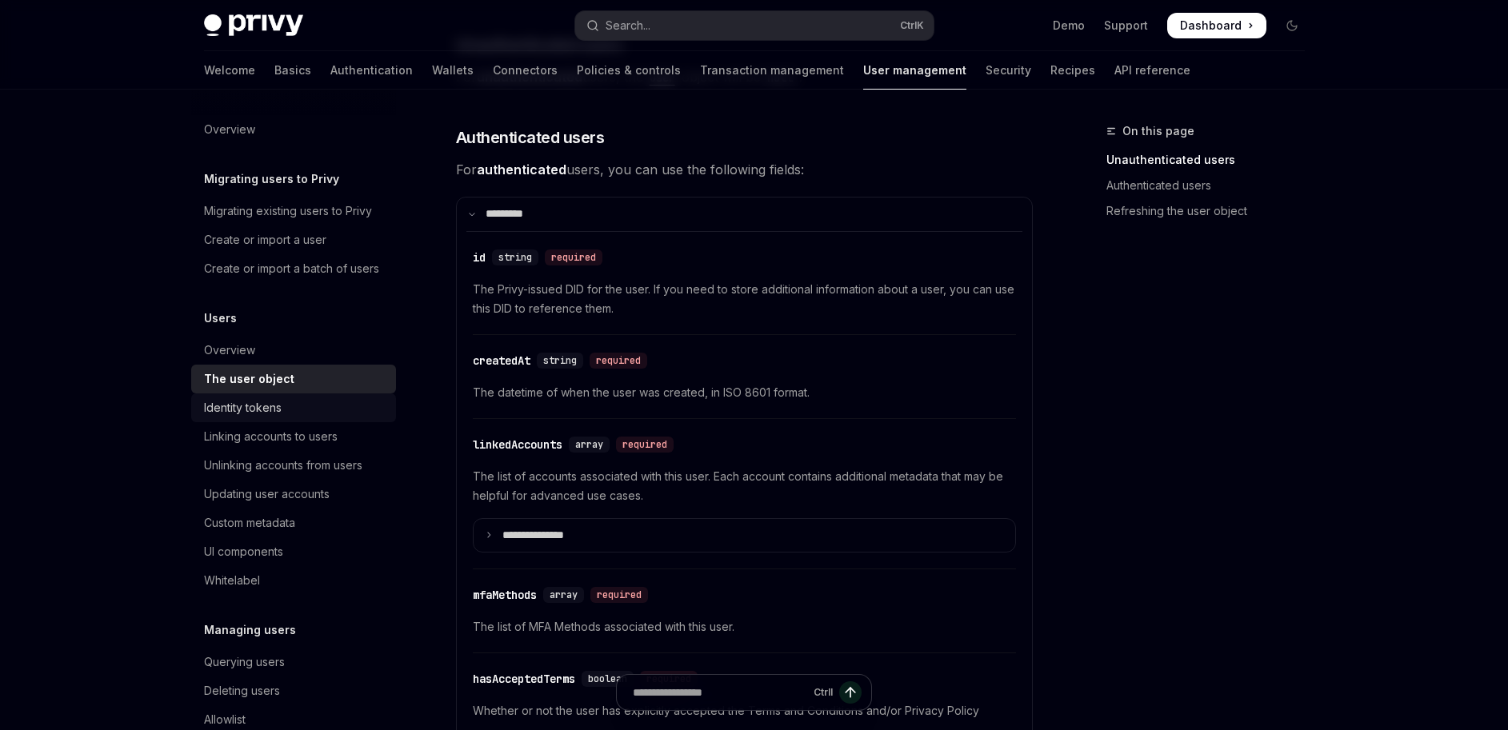
click at [257, 418] on div "Identity tokens" at bounding box center [243, 407] width 78 height 19
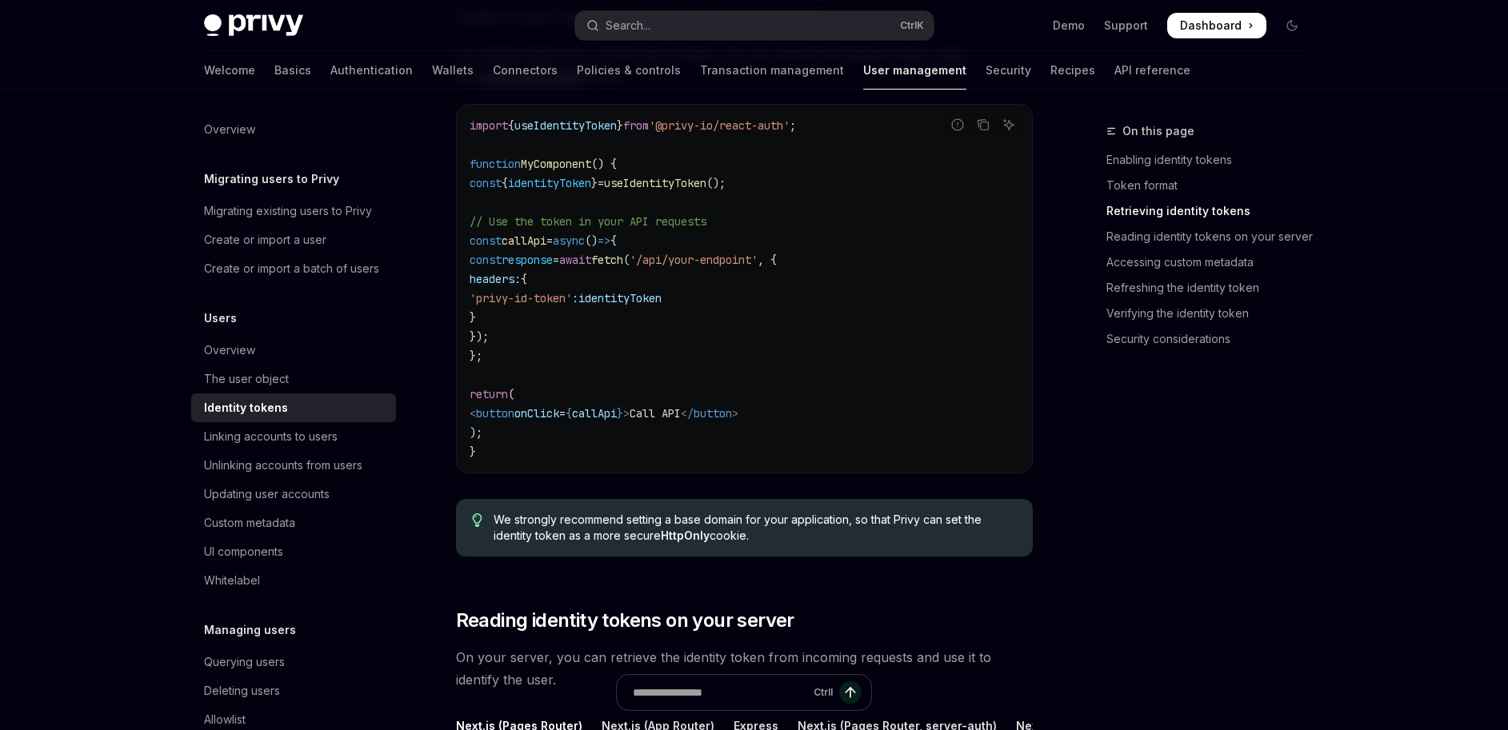
scroll to position [1632, 0]
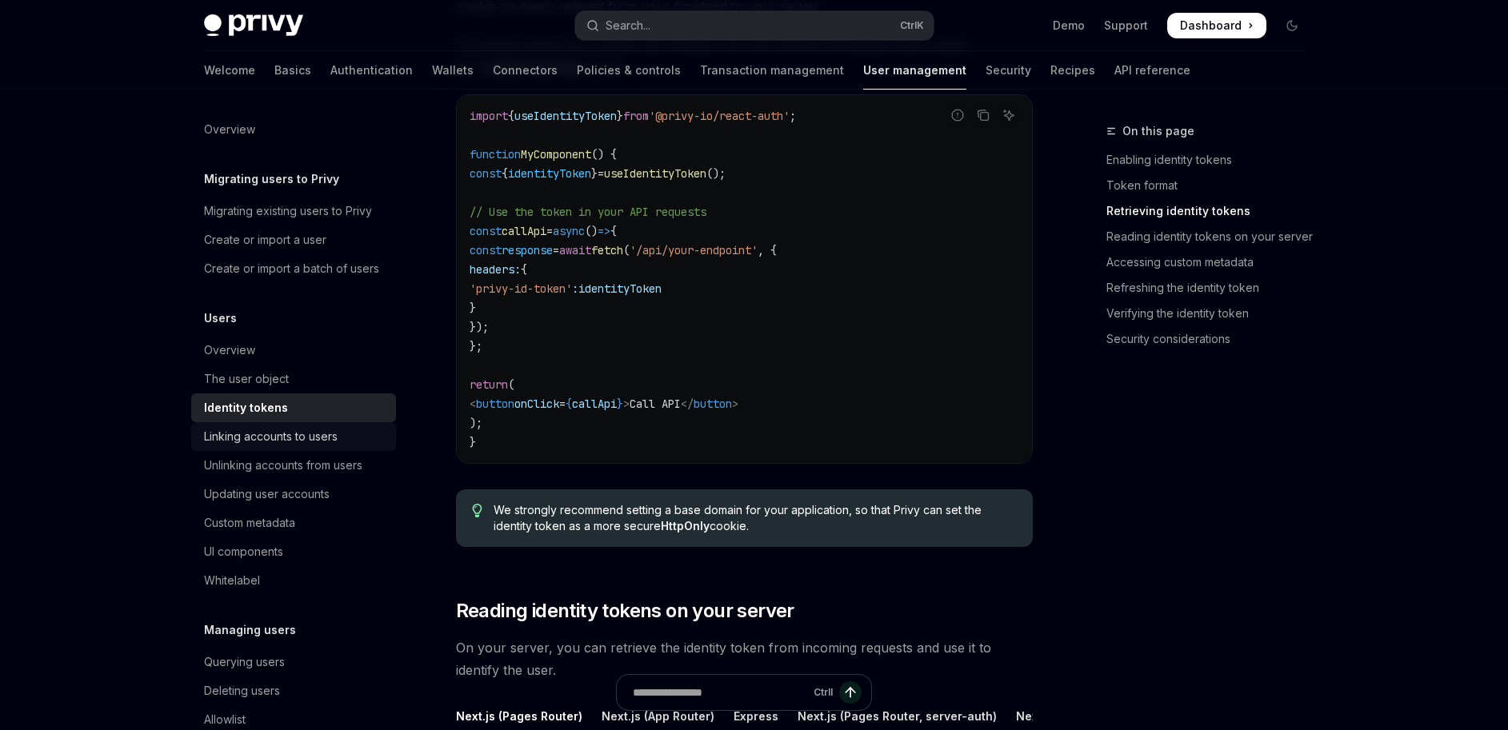
click at [265, 446] on div "Linking accounts to users" at bounding box center [271, 436] width 134 height 19
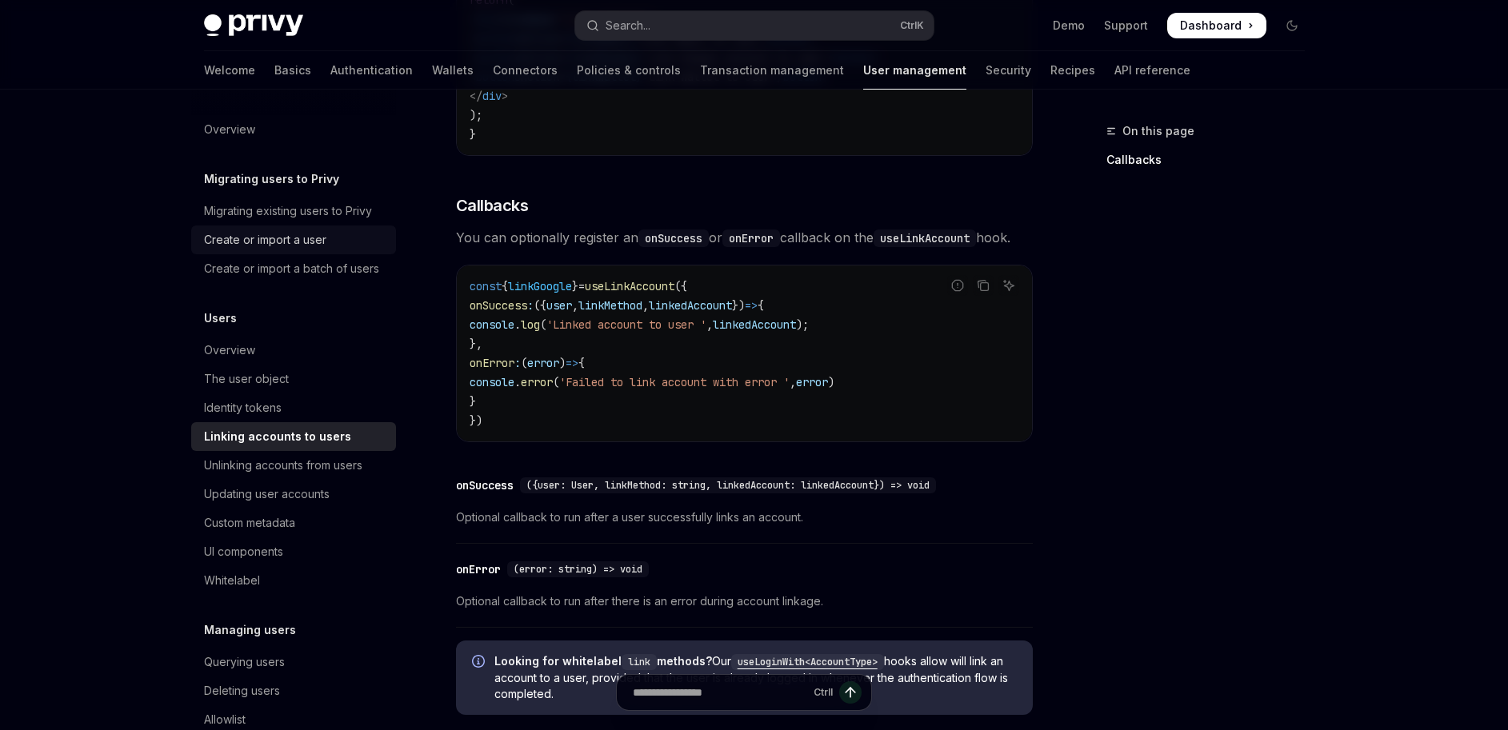
click at [249, 232] on div "Create or import a user" at bounding box center [265, 239] width 122 height 19
type textarea "*"
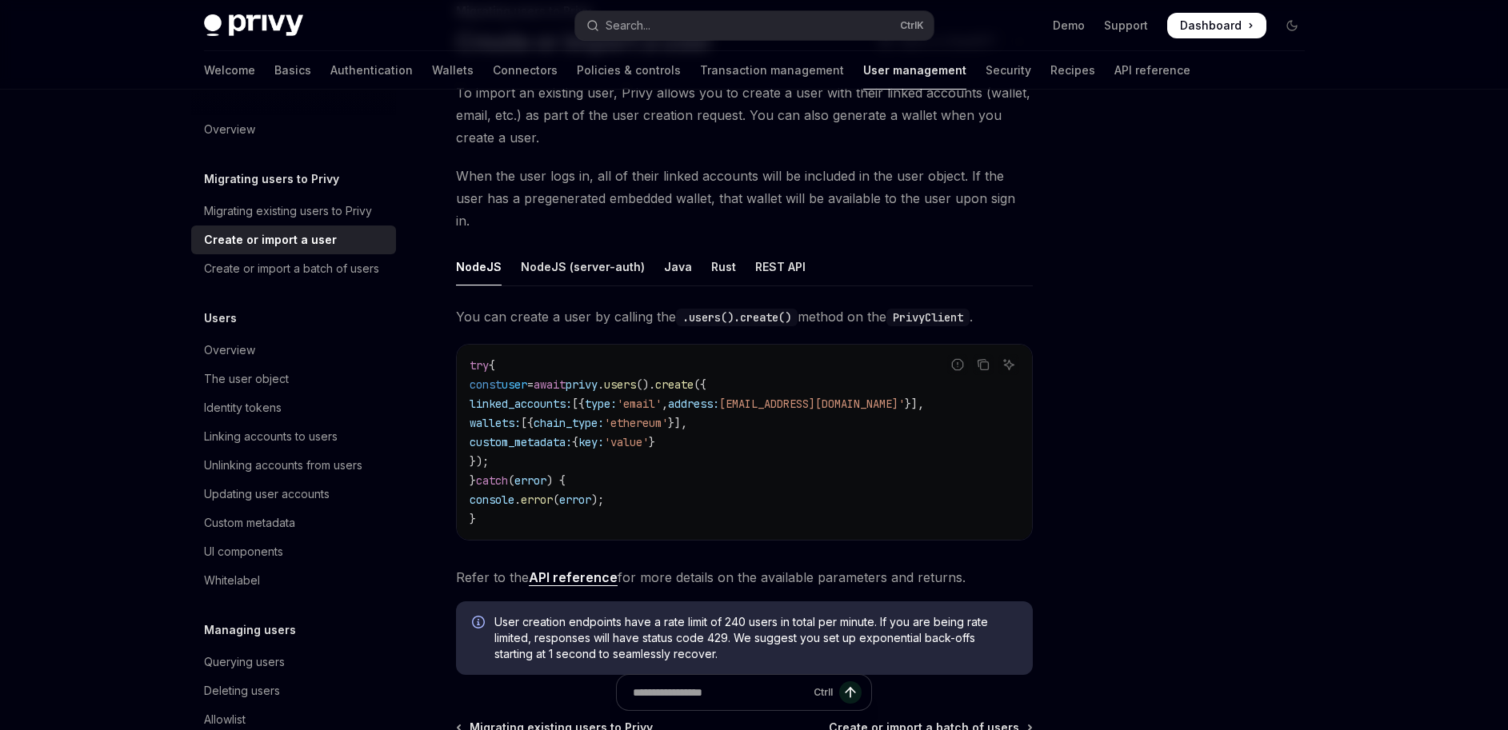
scroll to position [192, 0]
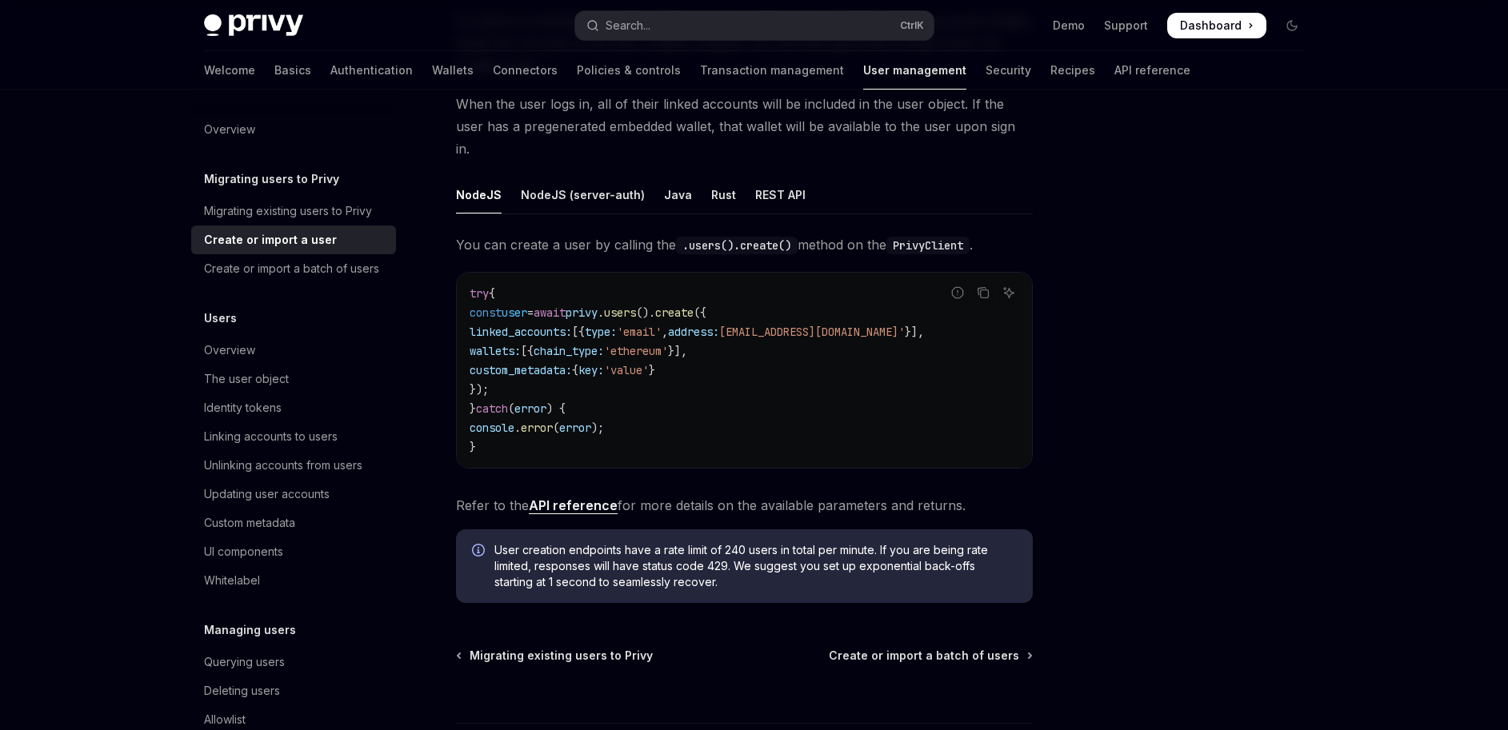
click at [521, 344] on span "wallets:" at bounding box center [495, 351] width 51 height 14
click at [509, 317] on code "try { const user = await privy . users (). create ({ linked_accounts: [{ type: …" at bounding box center [745, 370] width 550 height 173
click at [521, 344] on span "wallets:" at bounding box center [495, 351] width 51 height 14
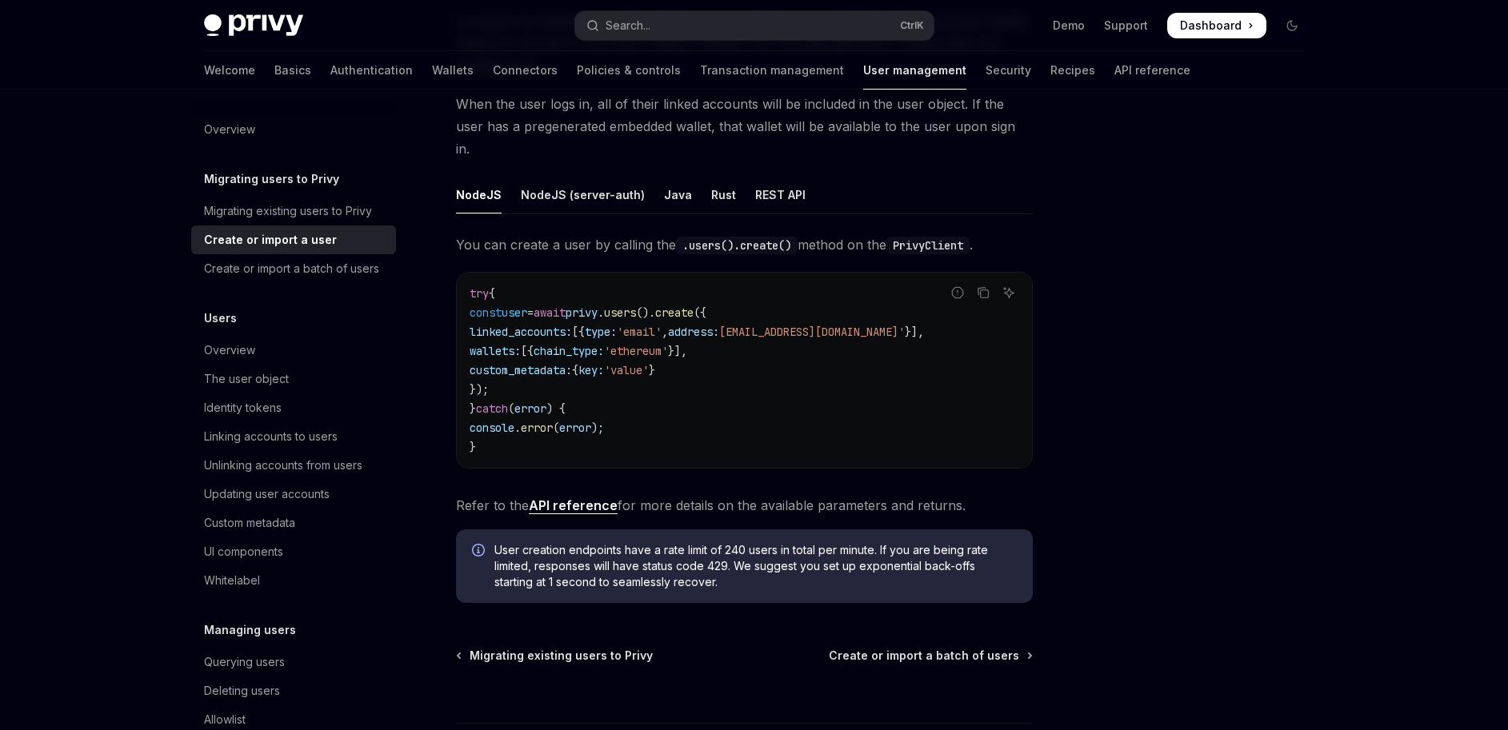
click at [534, 344] on span "[{" at bounding box center [527, 351] width 13 height 14
click at [668, 344] on span "'ethereum'" at bounding box center [636, 351] width 64 height 14
click at [752, 330] on code "try { const user = await privy . users (). create ({ linked_accounts: [{ type: …" at bounding box center [745, 370] width 550 height 173
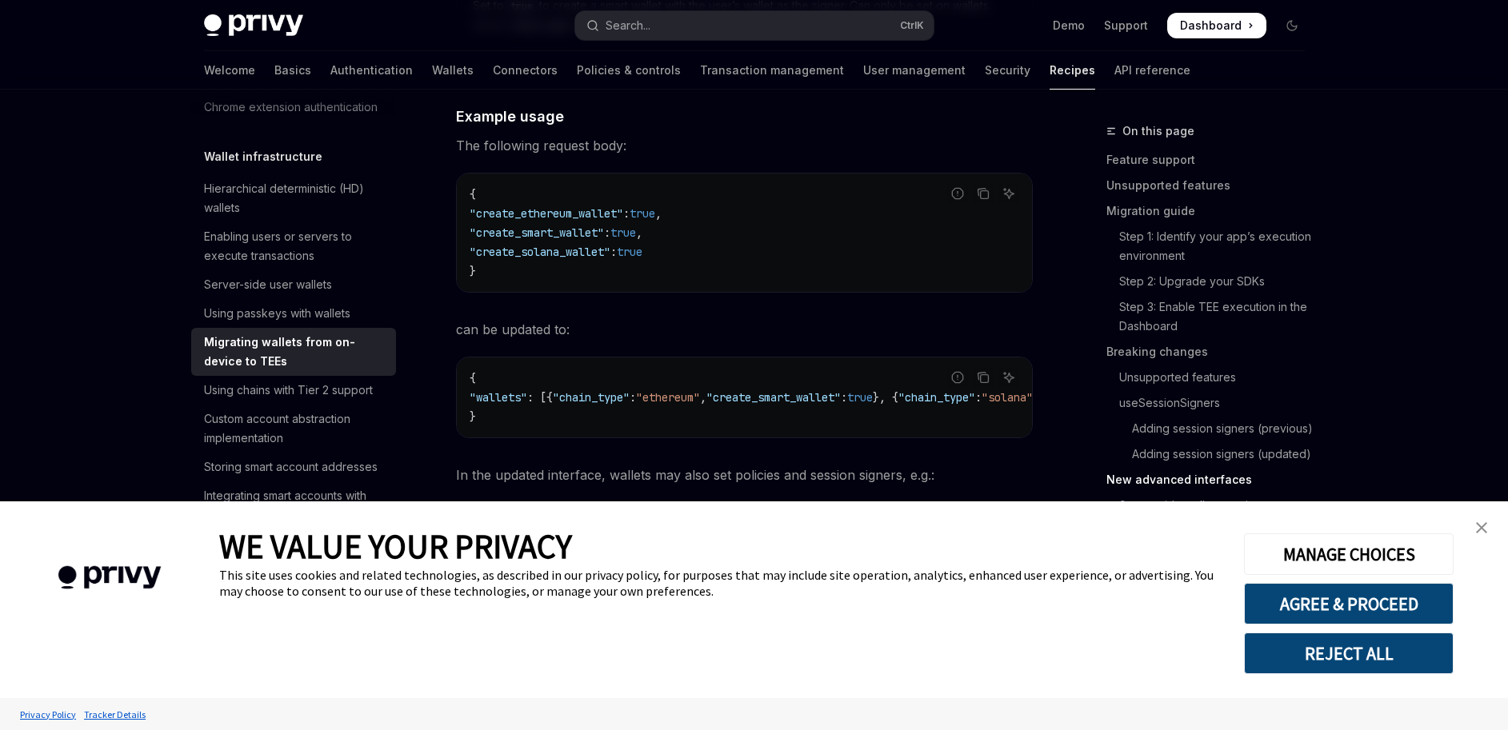
scroll to position [5279, 0]
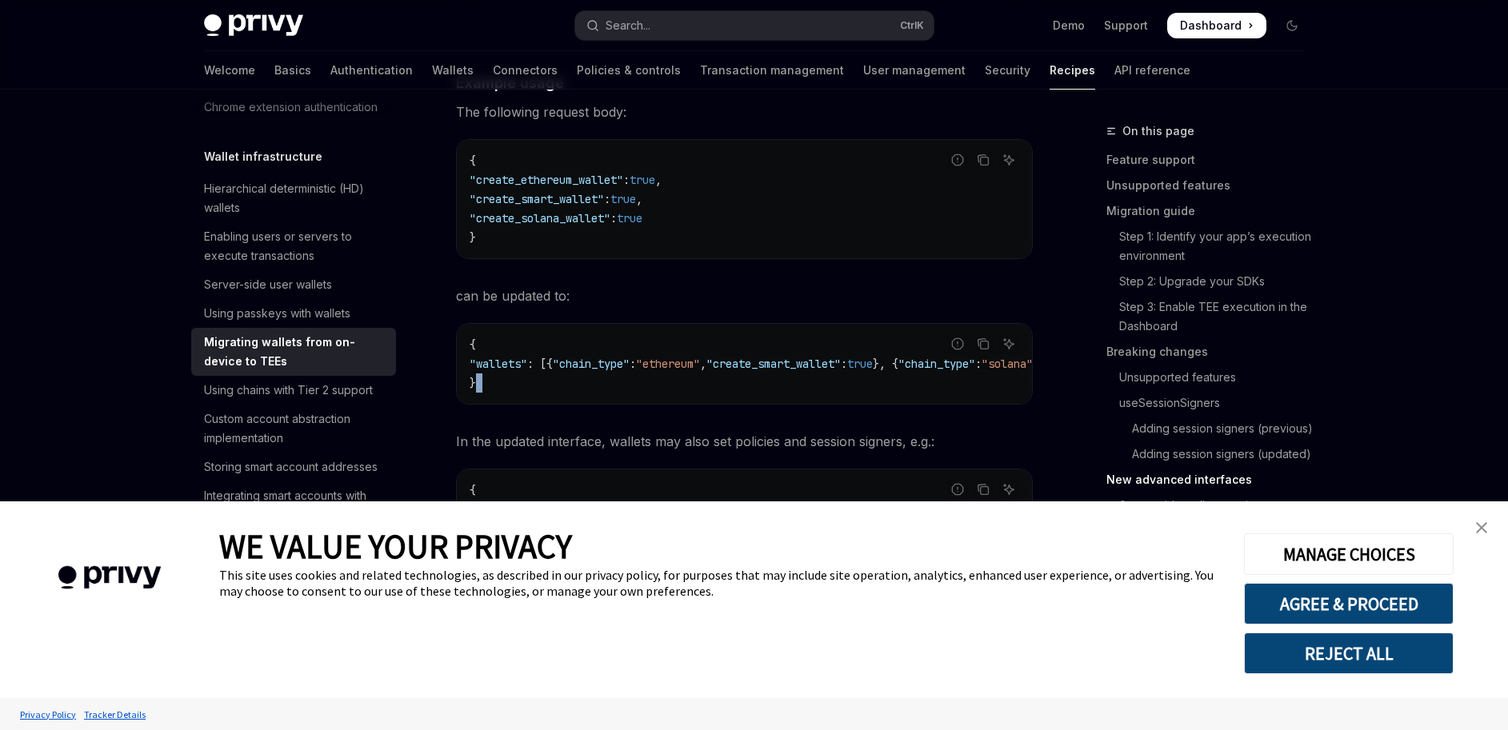
drag, startPoint x: 632, startPoint y: 420, endPoint x: 787, endPoint y: 416, distance: 155.2
drag, startPoint x: 563, startPoint y: 370, endPoint x: 927, endPoint y: 374, distance: 364.0
click at [927, 374] on div "Report incorrect code Copy Ask AI { "wallets" : [{ "chain_type" : "ethereum" , …" at bounding box center [744, 364] width 577 height 82
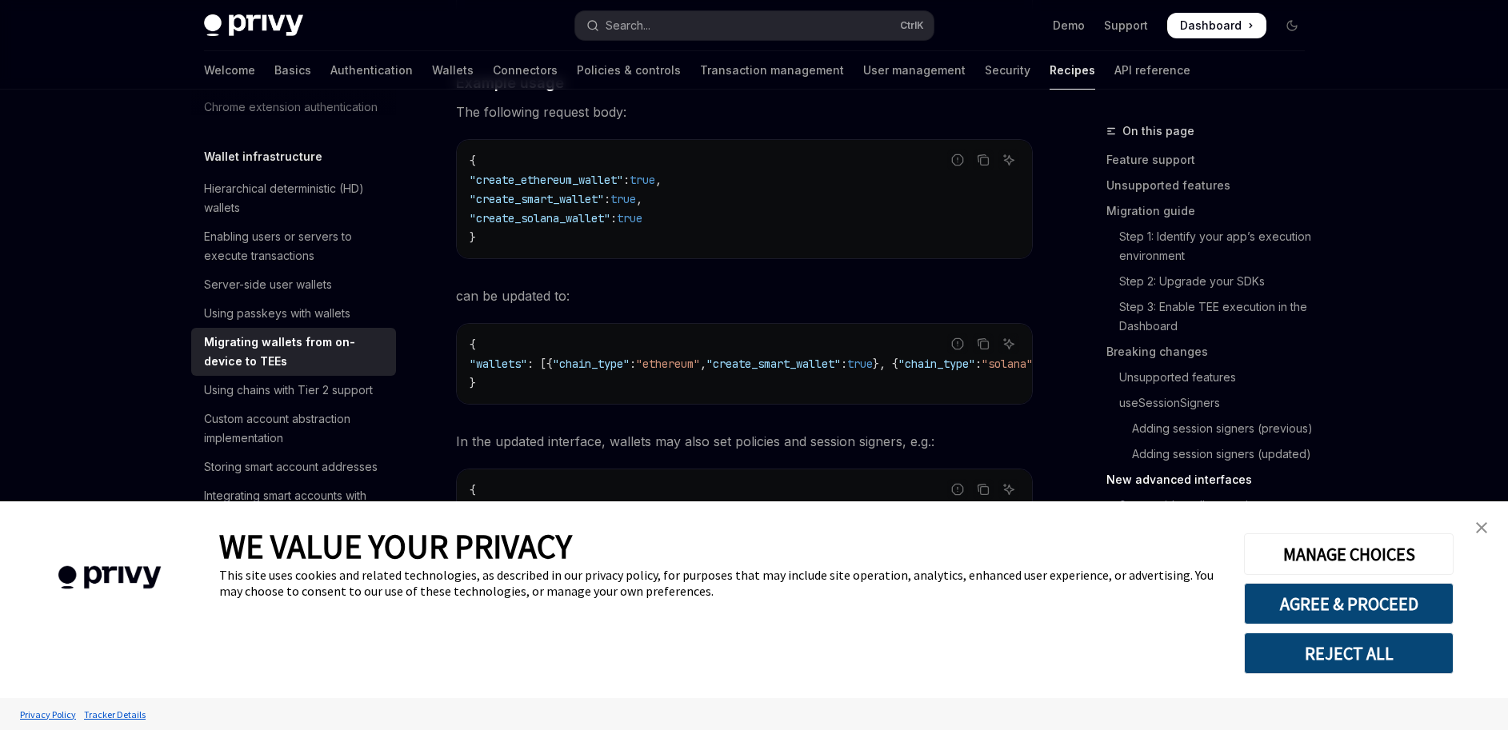
click at [929, 367] on div "Report incorrect code" at bounding box center [957, 369] width 113 height 16
click at [882, 370] on span ""chain_type"" at bounding box center [884, 364] width 77 height 14
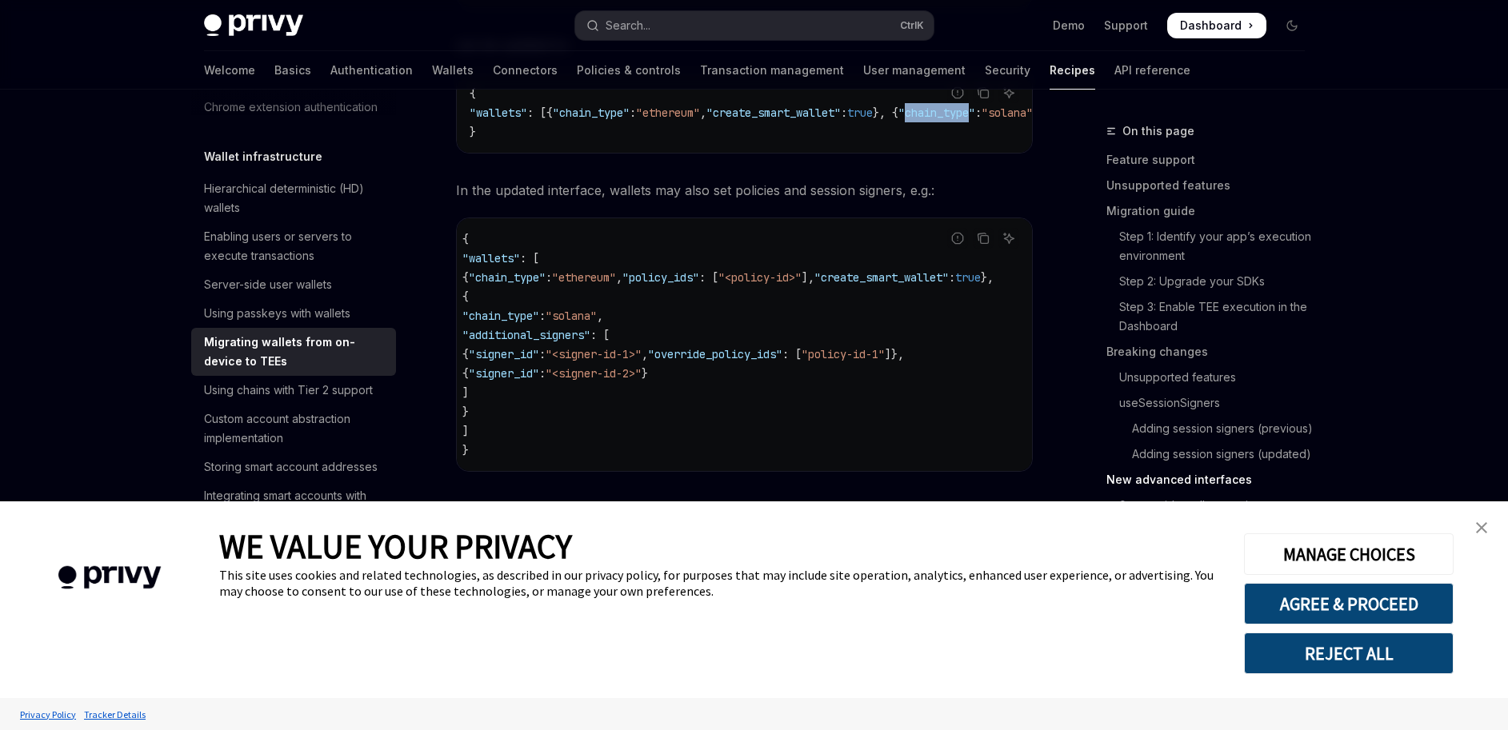
scroll to position [0, 0]
click at [1487, 528] on link "close banner" at bounding box center [1481, 528] width 32 height 32
